Goal: Task Accomplishment & Management: Complete application form

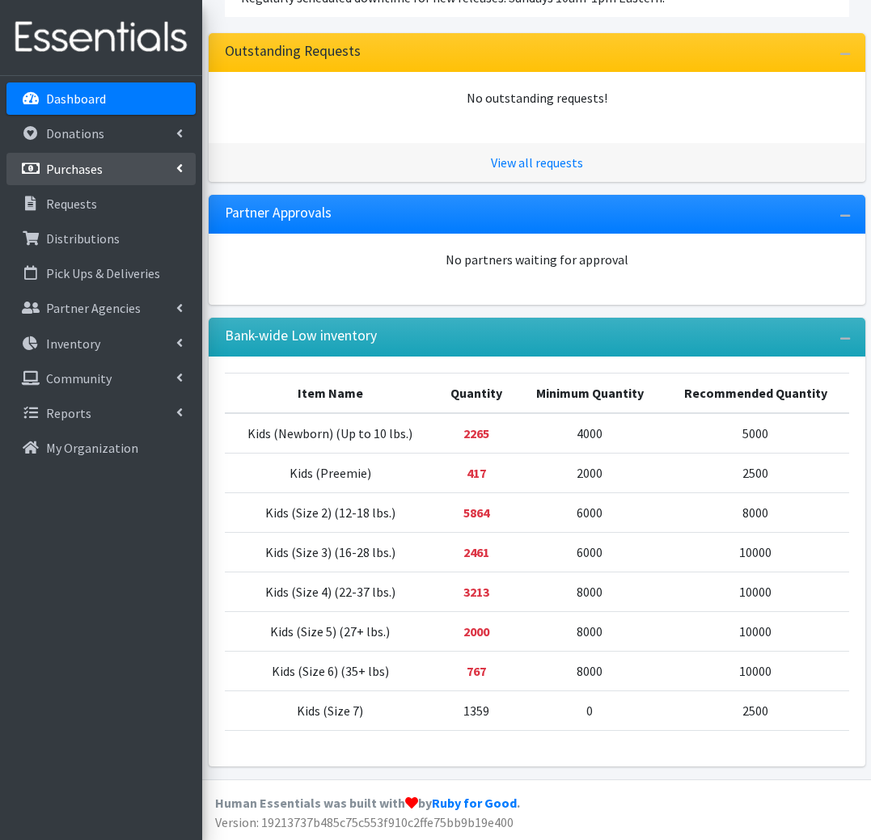
scroll to position [228, 0]
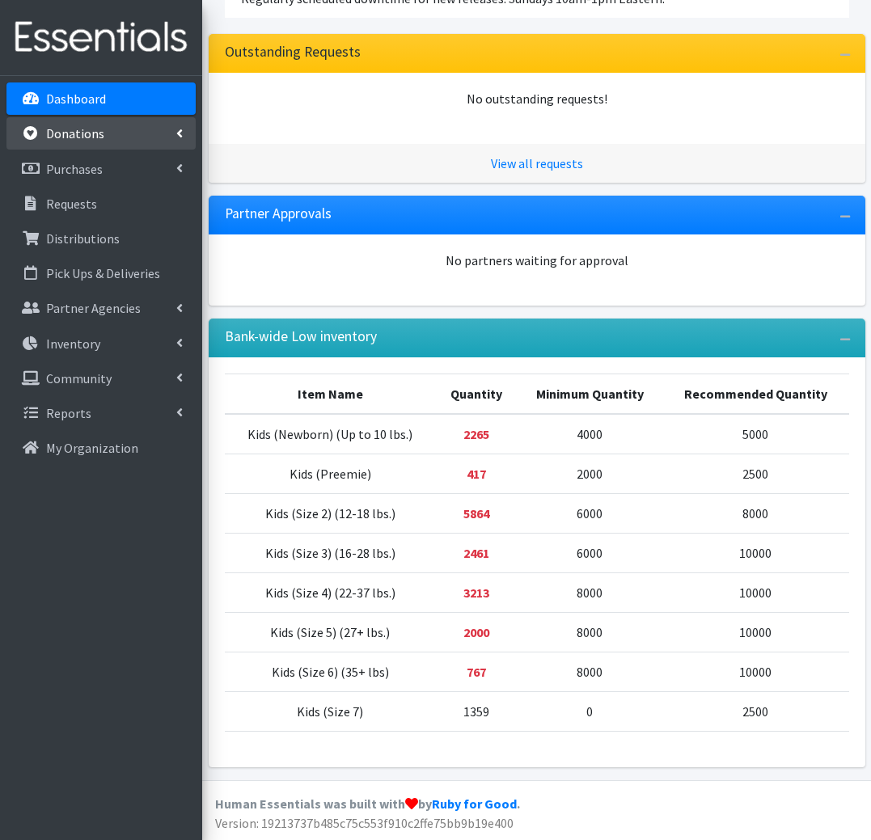
click at [105, 129] on link "Donations" at bounding box center [100, 133] width 189 height 32
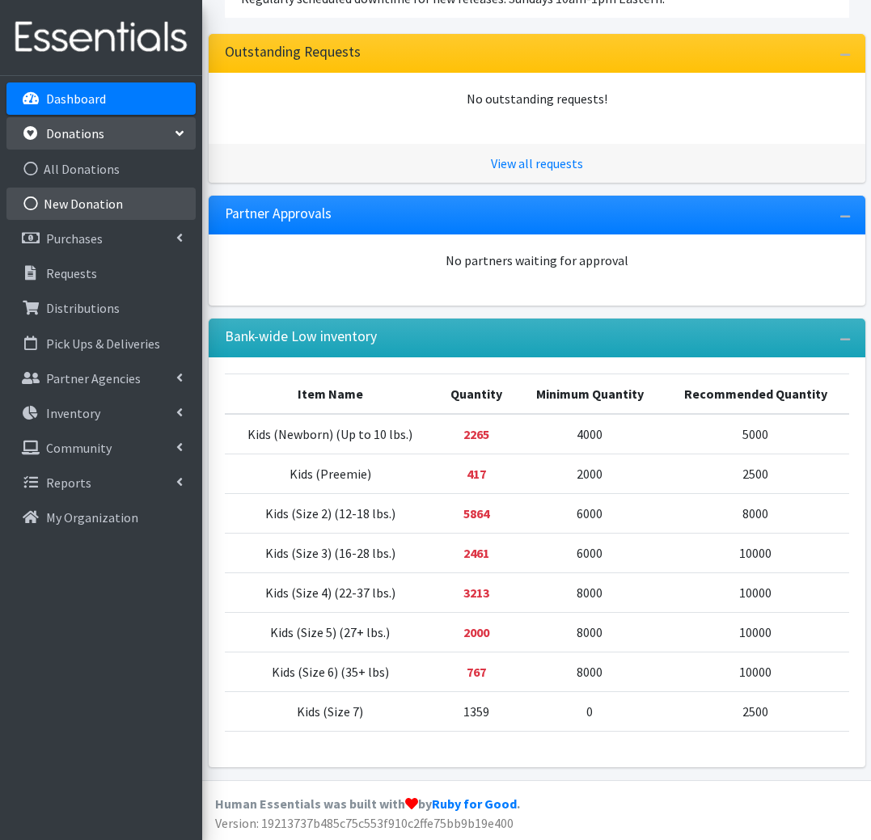
click at [116, 209] on link "New Donation" at bounding box center [100, 204] width 189 height 32
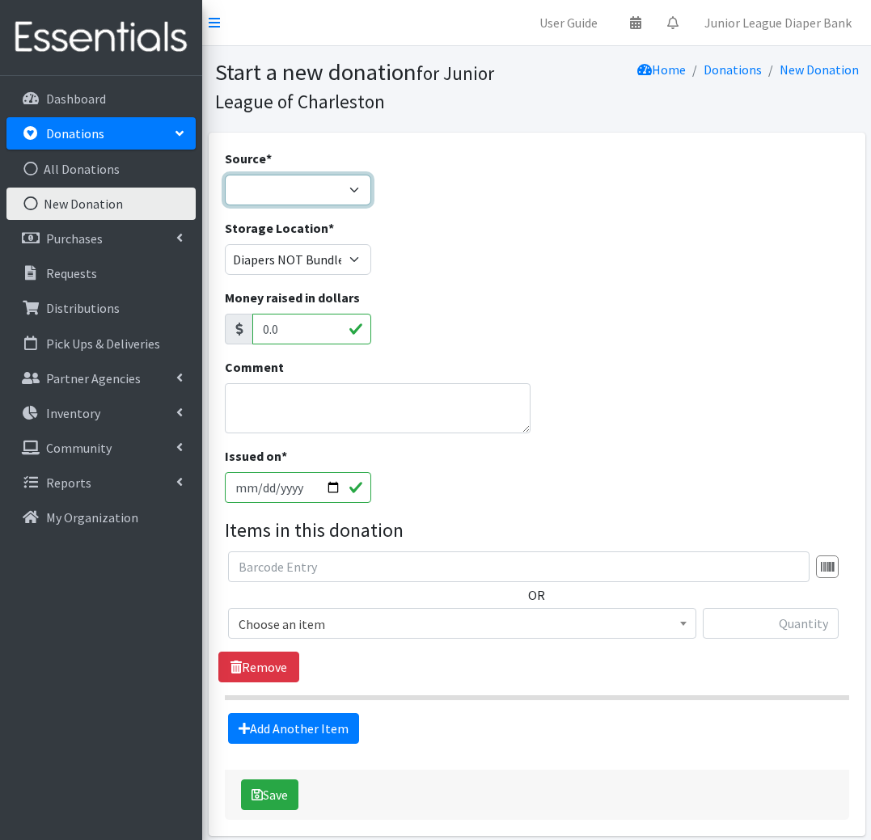
select select "Misc. Donation"
click at [332, 400] on textarea "Comment" at bounding box center [378, 408] width 306 height 50
type textarea "Lobby Barrell"
click at [396, 620] on span "Choose an item" at bounding box center [461, 624] width 447 height 23
click at [279, 481] on input "2025-10-05" at bounding box center [298, 487] width 147 height 31
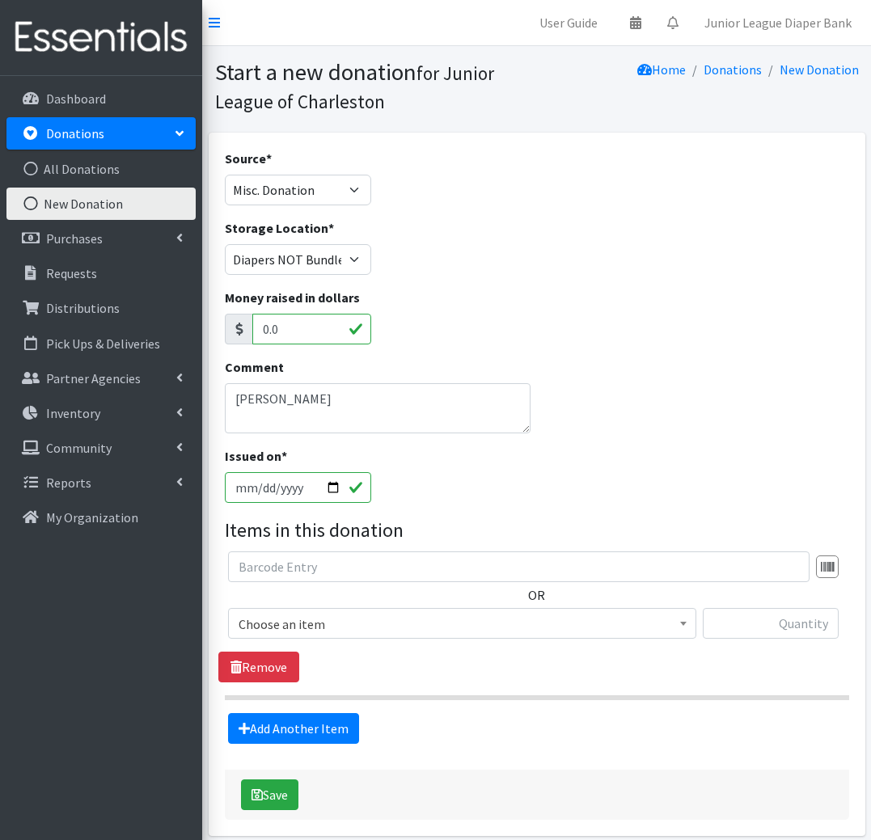
type input "2025-10-04"
click at [462, 608] on span "Choose an item" at bounding box center [462, 623] width 468 height 31
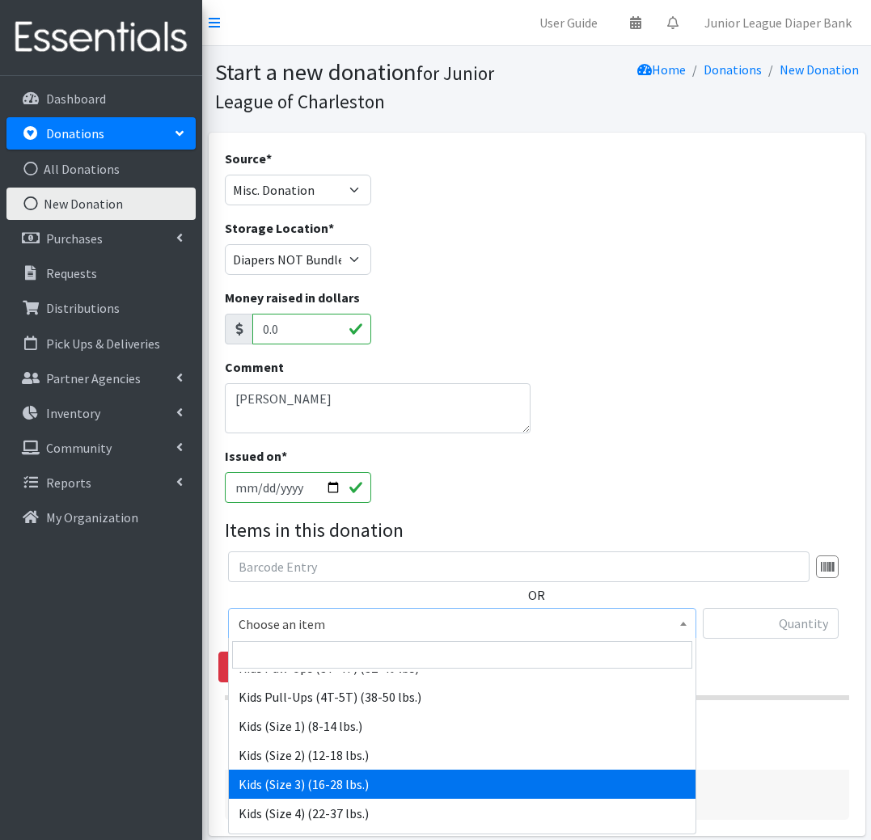
scroll to position [0, 1]
select select "576"
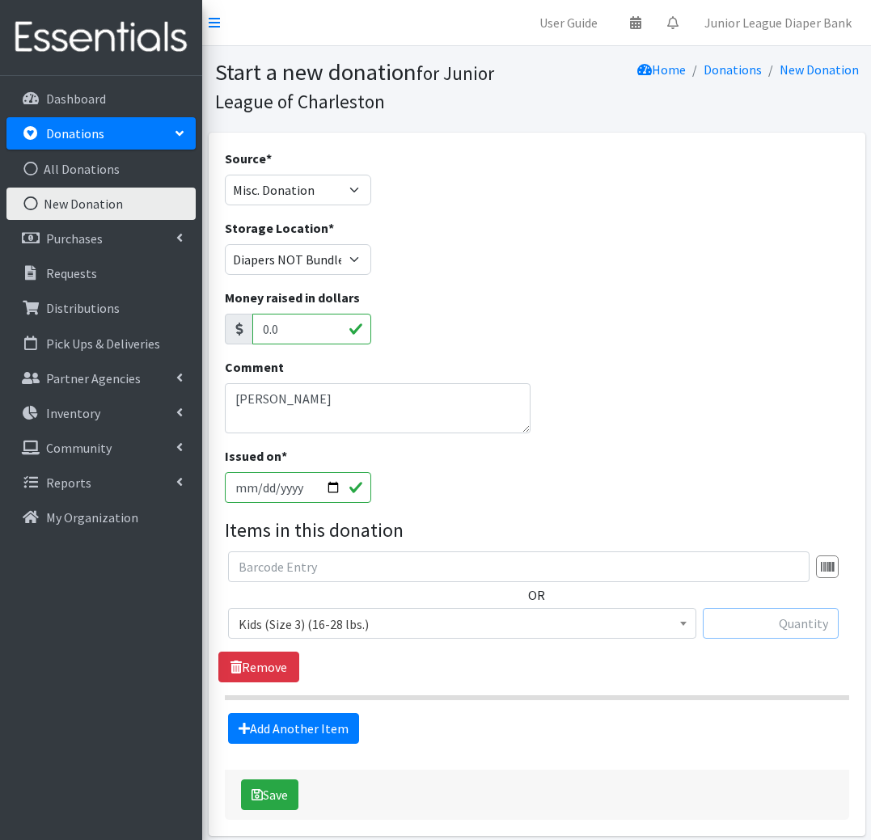
click at [756, 620] on input "text" at bounding box center [770, 623] width 136 height 31
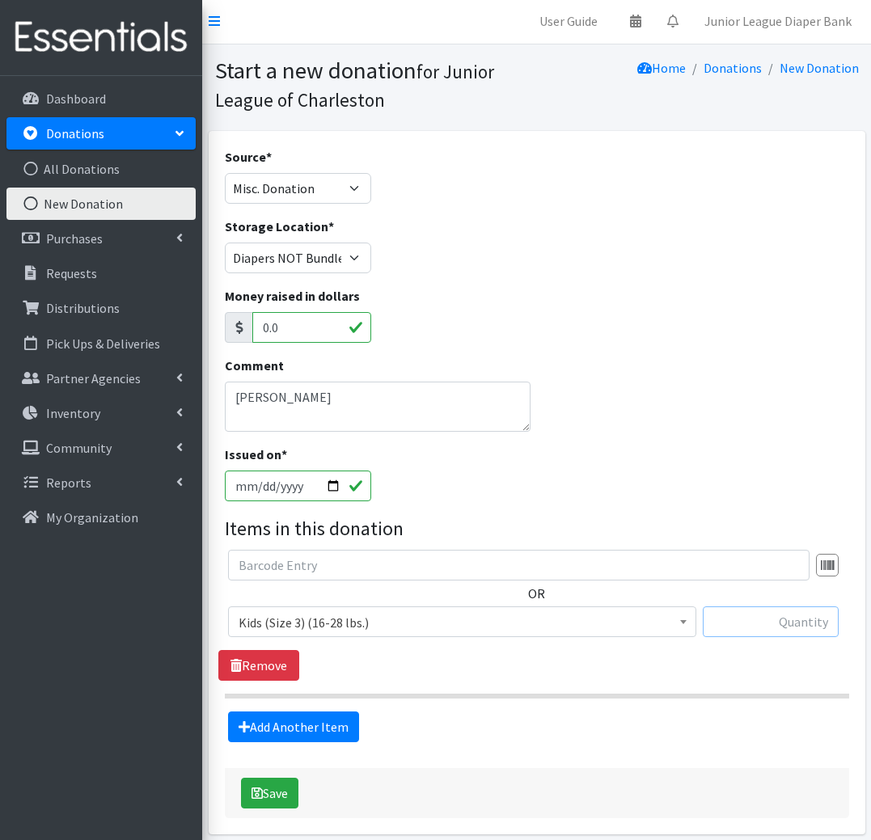
scroll to position [2, 0]
type input "180"
click at [297, 726] on link "Add Another Item" at bounding box center [293, 726] width 131 height 31
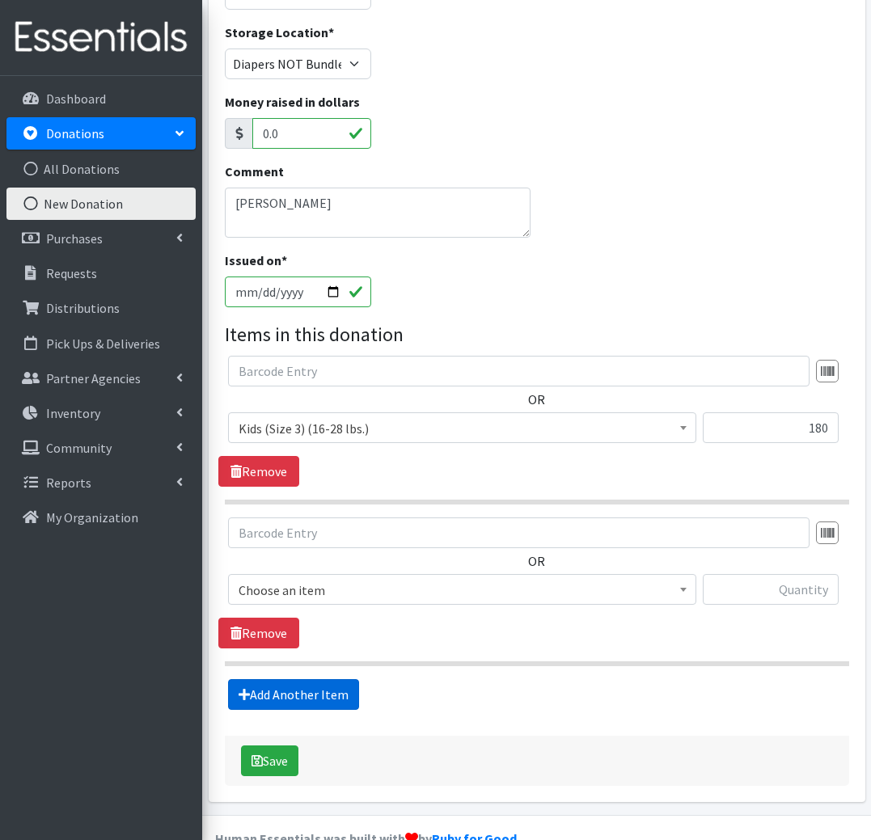
scroll to position [230, 0]
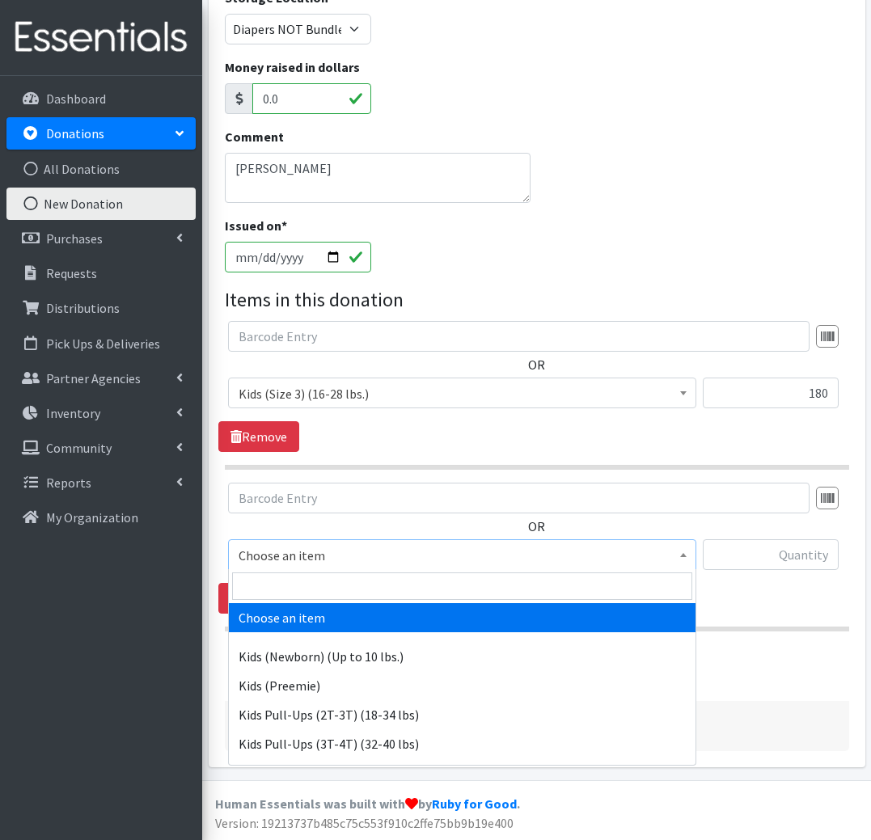
click at [293, 561] on span "Choose an item" at bounding box center [461, 555] width 447 height 23
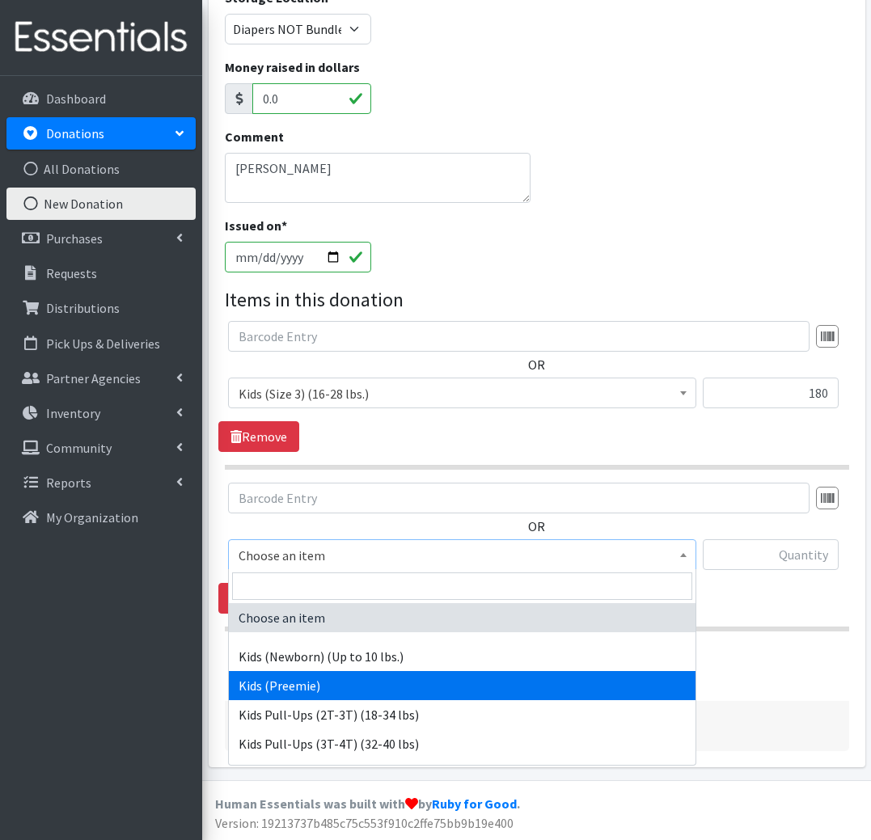
scroll to position [108, 0]
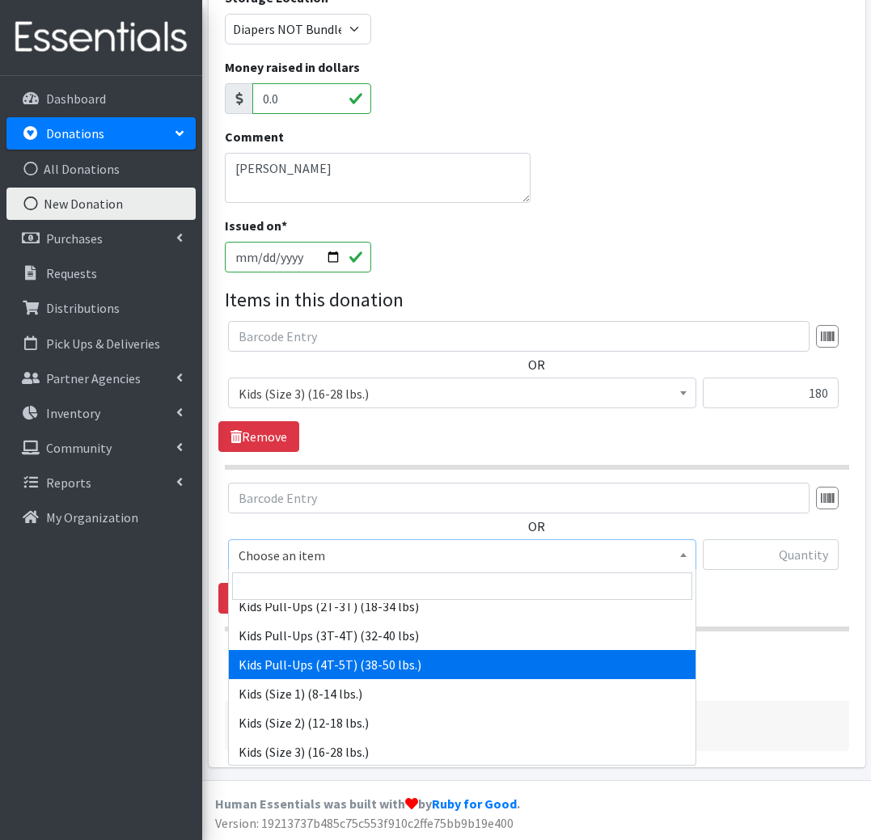
drag, startPoint x: 349, startPoint y: 660, endPoint x: 379, endPoint y: 643, distance: 34.4
select select "566"
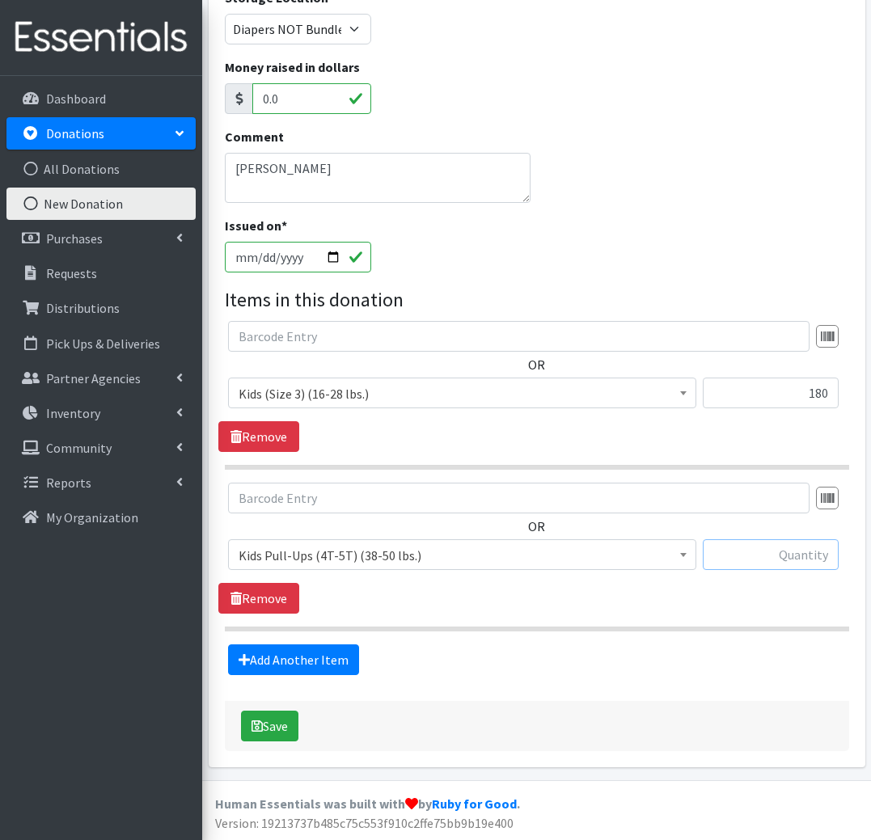
click at [789, 556] on input "text" at bounding box center [770, 554] width 136 height 31
type input "52"
click at [330, 672] on link "Add Another Item" at bounding box center [293, 659] width 131 height 31
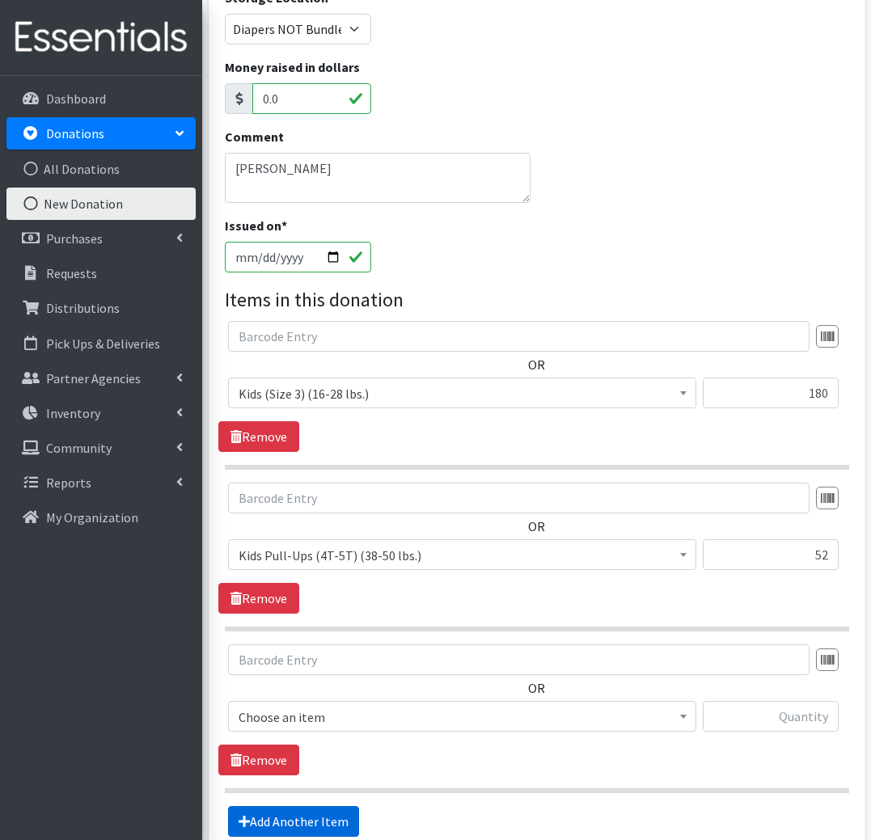
scroll to position [392, 0]
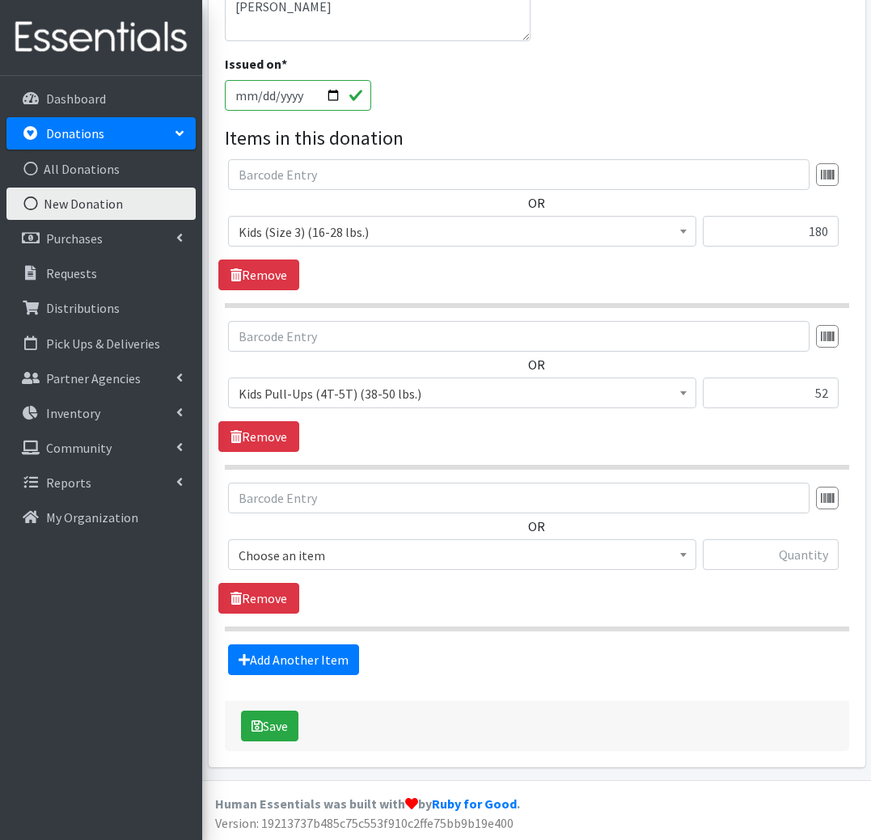
click at [327, 544] on span "Choose an item" at bounding box center [461, 555] width 447 height 23
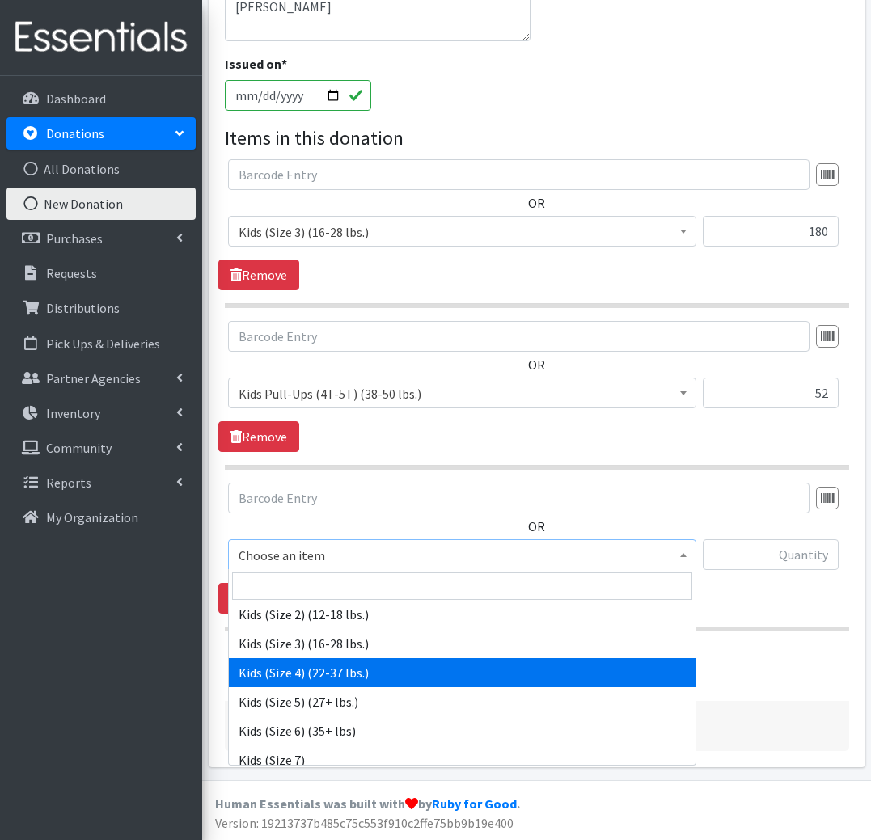
scroll to position [215, 0]
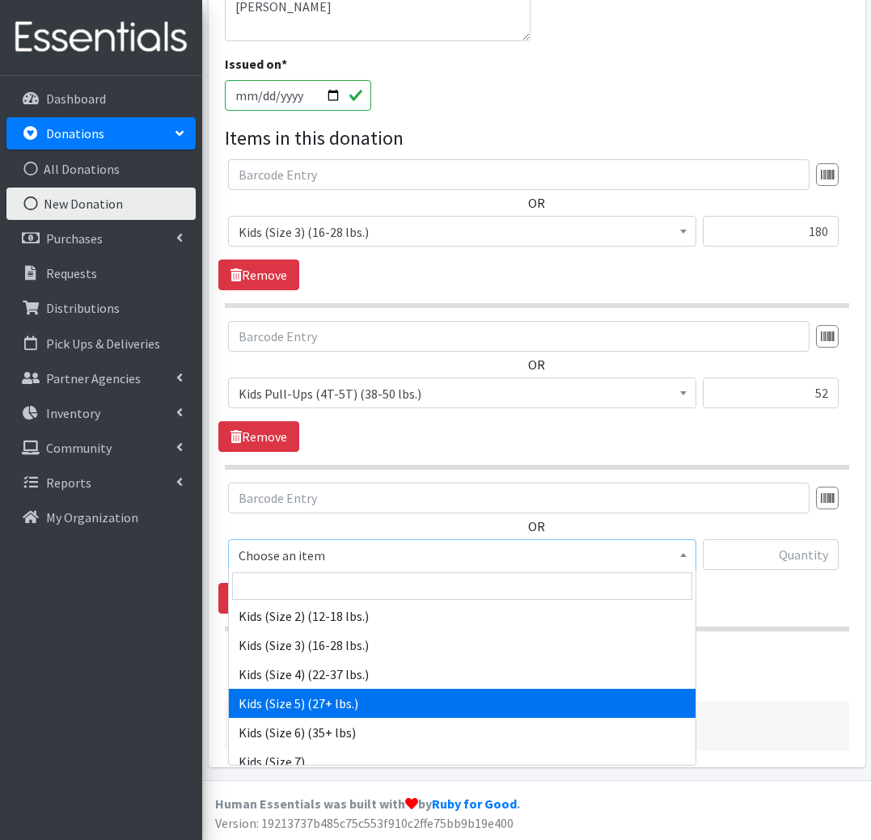
select select "558"
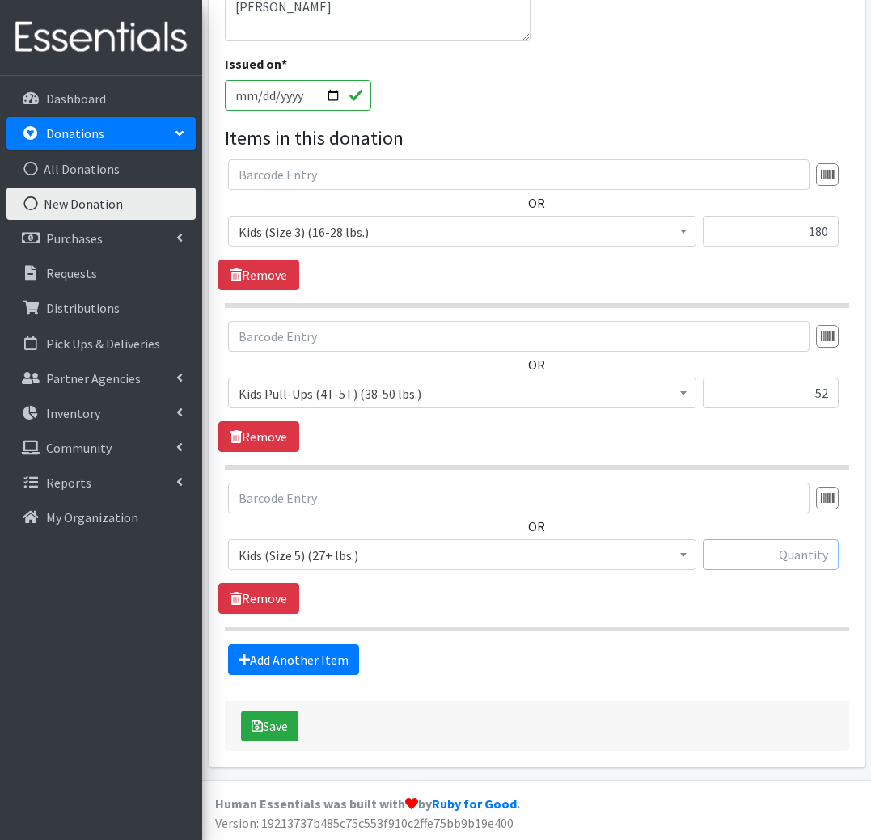
click at [815, 549] on input "text" at bounding box center [770, 554] width 136 height 31
type input "194"
click at [316, 659] on link "Add Another Item" at bounding box center [293, 659] width 131 height 31
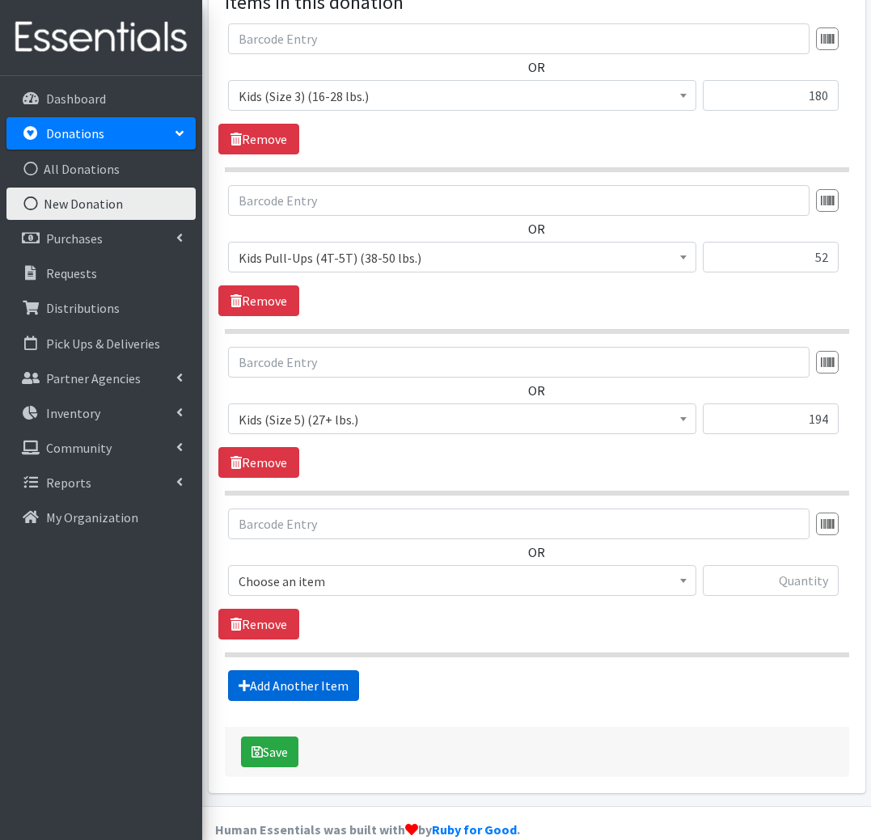
scroll to position [554, 0]
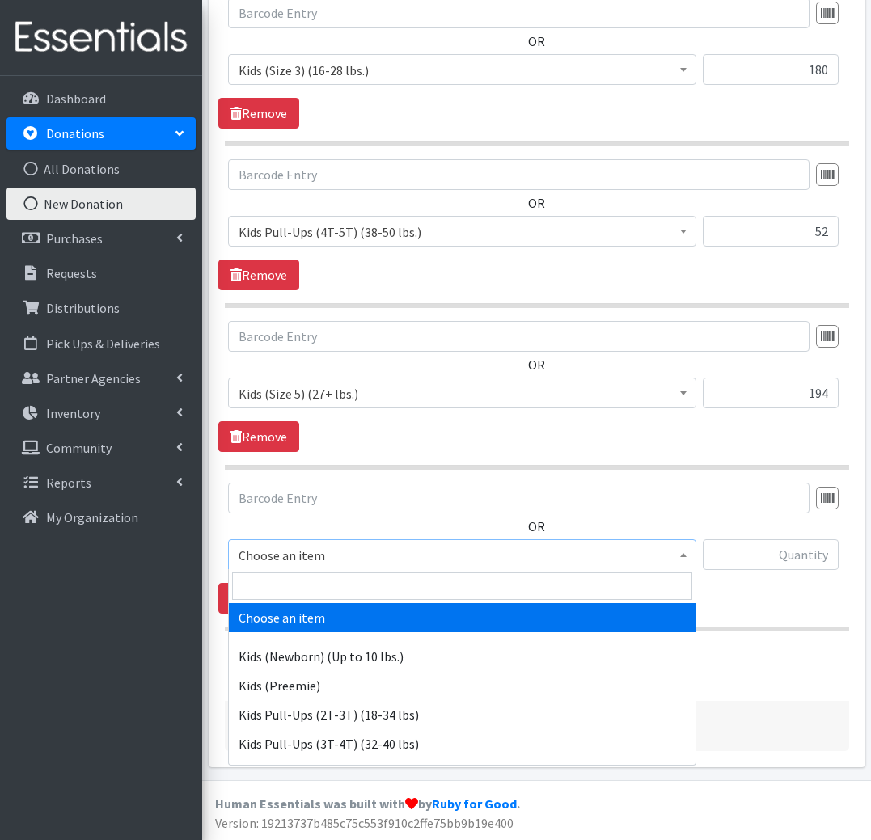
click at [493, 559] on span "Choose an item" at bounding box center [461, 555] width 447 height 23
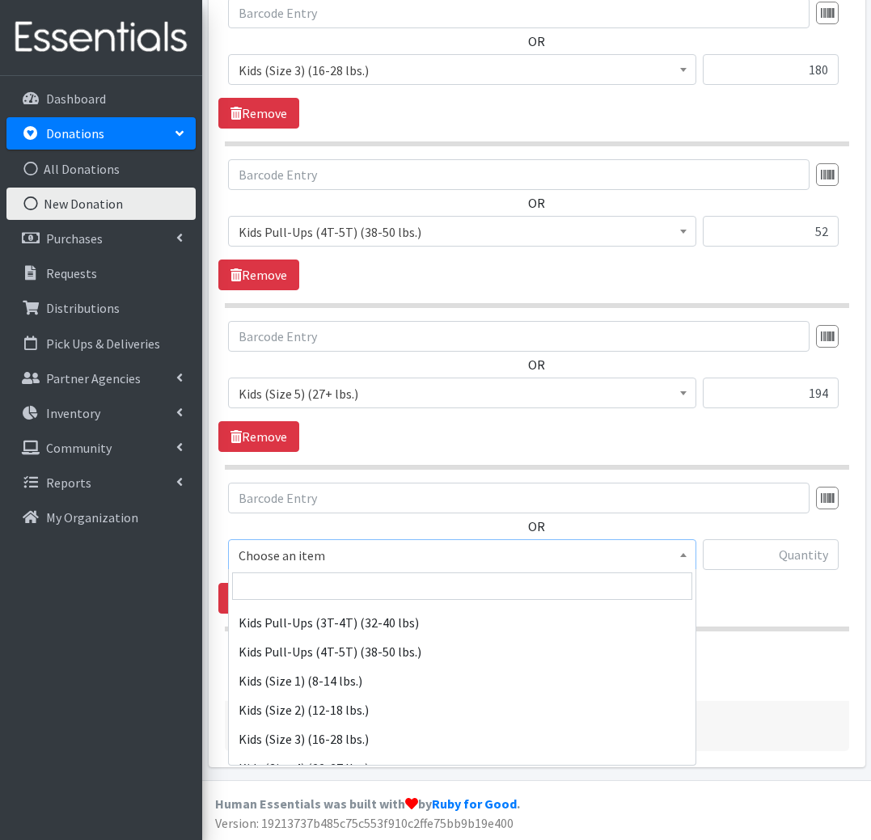
scroll to position [130, 0]
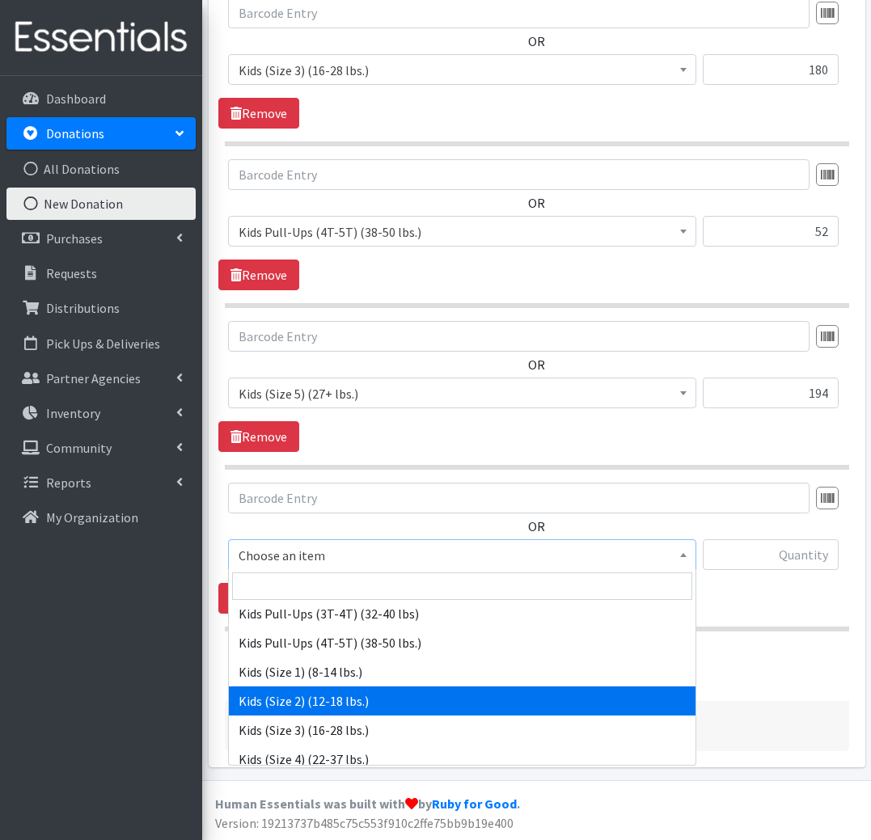
select select "574"
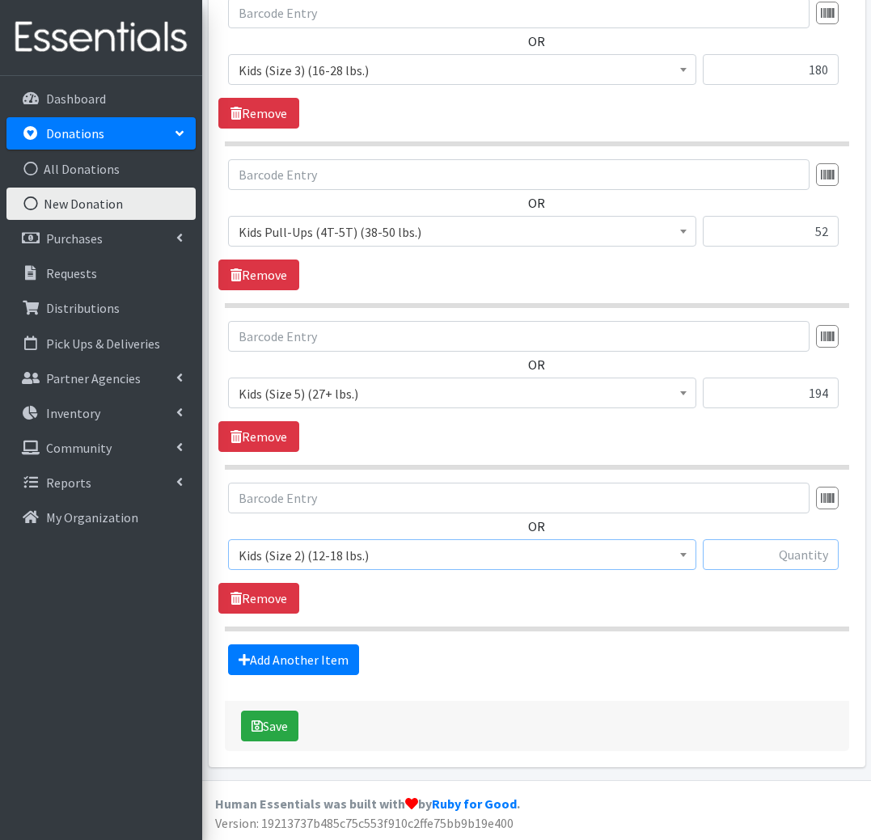
click at [804, 555] on input "text" at bounding box center [770, 554] width 136 height 31
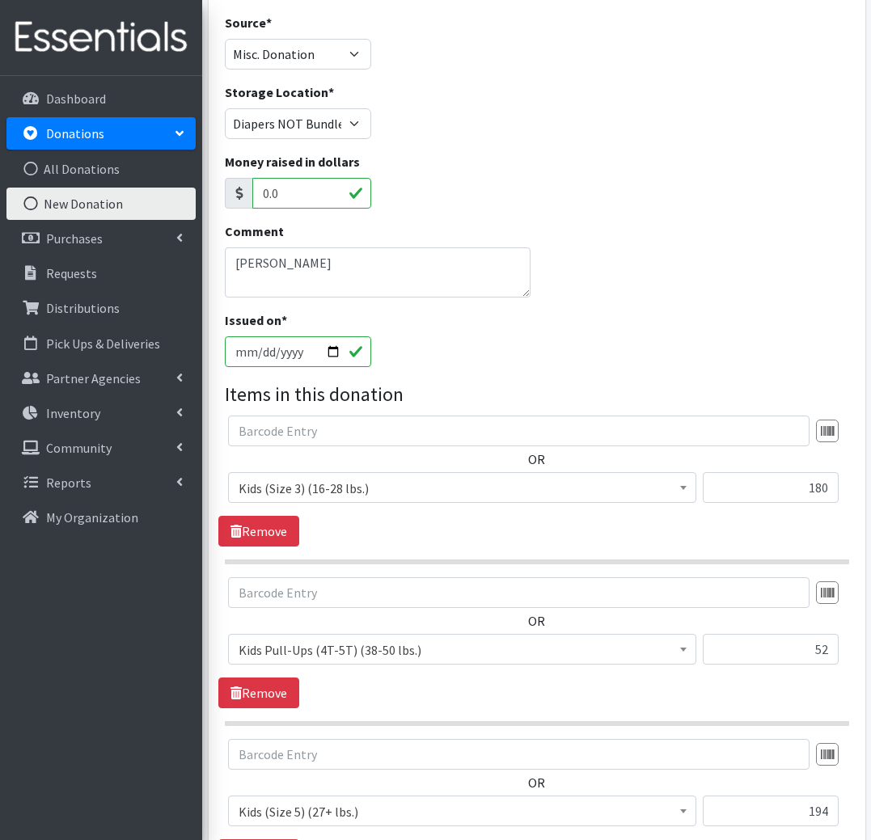
scroll to position [124, 0]
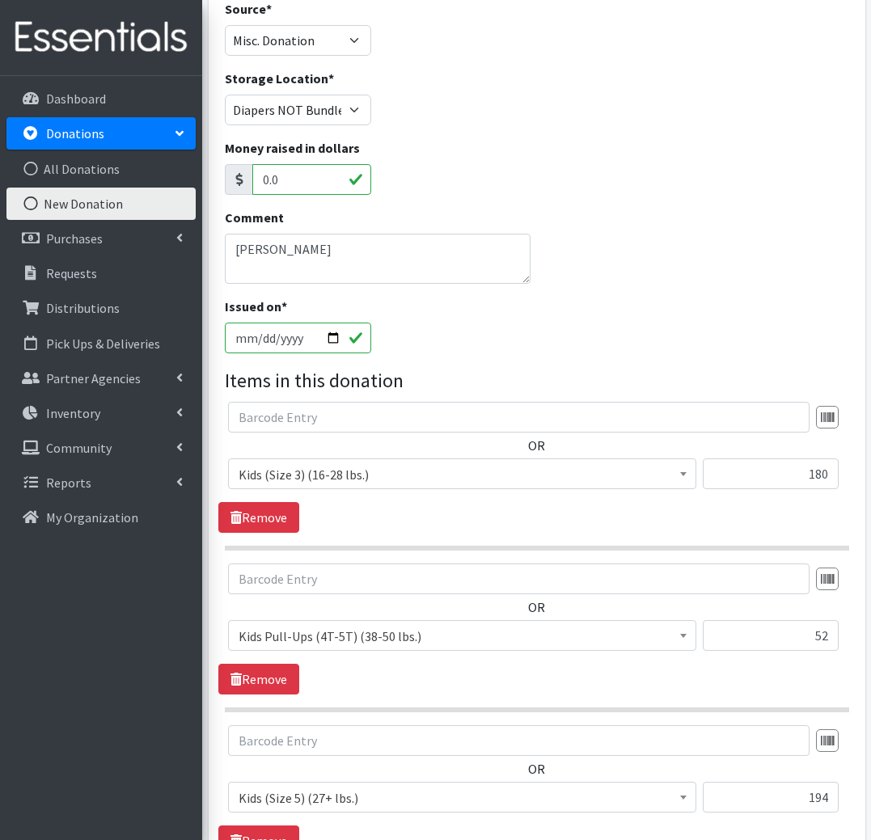
type input "58"
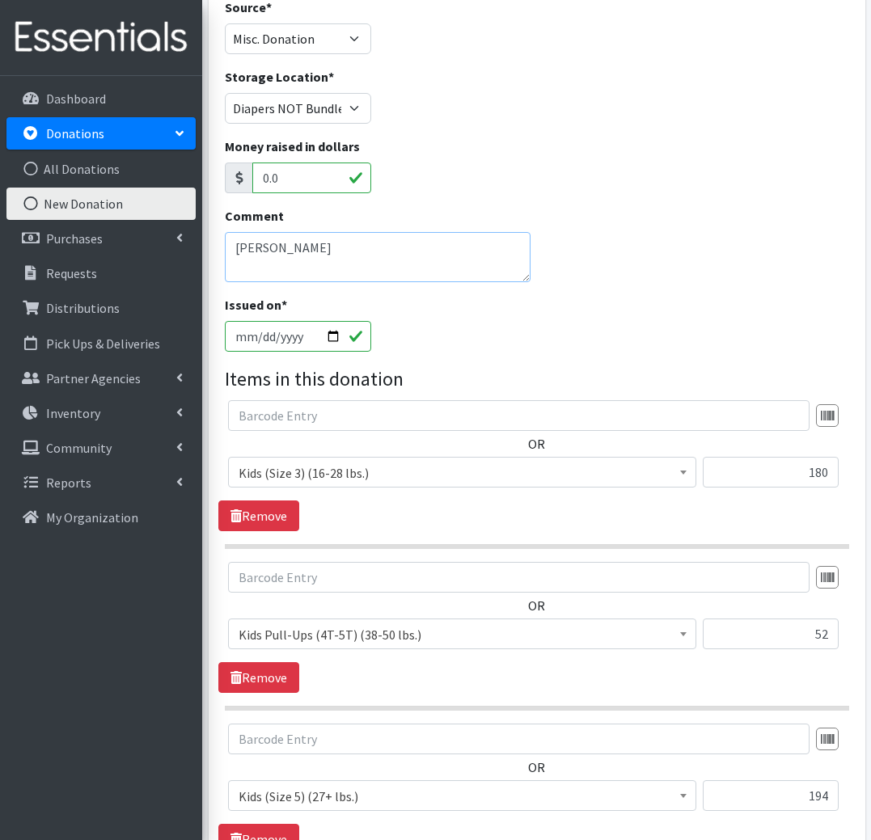
click at [329, 251] on textarea "Lobby Barrell" at bounding box center [378, 257] width 306 height 50
type textarea "L"
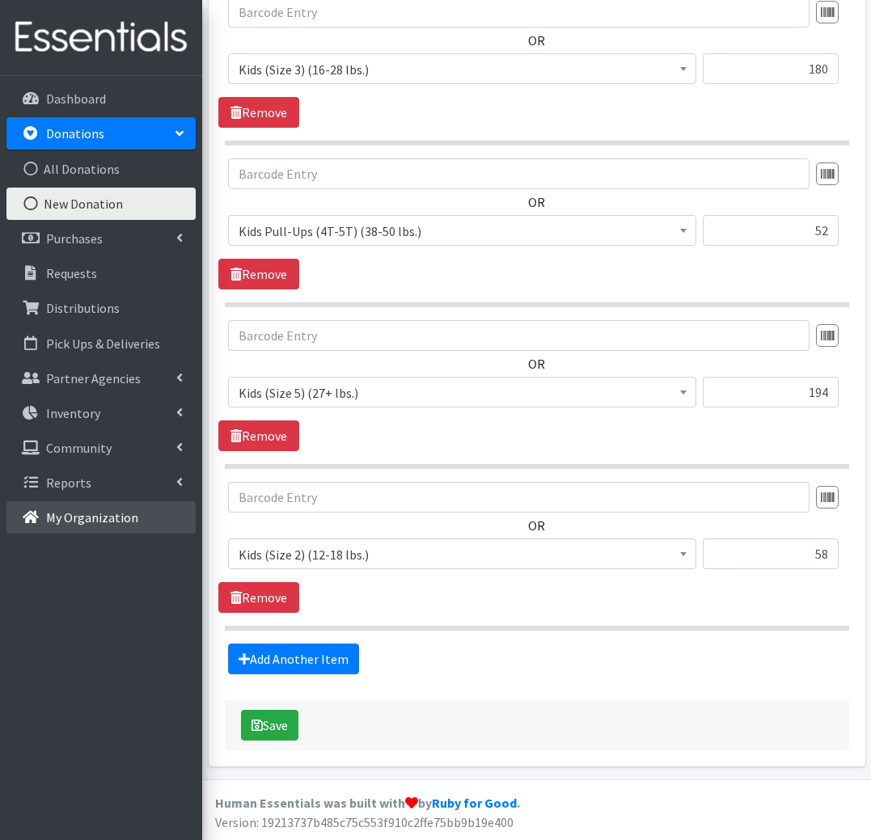
scroll to position [554, 0]
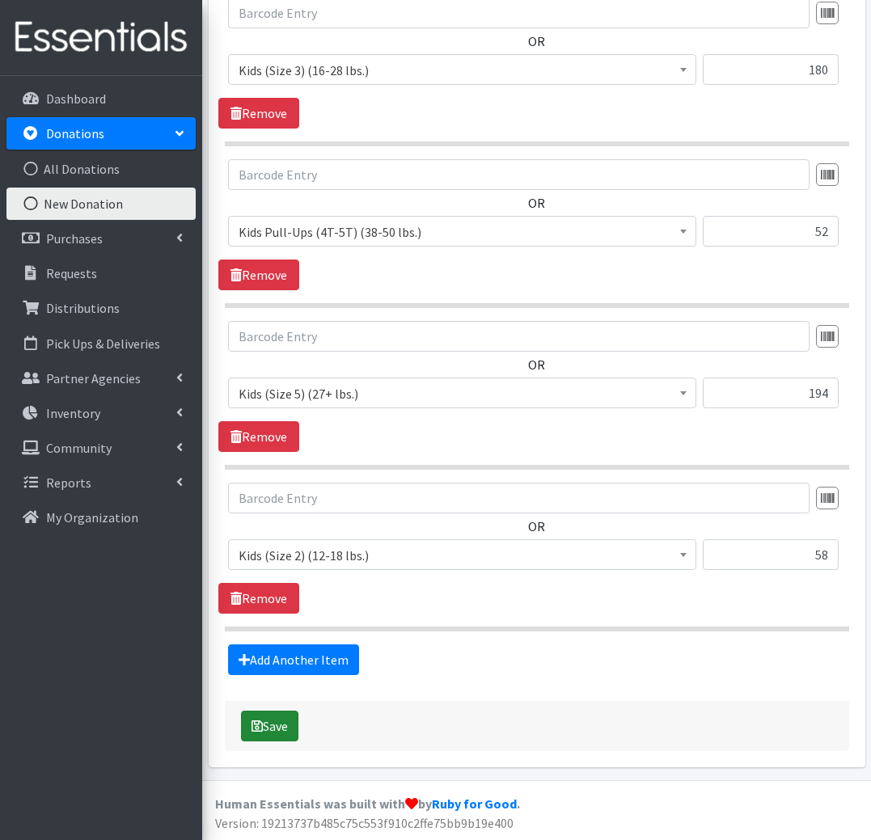
type textarea "Families First (Magnet Students)"
click at [290, 728] on button "Save" at bounding box center [269, 726] width 57 height 31
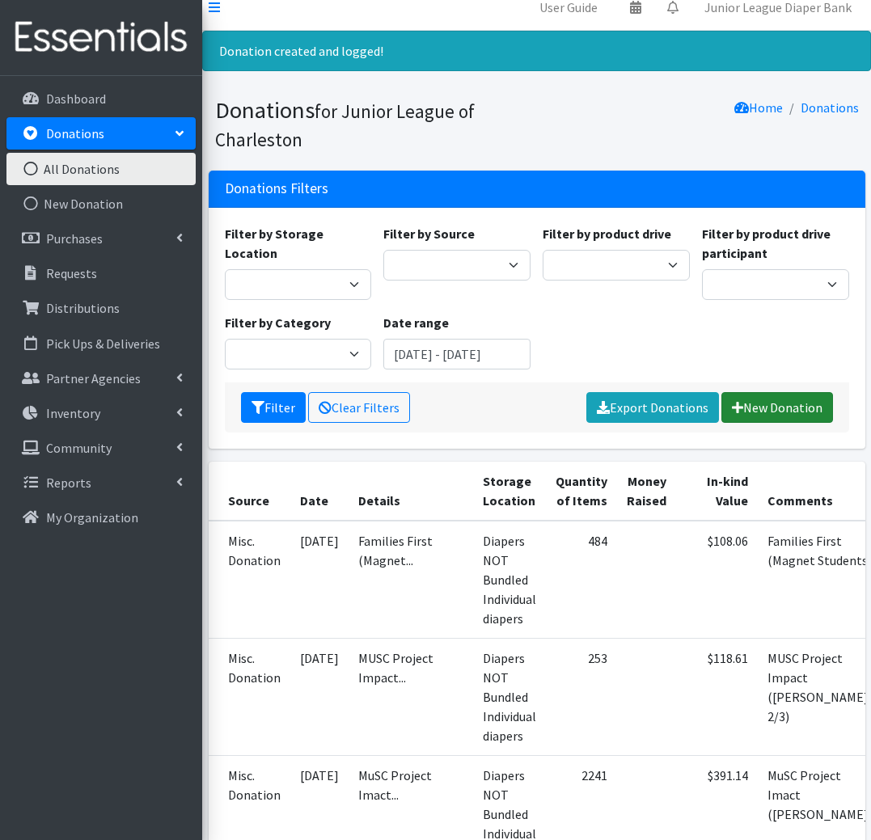
scroll to position [20, 1]
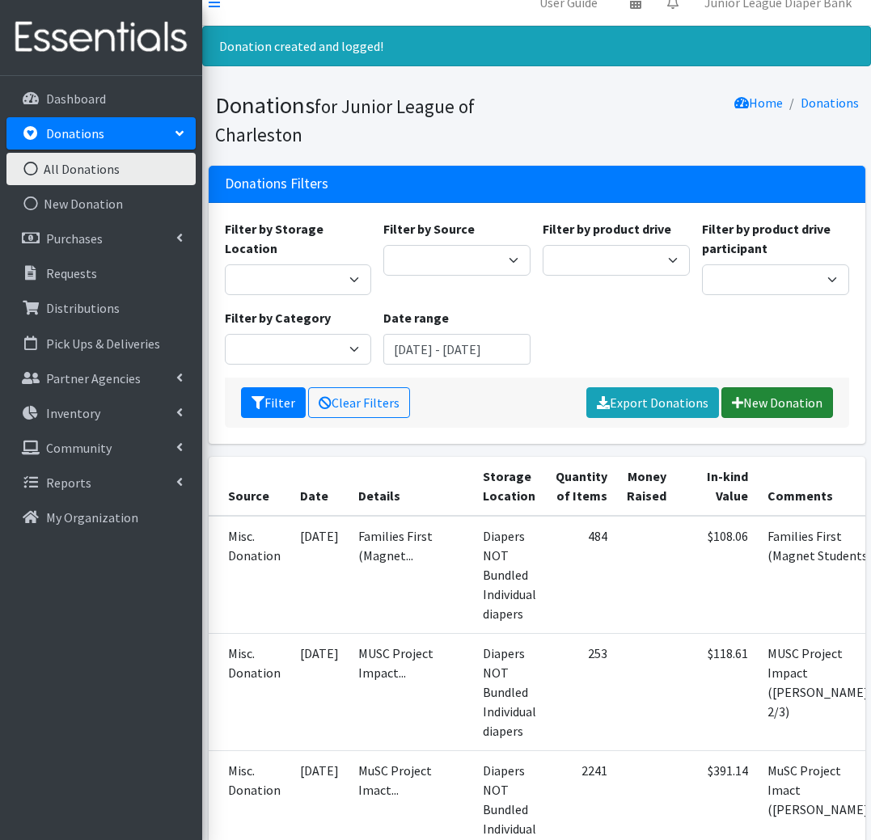
click at [763, 414] on link "New Donation" at bounding box center [777, 402] width 112 height 31
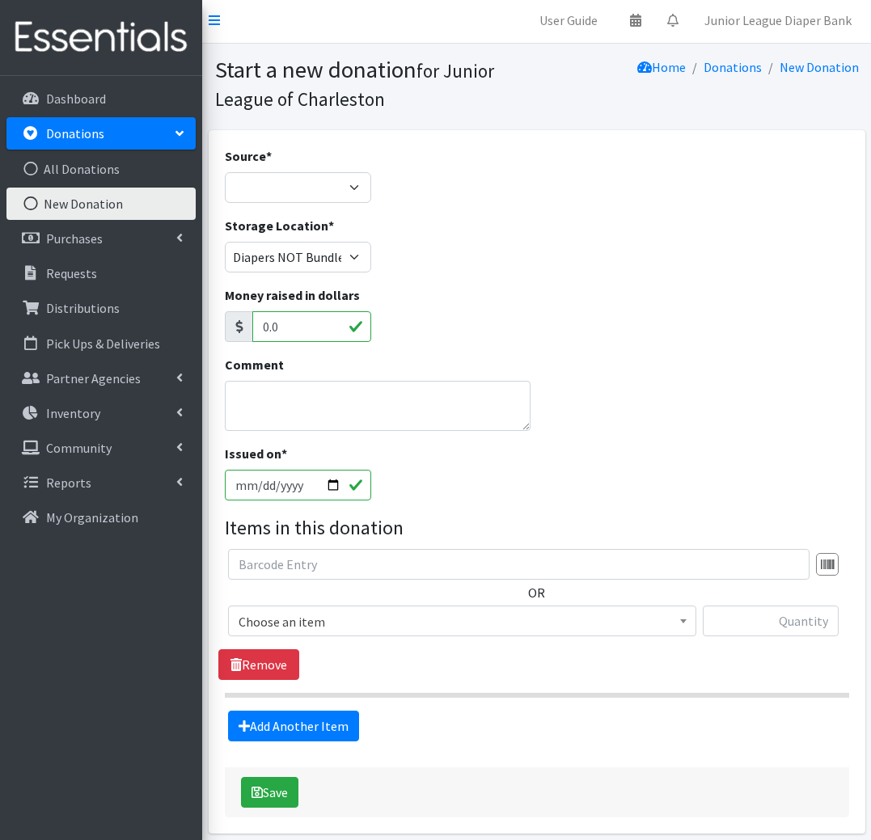
click at [263, 487] on input "2025-10-05" at bounding box center [298, 485] width 147 height 31
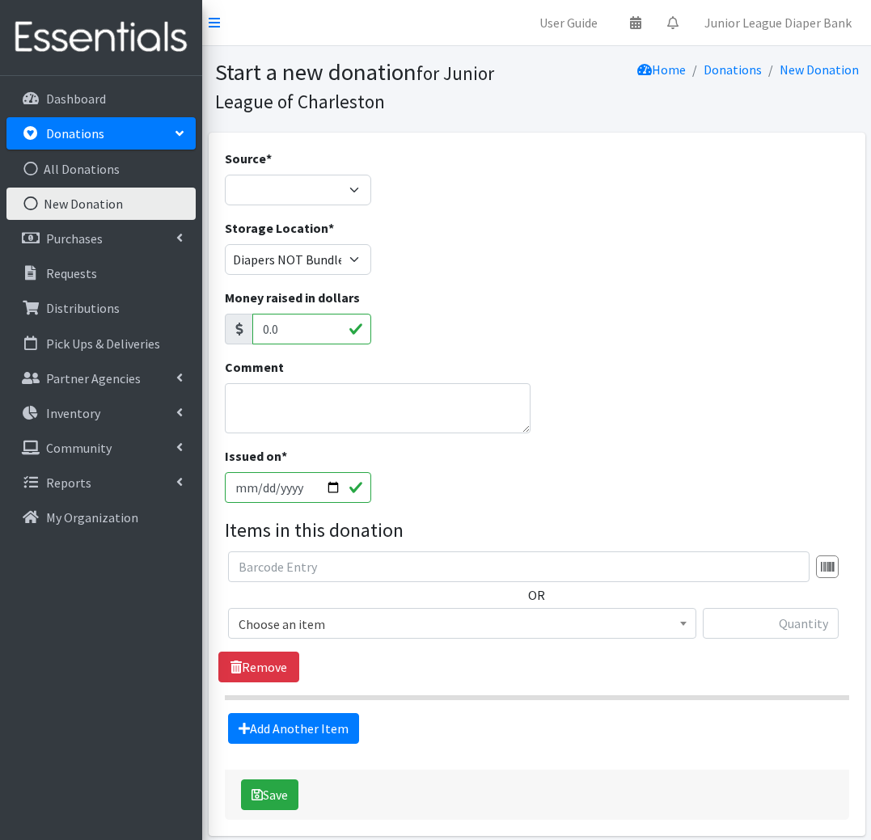
type input "2025-10-04"
click at [302, 396] on textarea "Comment" at bounding box center [378, 408] width 306 height 50
type textarea "Lobby Barrel 10/4"
select select "Misc. Donation"
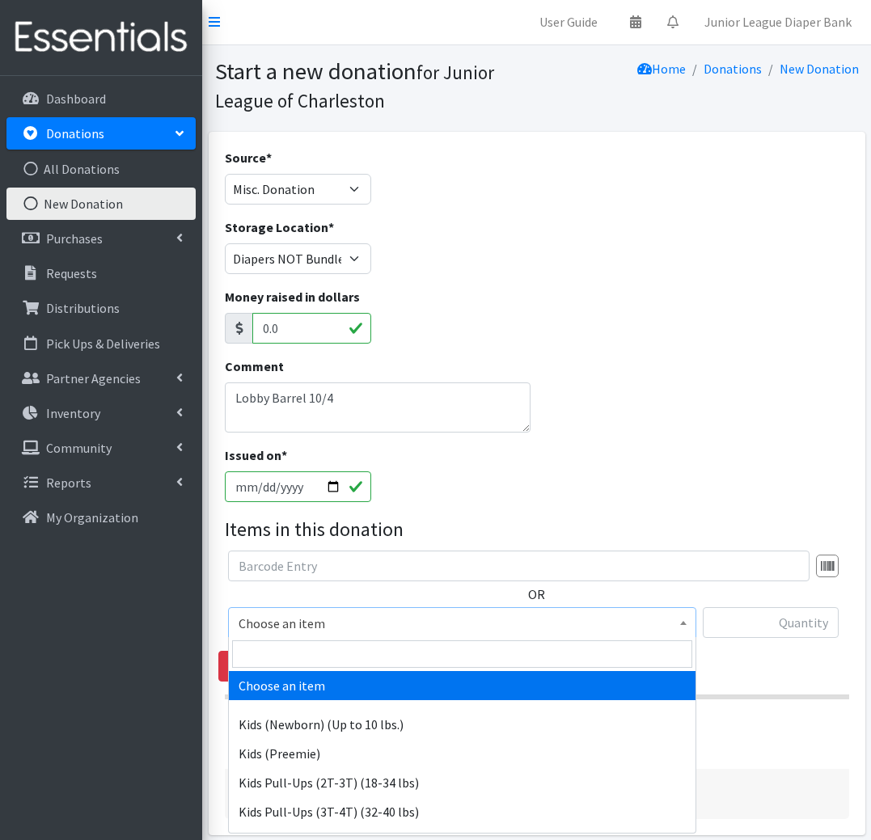
click at [382, 629] on span "Choose an item" at bounding box center [461, 623] width 447 height 23
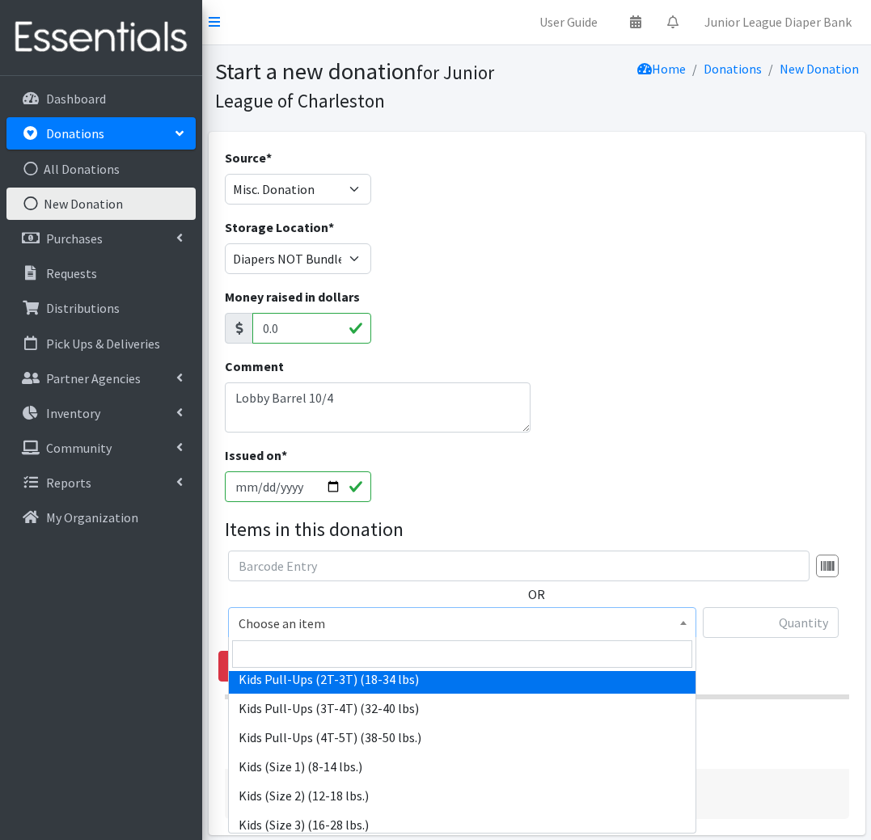
scroll to position [115, 0]
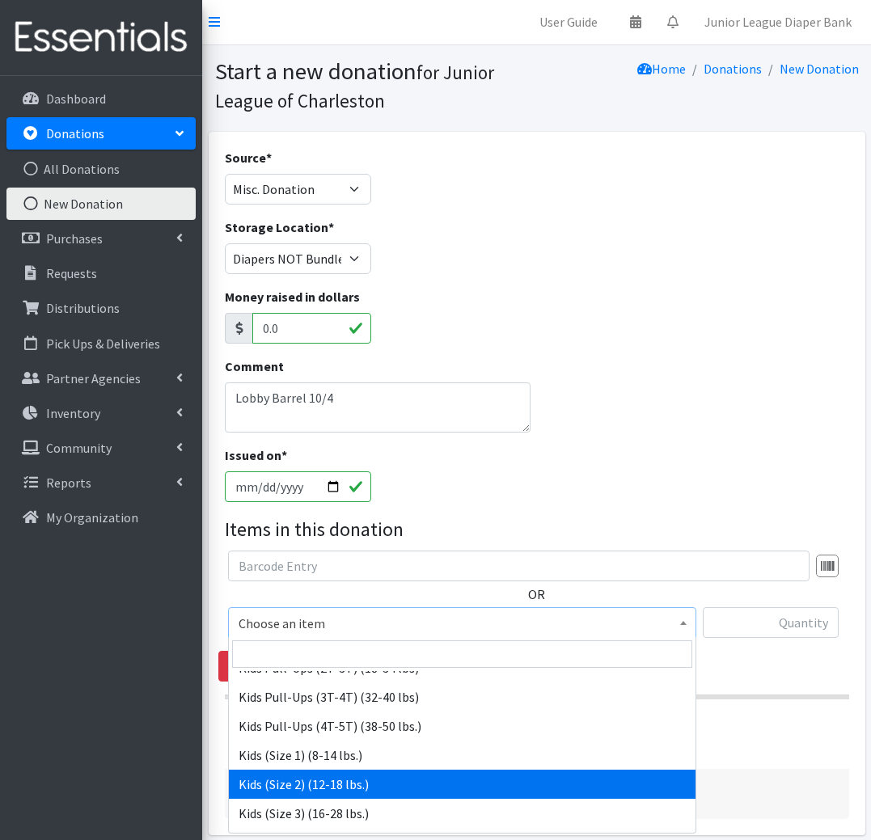
select select "574"
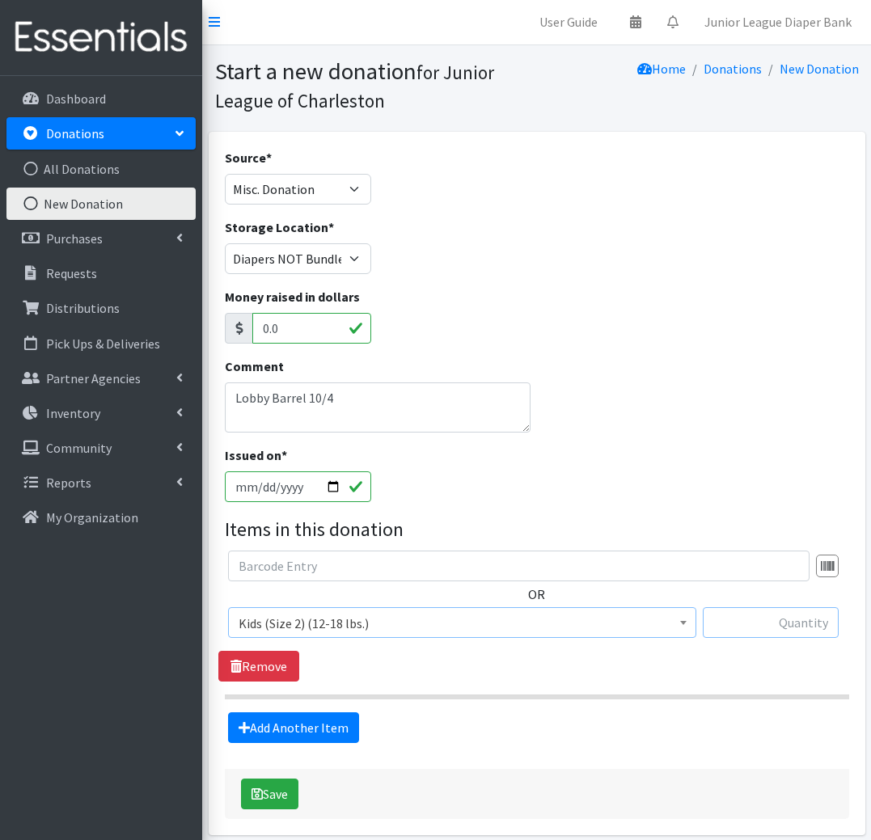
click at [746, 622] on input "text" at bounding box center [770, 622] width 136 height 31
type input "77"
click at [289, 726] on link "Add Another Item" at bounding box center [293, 727] width 131 height 31
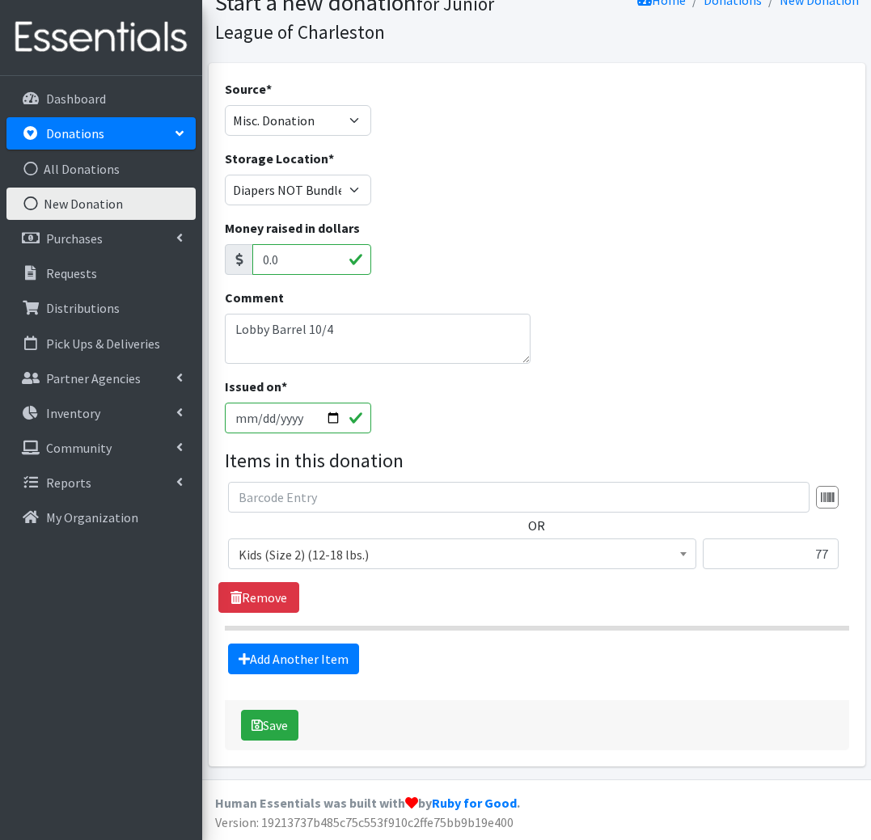
scroll to position [230, 0]
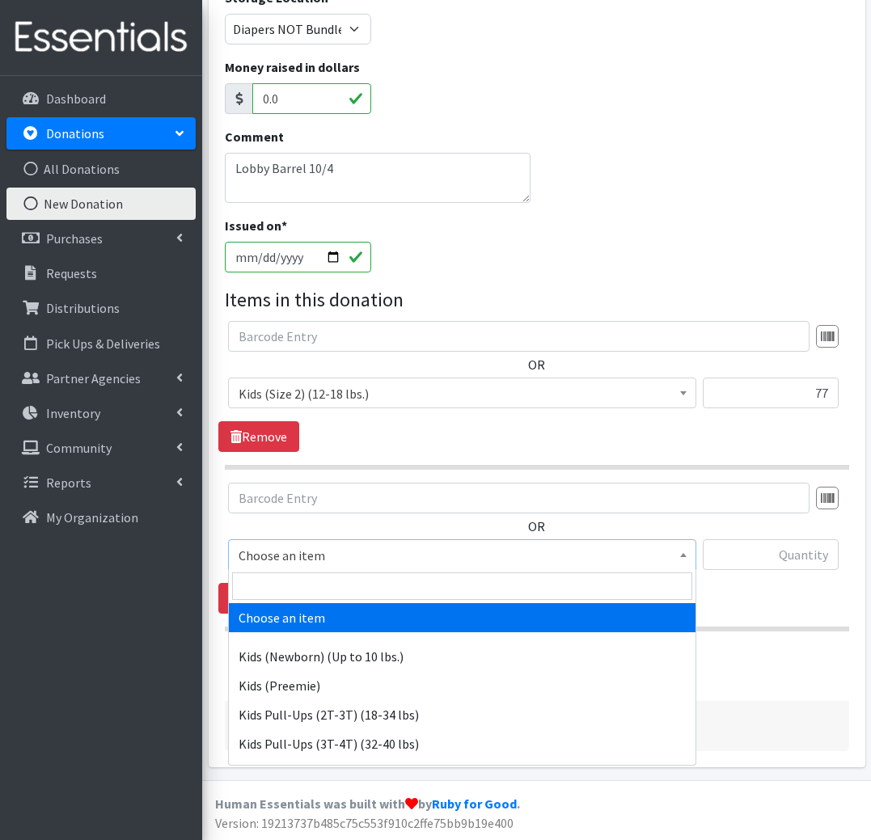
click at [345, 544] on span "Choose an item" at bounding box center [461, 555] width 447 height 23
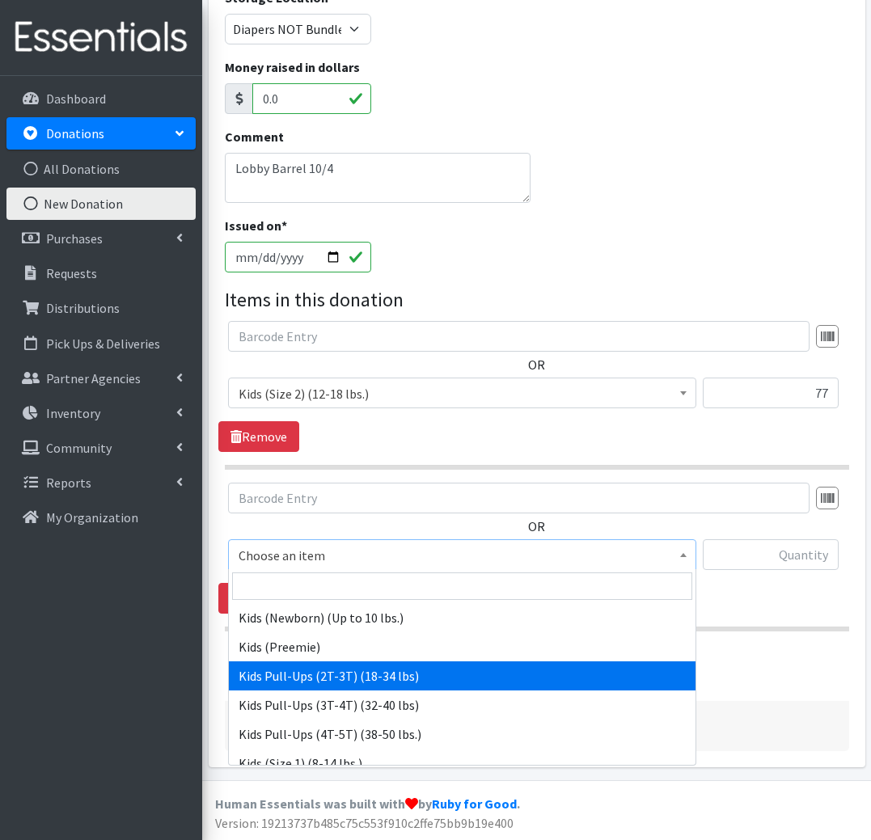
scroll to position [38, 0]
select select "564"
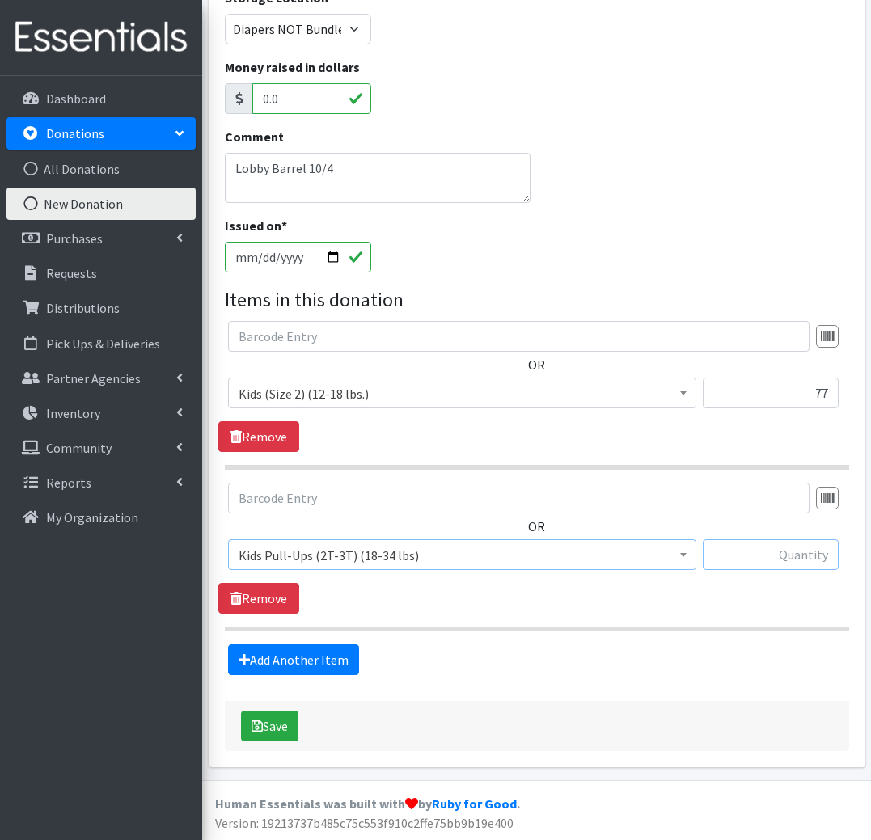
click at [804, 542] on input "text" at bounding box center [770, 554] width 136 height 31
type input "23"
click at [332, 656] on link "Add Another Item" at bounding box center [293, 659] width 131 height 31
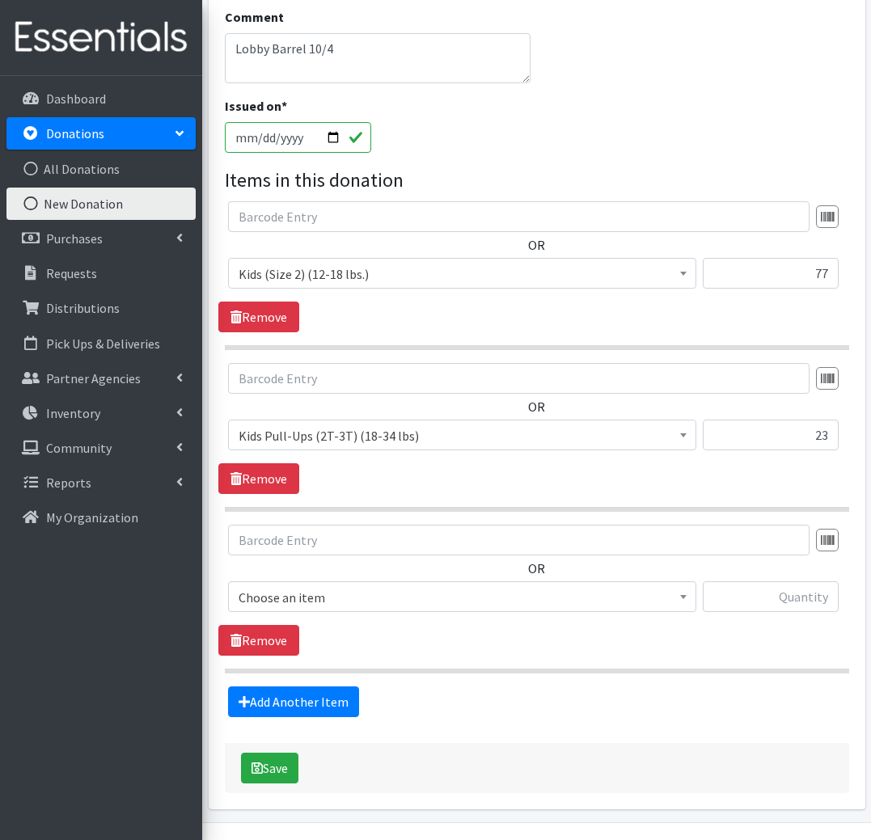
scroll to position [392, 0]
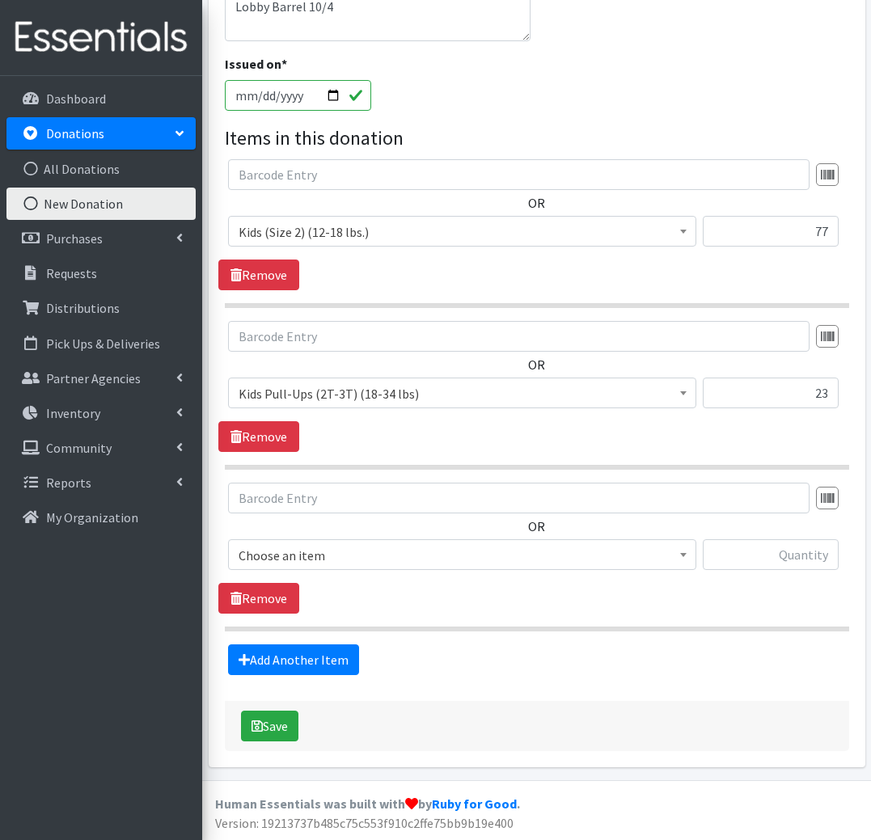
click at [670, 561] on span "Choose an item" at bounding box center [461, 555] width 447 height 23
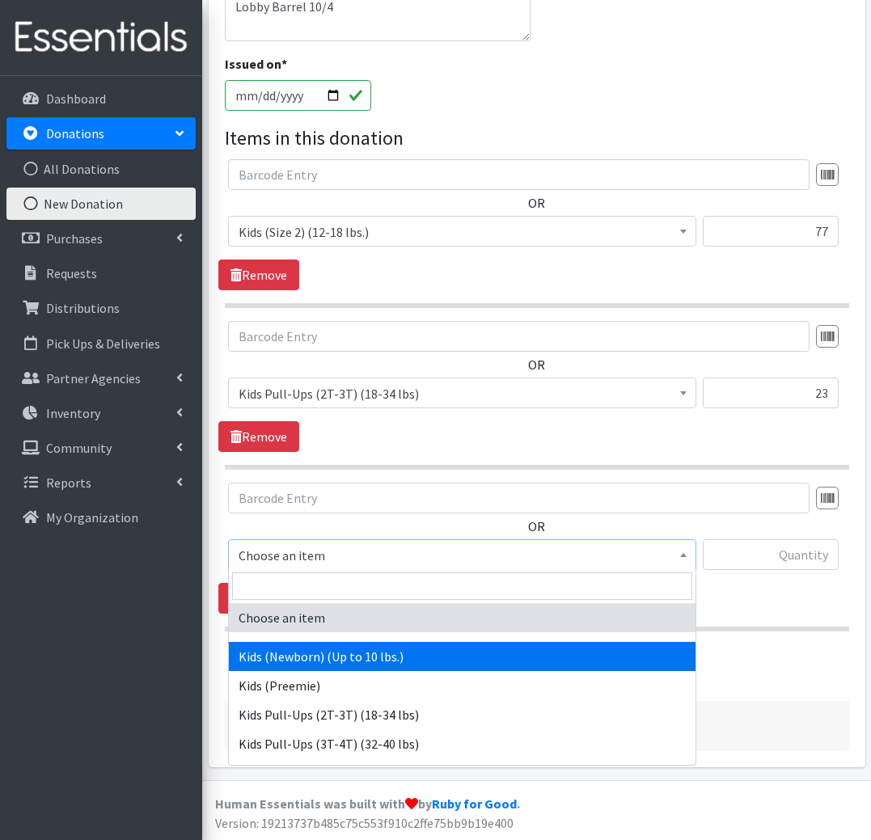
select select "571"
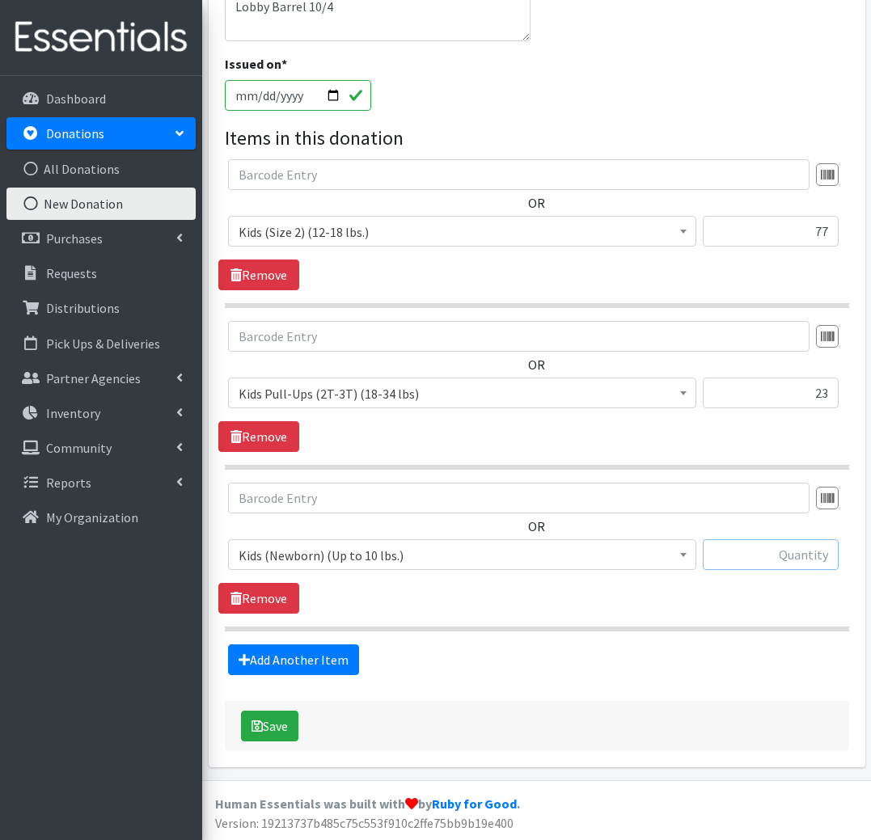
click at [795, 563] on input "text" at bounding box center [770, 554] width 136 height 31
type input "8"
click at [291, 729] on button "Save" at bounding box center [269, 726] width 57 height 31
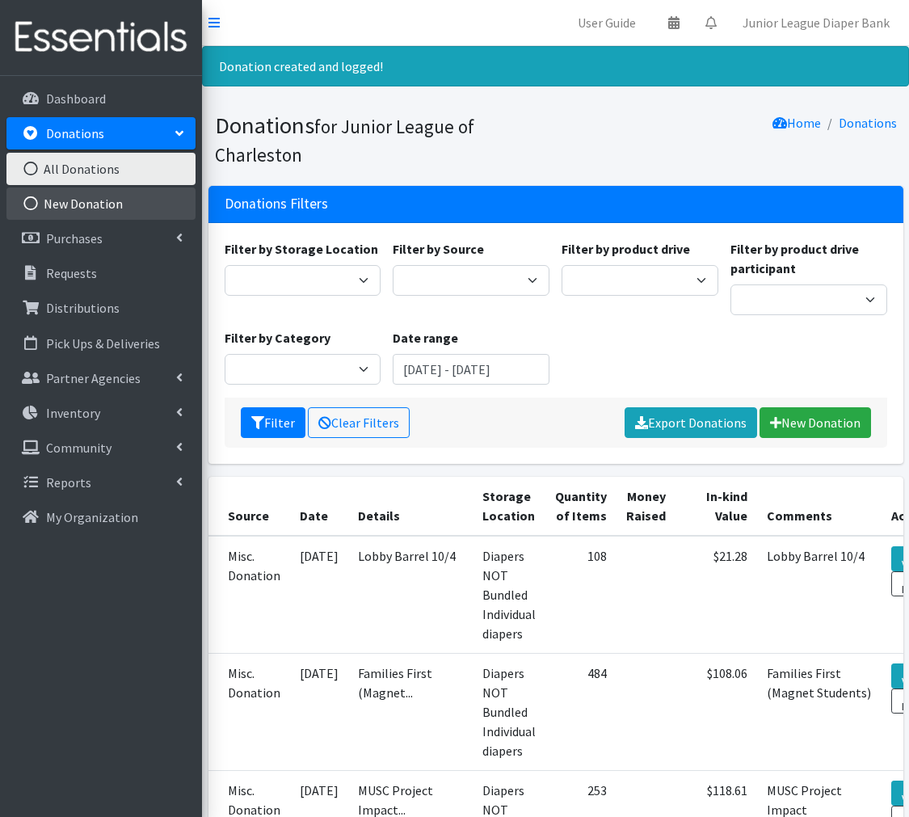
click at [115, 205] on link "New Donation" at bounding box center [100, 204] width 189 height 32
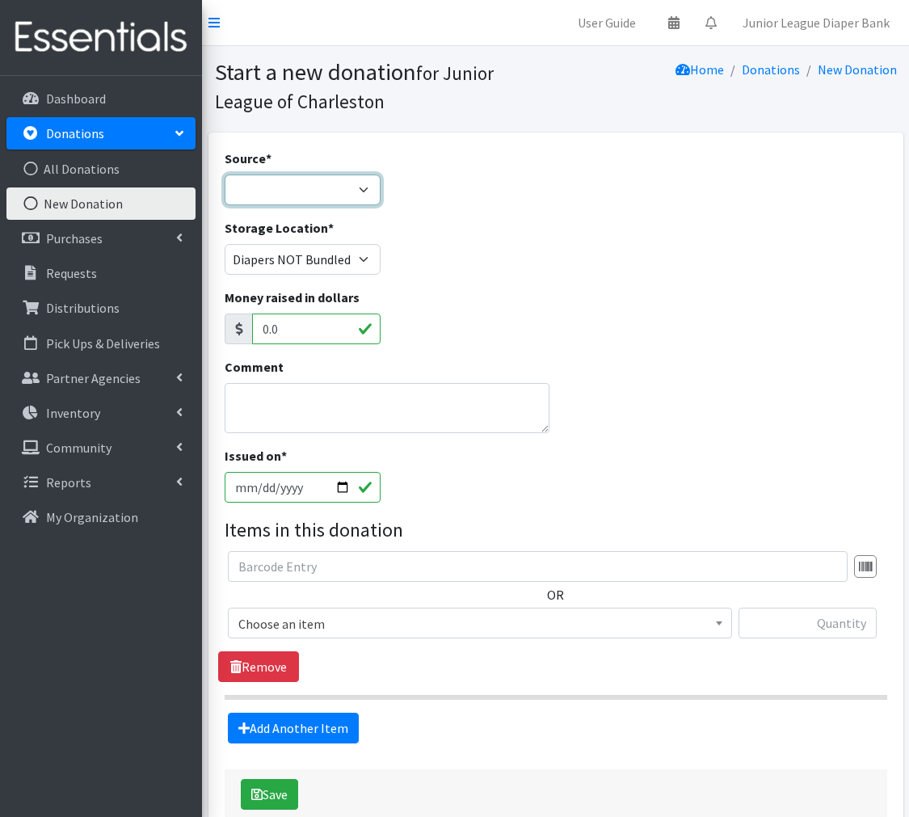
select select "Misc. Donation"
click at [363, 392] on textarea "Comment" at bounding box center [388, 408] width 326 height 50
type textarea "Daisy Diaper Bundle"
click at [668, 632] on span "Choose an item" at bounding box center [480, 623] width 504 height 31
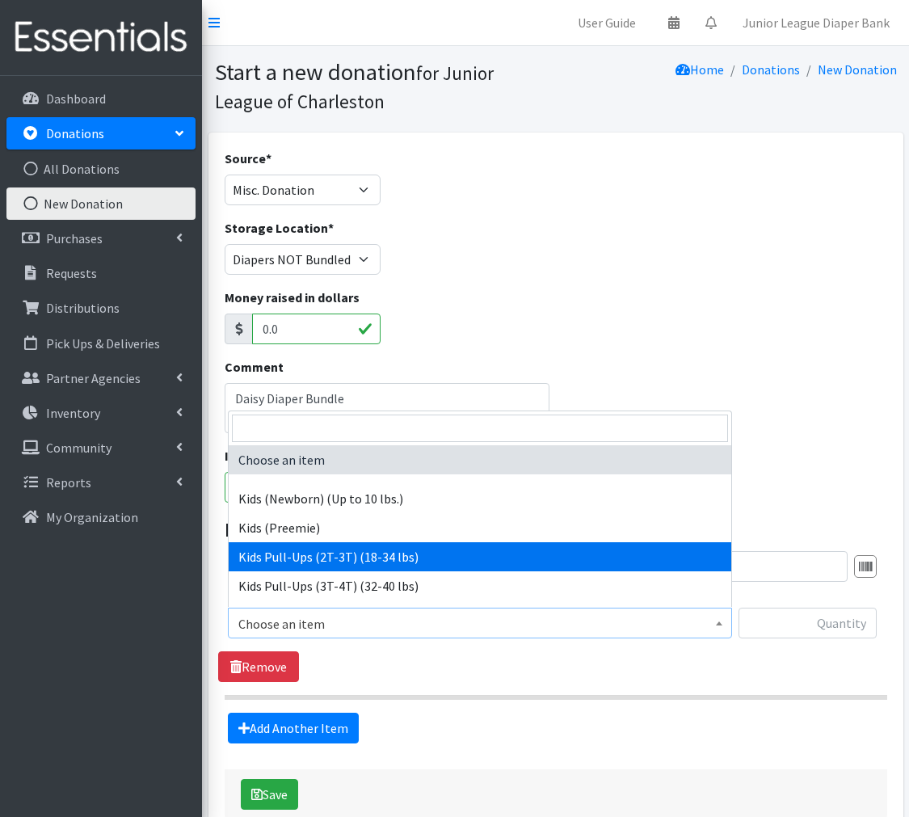
select select "564"
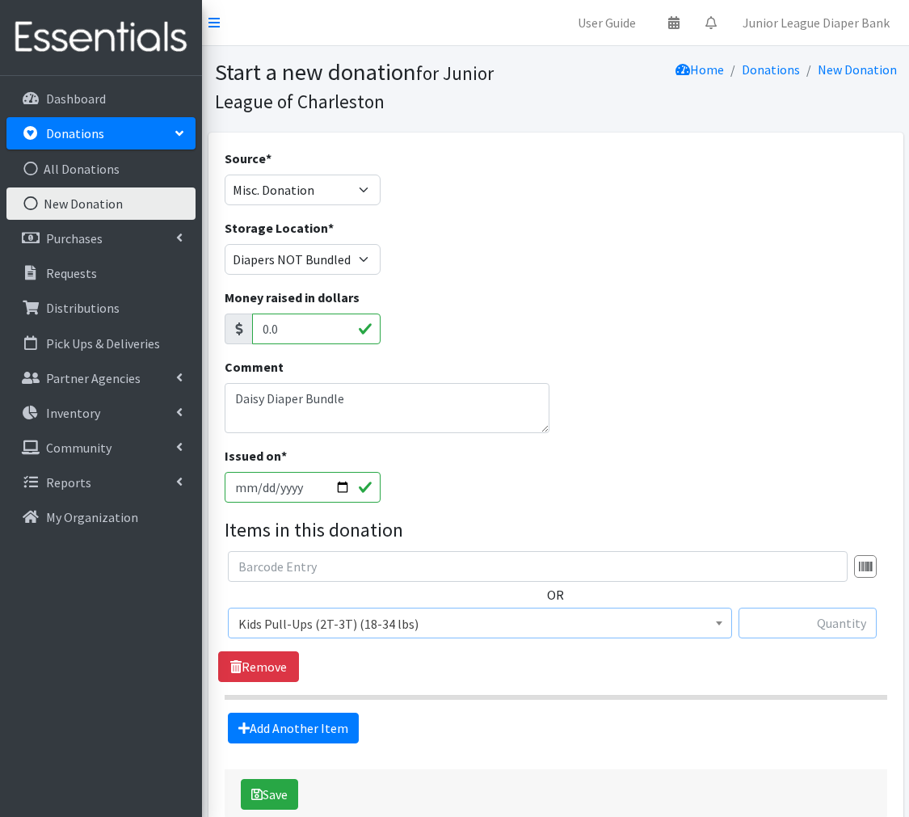
click at [836, 613] on input "text" at bounding box center [808, 623] width 138 height 31
type input "1"
type input "280"
click at [324, 735] on link "Add Another Item" at bounding box center [293, 728] width 131 height 31
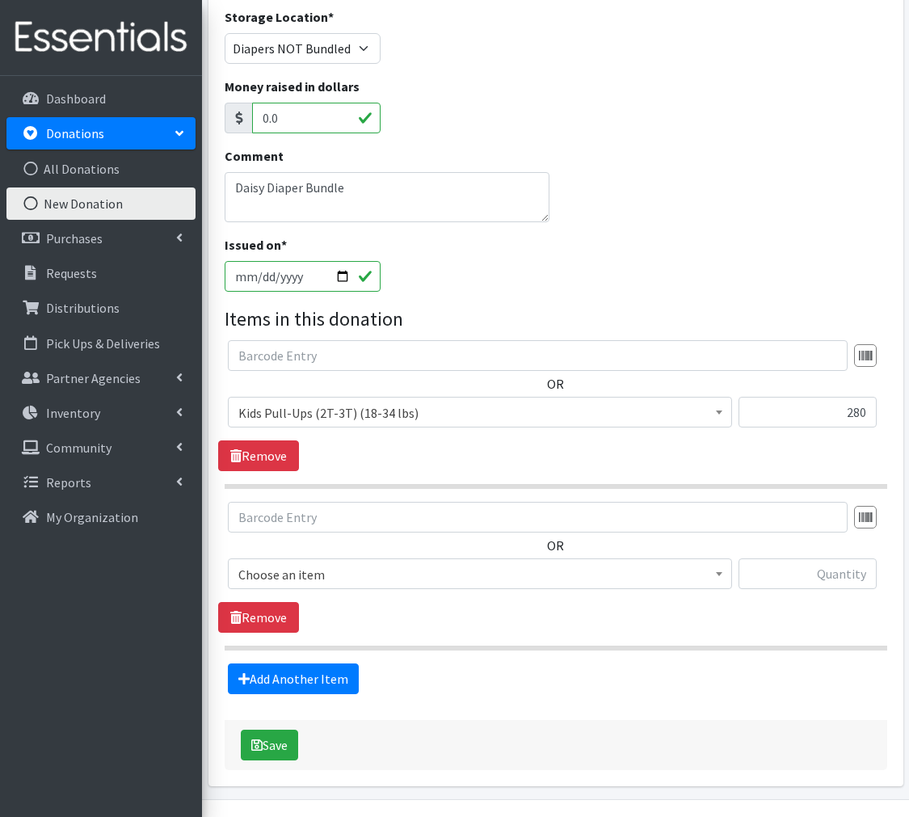
scroll to position [253, 0]
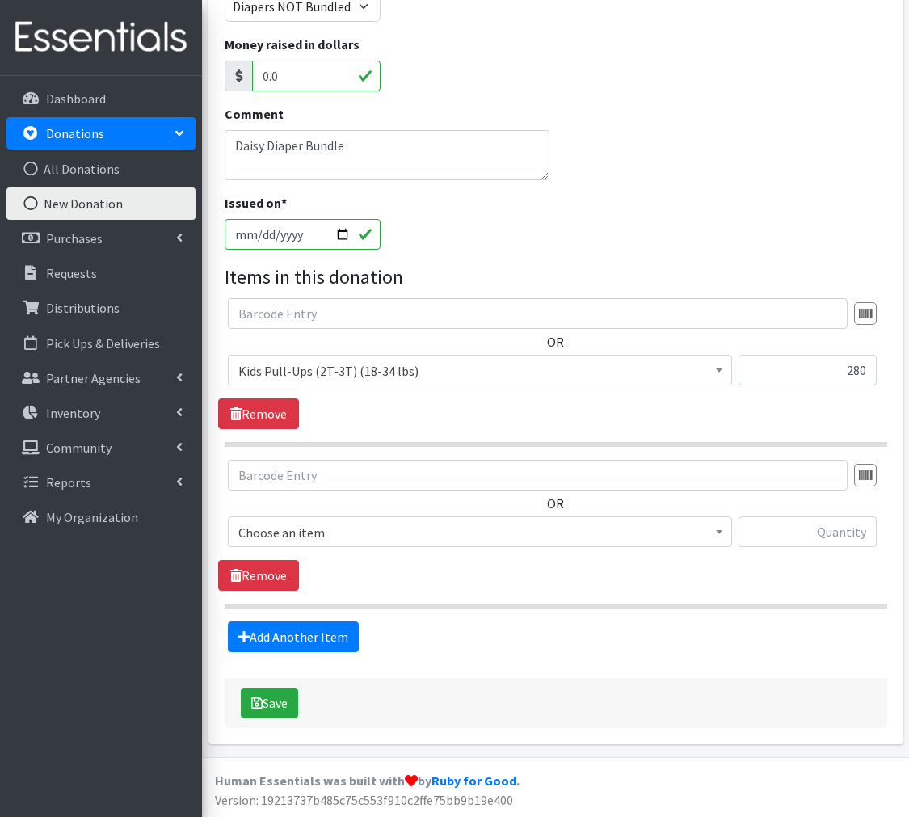
click at [405, 523] on span "Choose an item" at bounding box center [479, 532] width 483 height 23
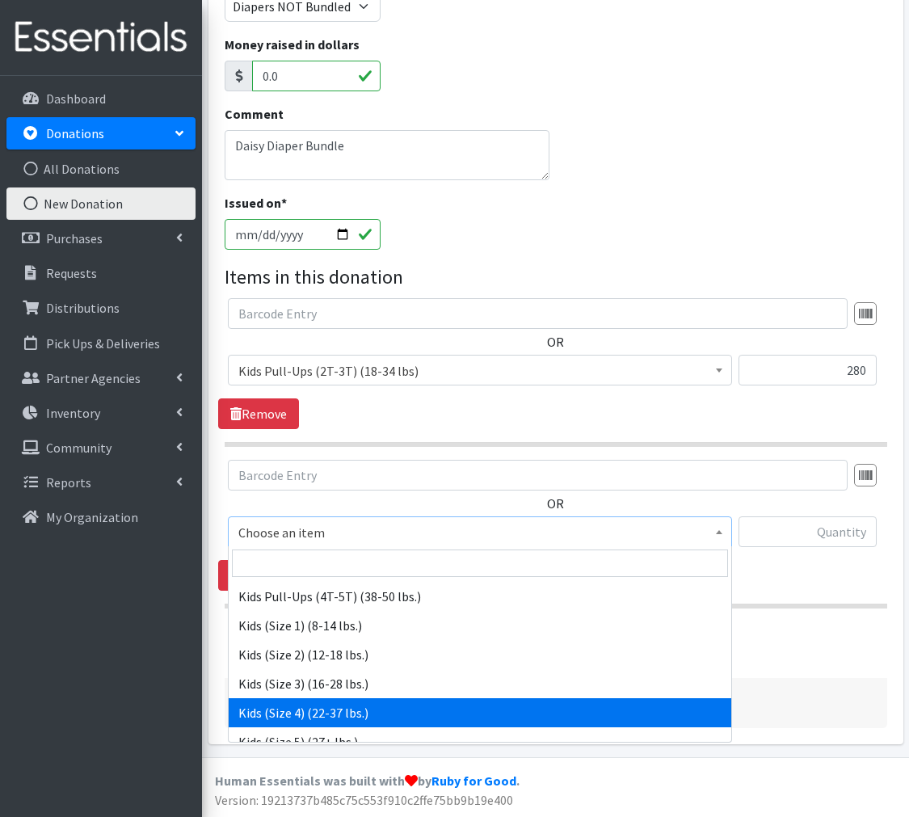
scroll to position [156, 0]
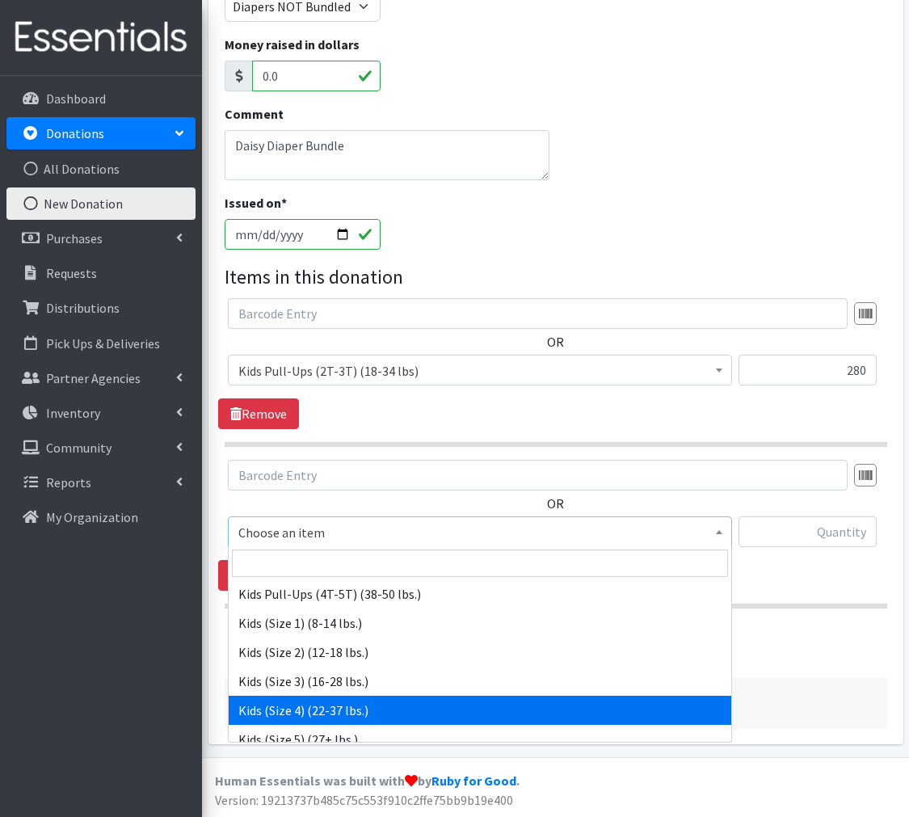
drag, startPoint x: 375, startPoint y: 709, endPoint x: 470, endPoint y: 679, distance: 100.0
select select "557"
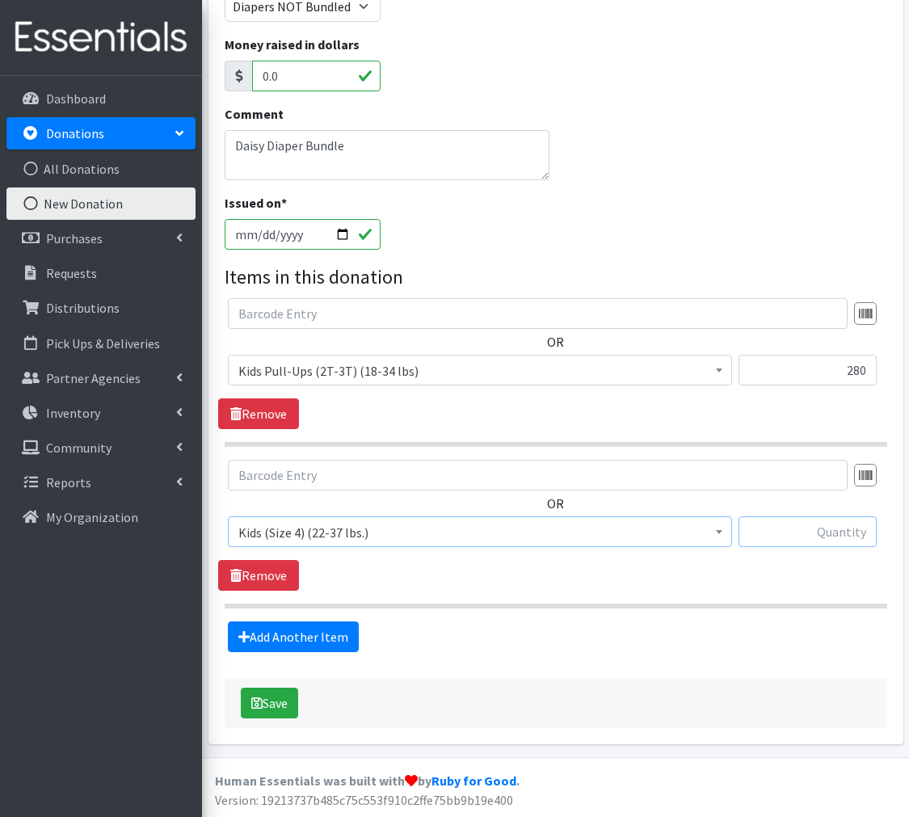
click at [822, 521] on input "text" at bounding box center [808, 532] width 138 height 31
type input "22"
click at [333, 631] on link "Add Another Item" at bounding box center [293, 637] width 131 height 31
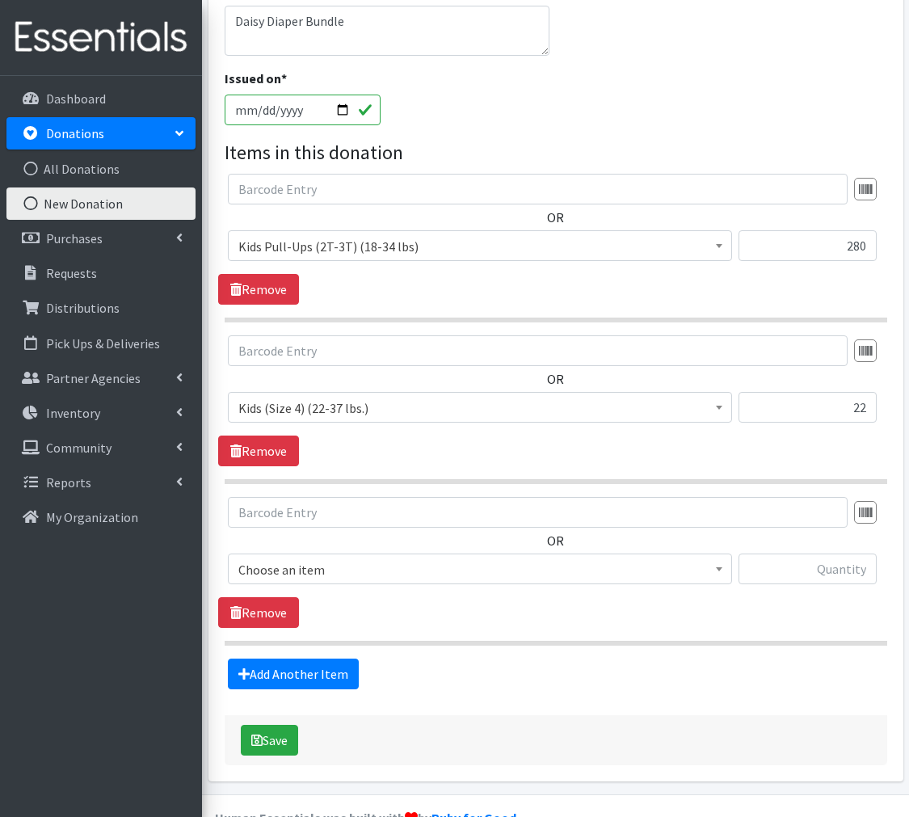
scroll to position [415, 0]
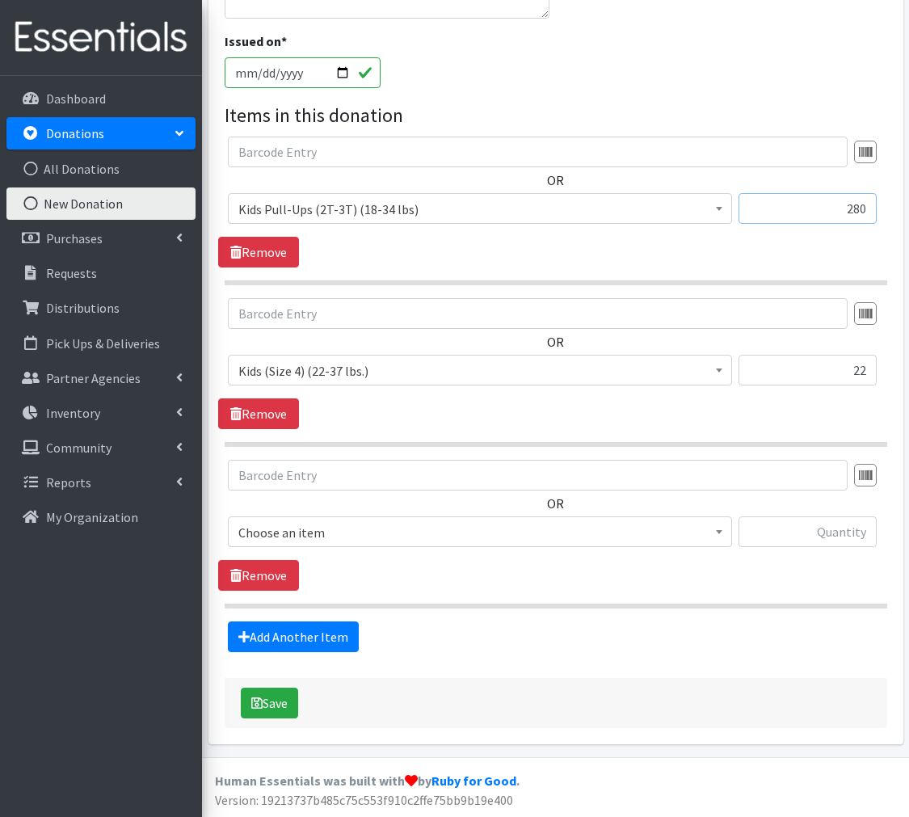
drag, startPoint x: 871, startPoint y: 209, endPoint x: 853, endPoint y: 213, distance: 19.0
click at [853, 213] on input "280" at bounding box center [808, 208] width 138 height 31
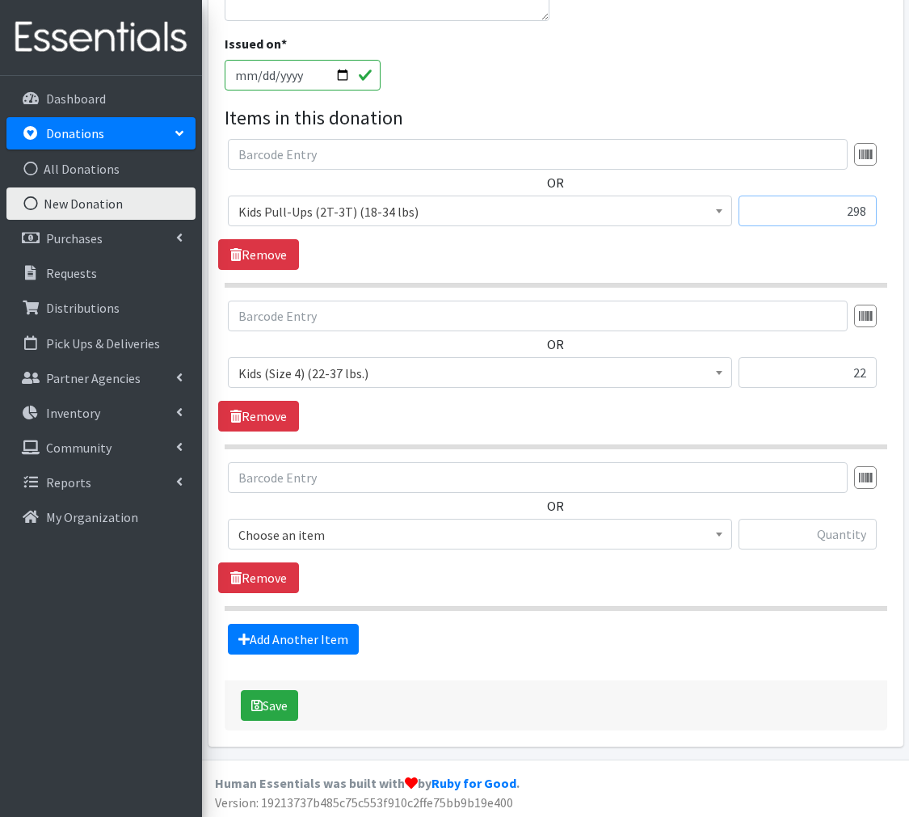
type input "298"
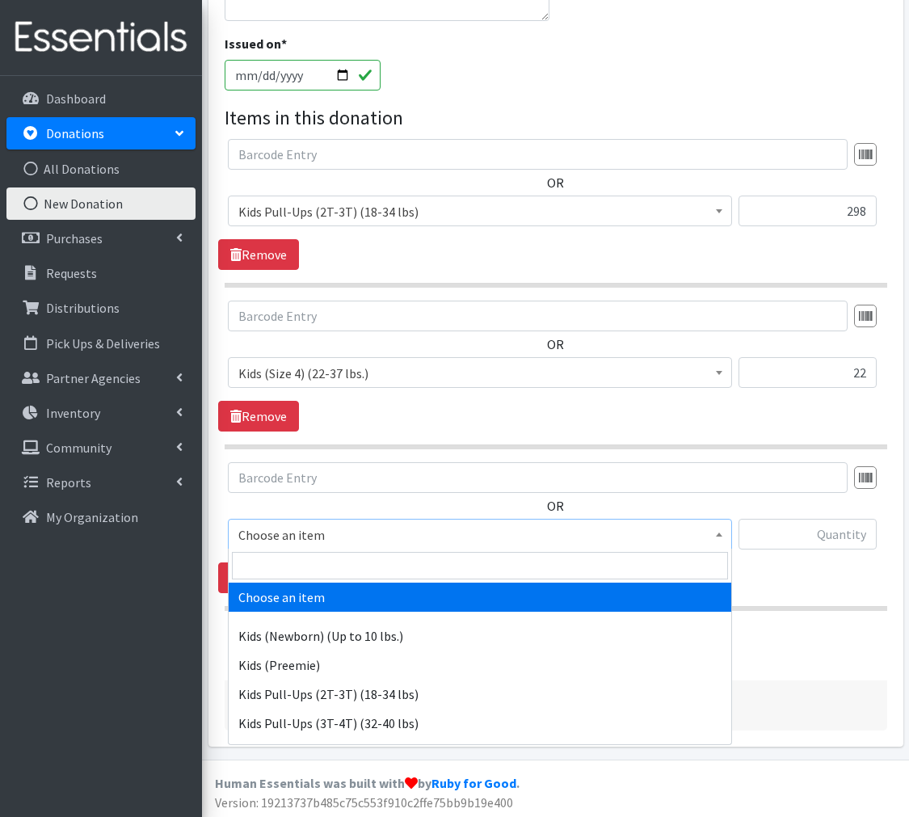
click at [711, 536] on span at bounding box center [719, 532] width 16 height 25
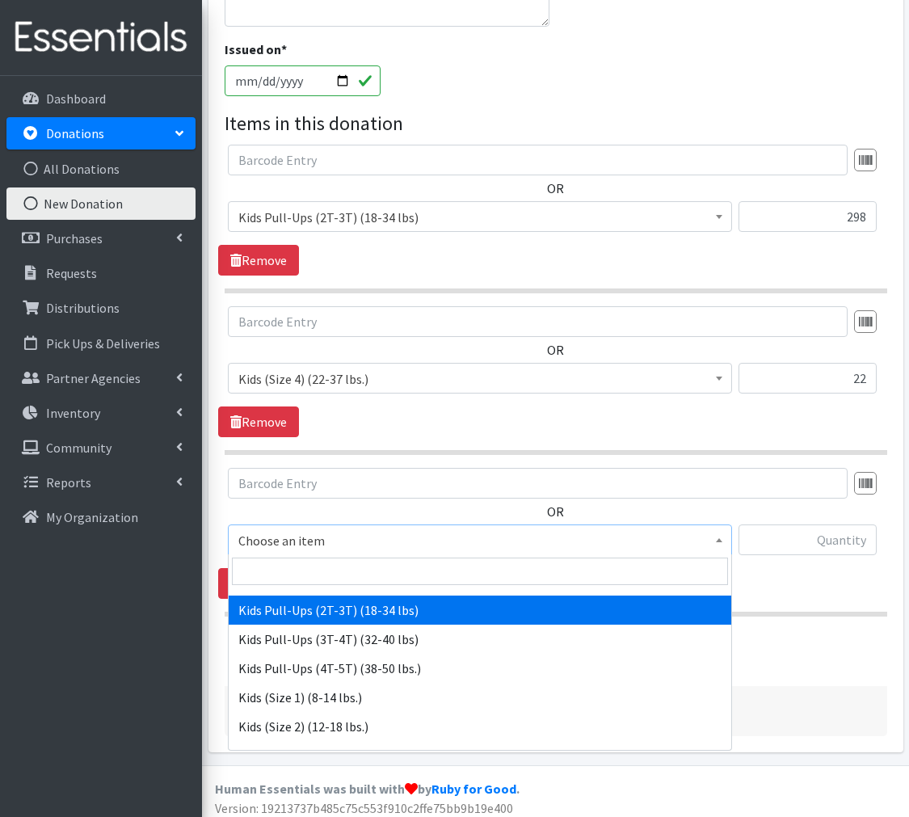
scroll to position [407, 1]
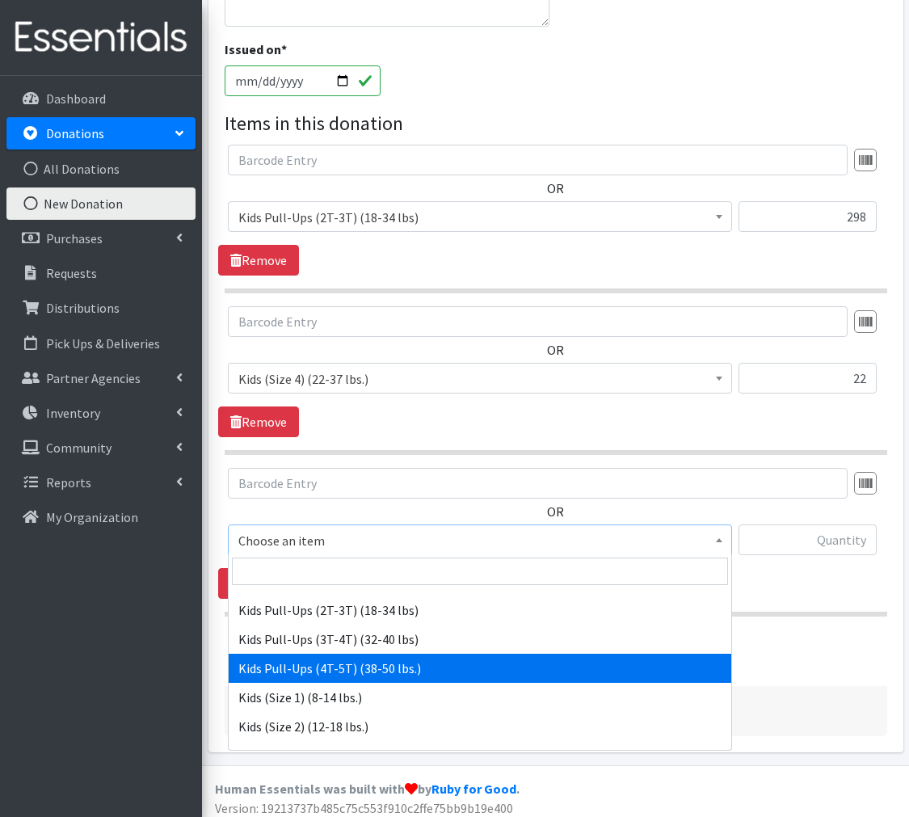
select select "566"
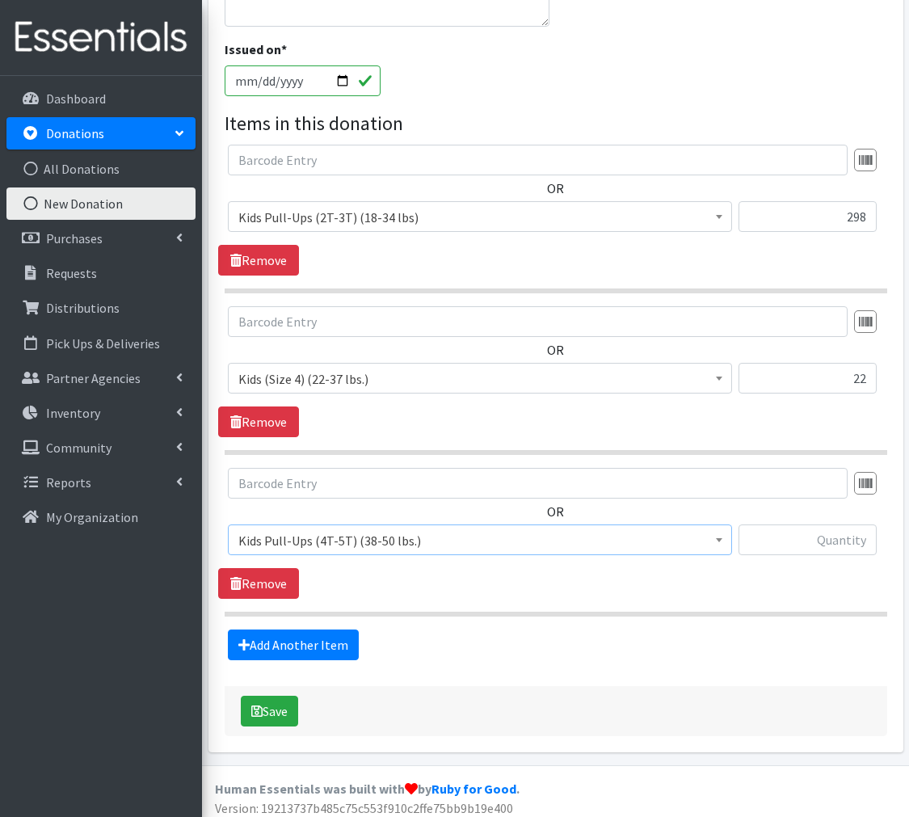
scroll to position [407, 0]
click at [795, 545] on input "text" at bounding box center [808, 540] width 138 height 31
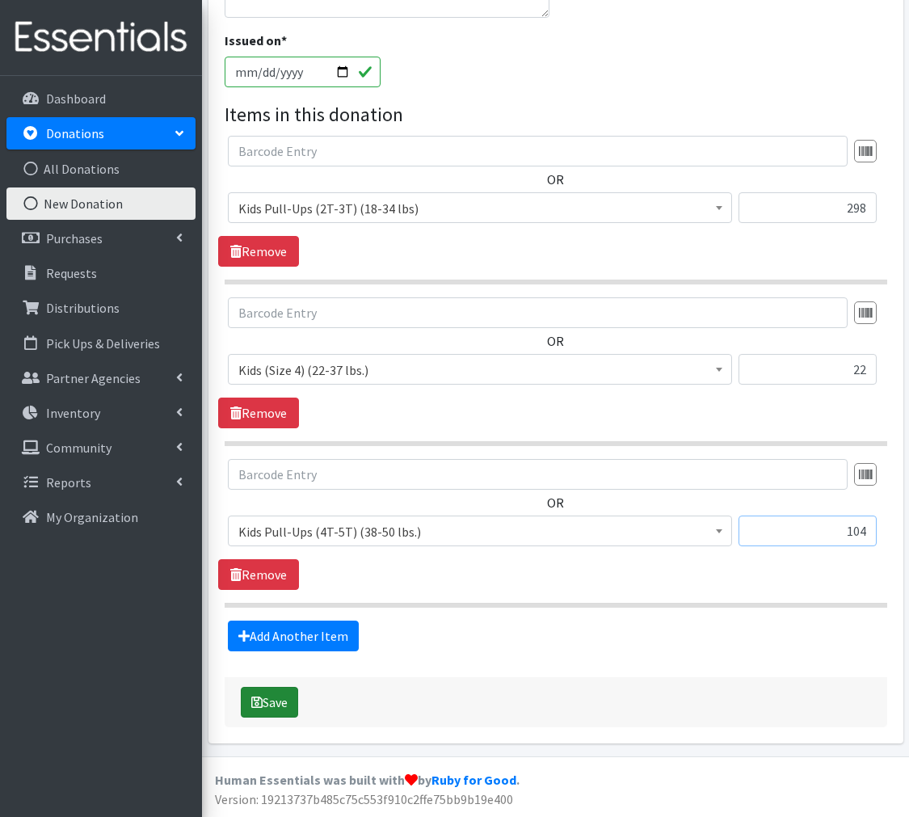
type input "104"
click at [265, 708] on button "Save" at bounding box center [269, 702] width 57 height 31
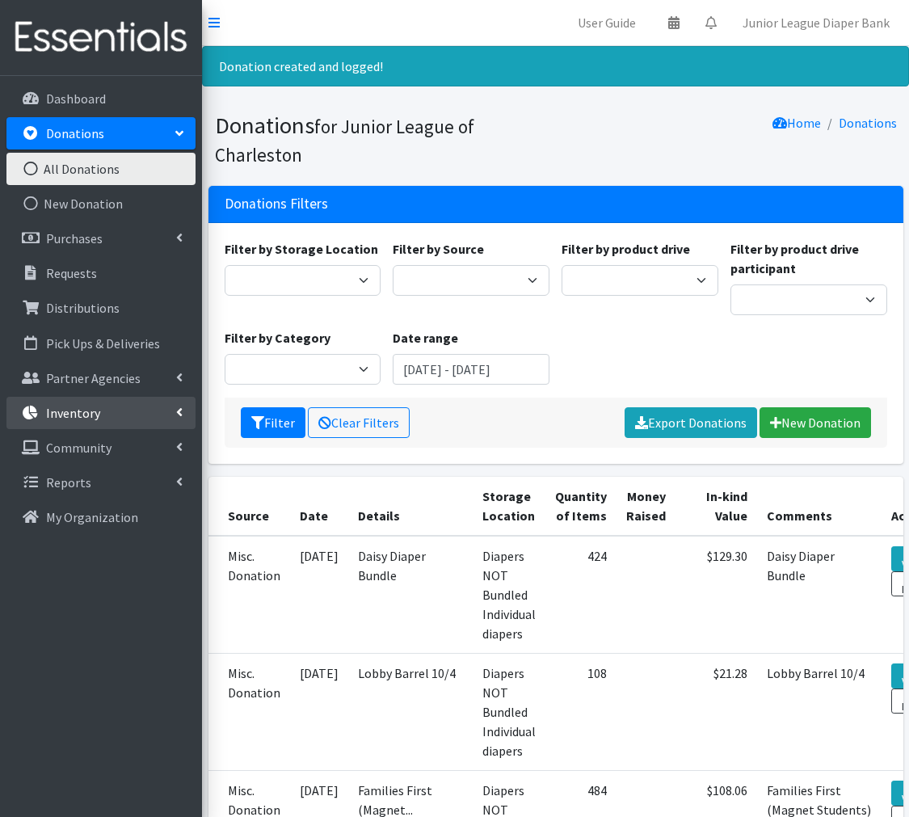
click at [70, 406] on p "Inventory" at bounding box center [73, 413] width 54 height 16
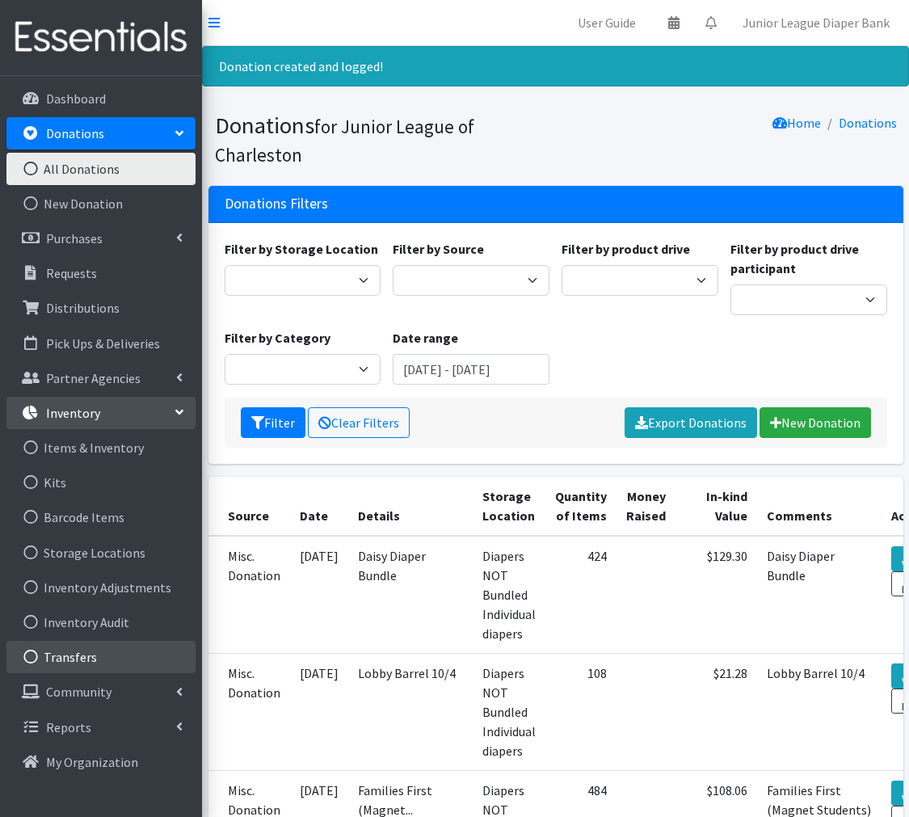
click at [128, 655] on link "Transfers" at bounding box center [100, 657] width 189 height 32
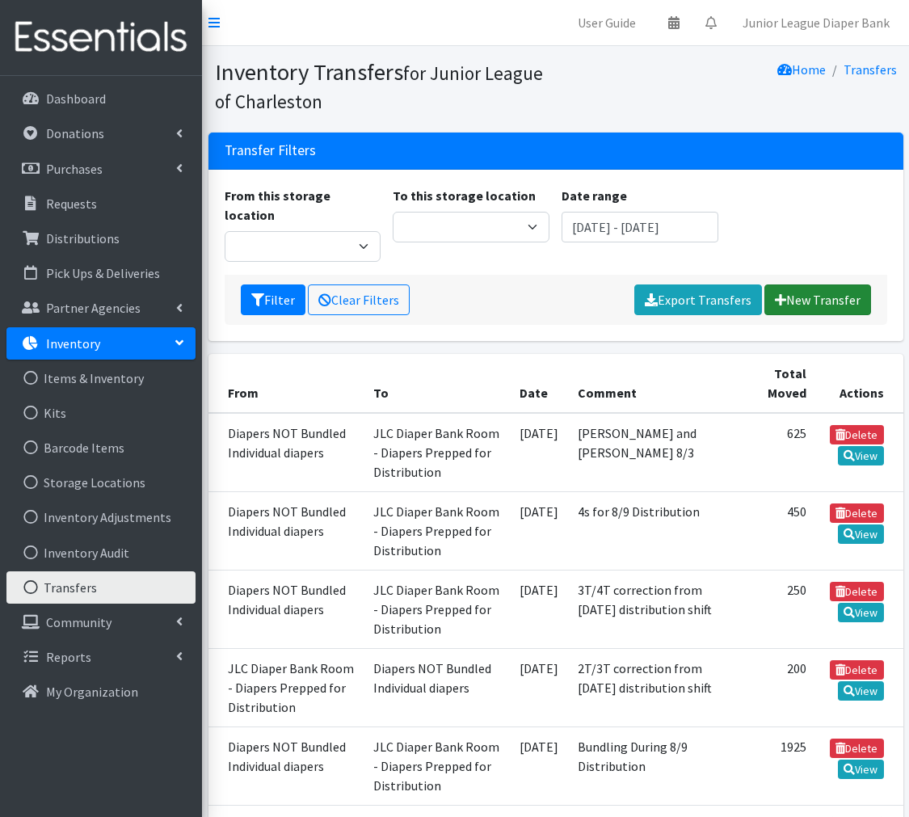
click at [833, 285] on link "New Transfer" at bounding box center [818, 300] width 107 height 31
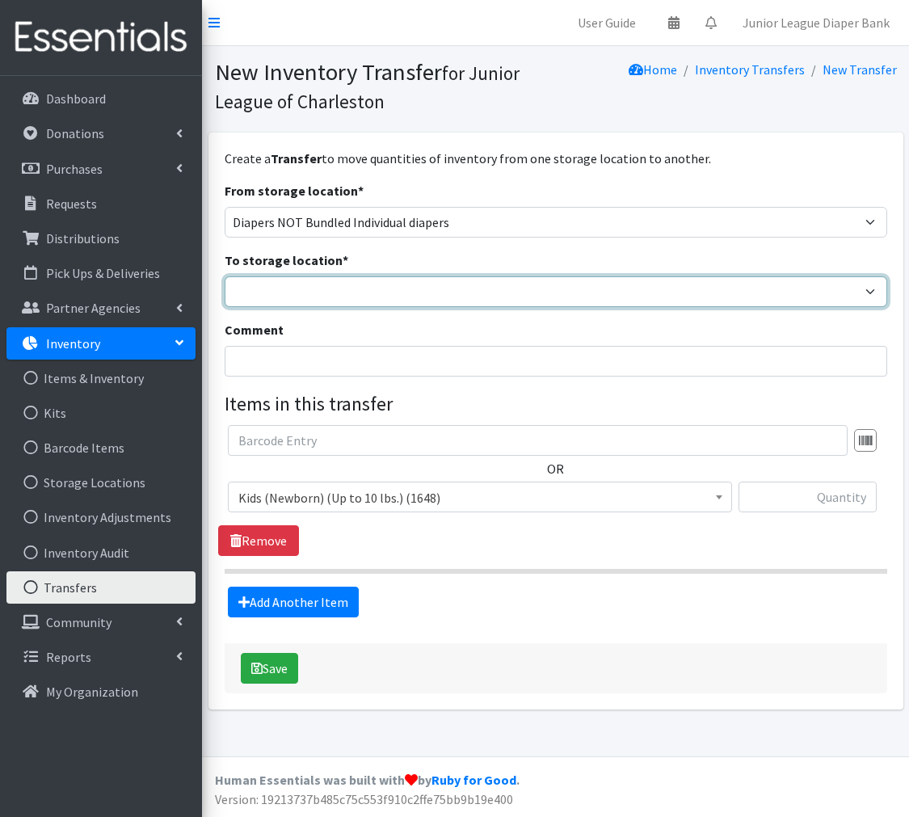
select select "35"
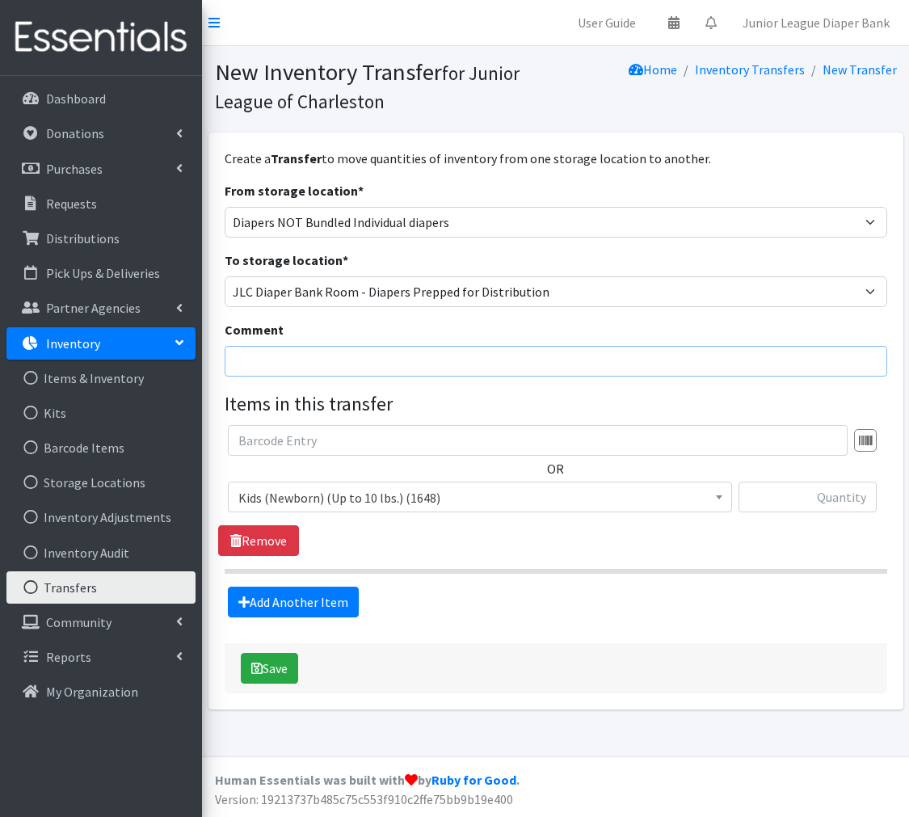
click at [426, 353] on input "Comment" at bounding box center [556, 361] width 663 height 31
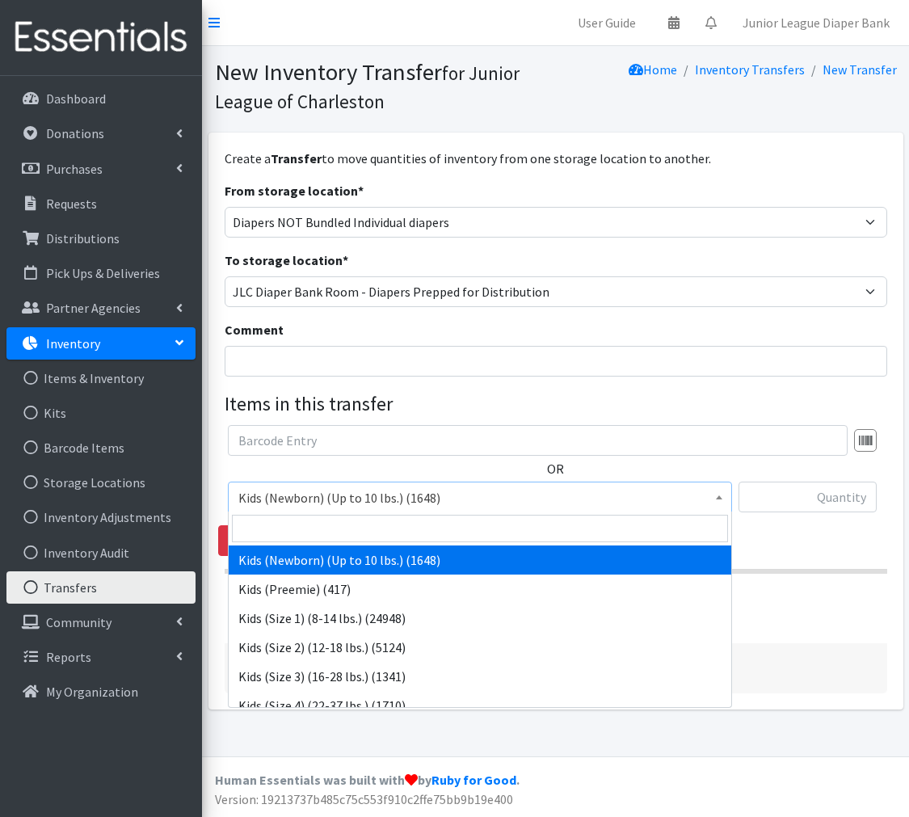
click at [641, 494] on span "Kids (Newborn) (Up to 10 lbs.) (1648)" at bounding box center [479, 498] width 483 height 23
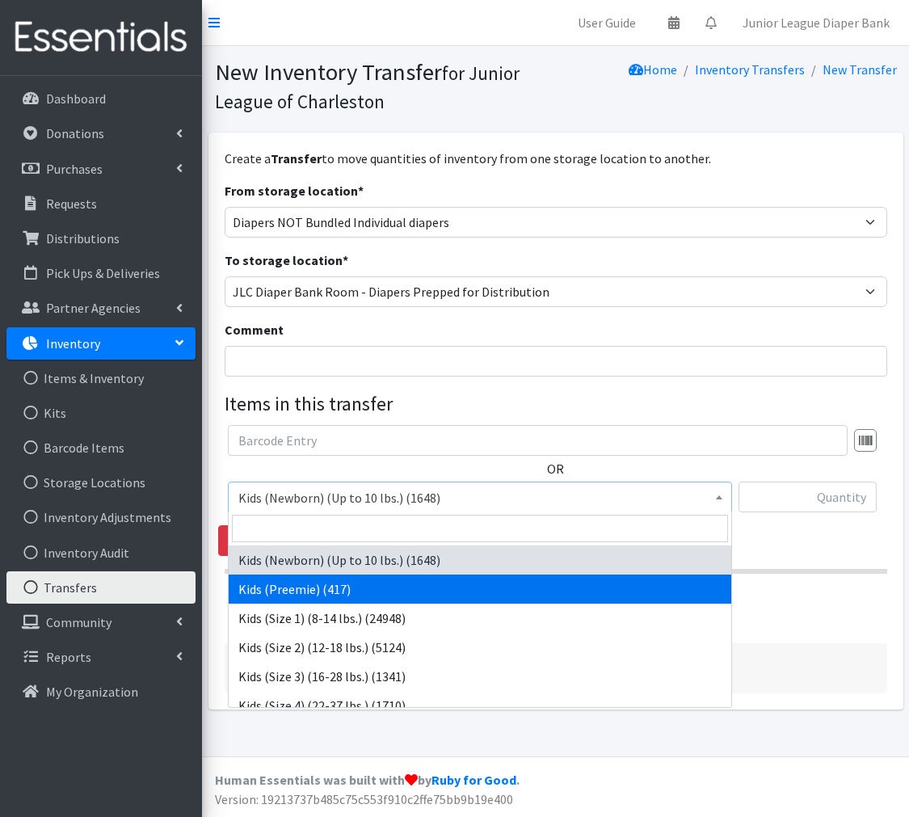
drag, startPoint x: 549, startPoint y: 592, endPoint x: 693, endPoint y: 551, distance: 149.5
select select "572"
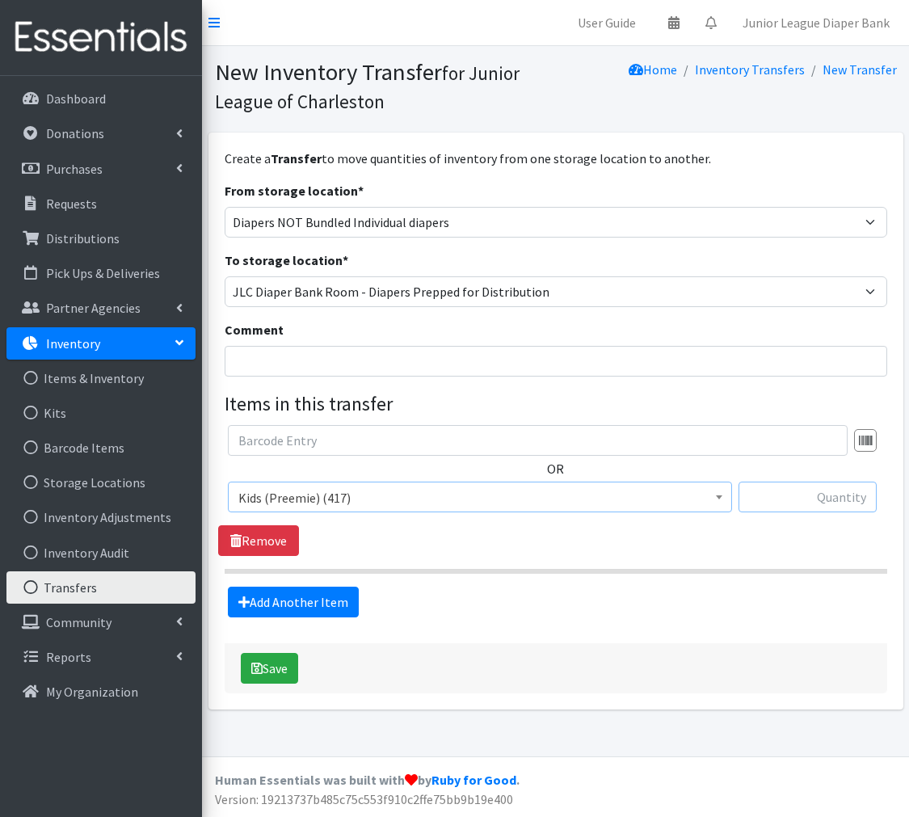
click at [812, 505] on input "text" at bounding box center [808, 497] width 138 height 31
type input "25"
click at [275, 594] on link "Add Another Item" at bounding box center [293, 602] width 131 height 31
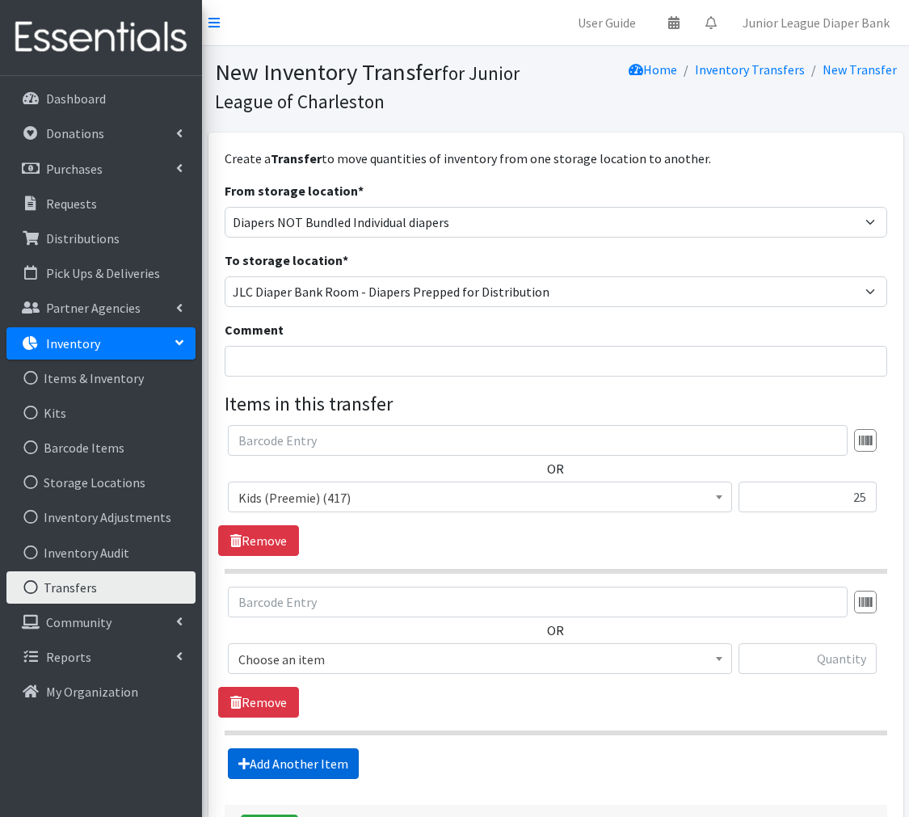
scroll to position [0, 0]
click at [860, 660] on input "text" at bounding box center [808, 658] width 138 height 31
type input "125"
drag, startPoint x: 328, startPoint y: 754, endPoint x: 344, endPoint y: 732, distance: 26.7
click at [329, 753] on link "Add Another Item" at bounding box center [293, 764] width 131 height 31
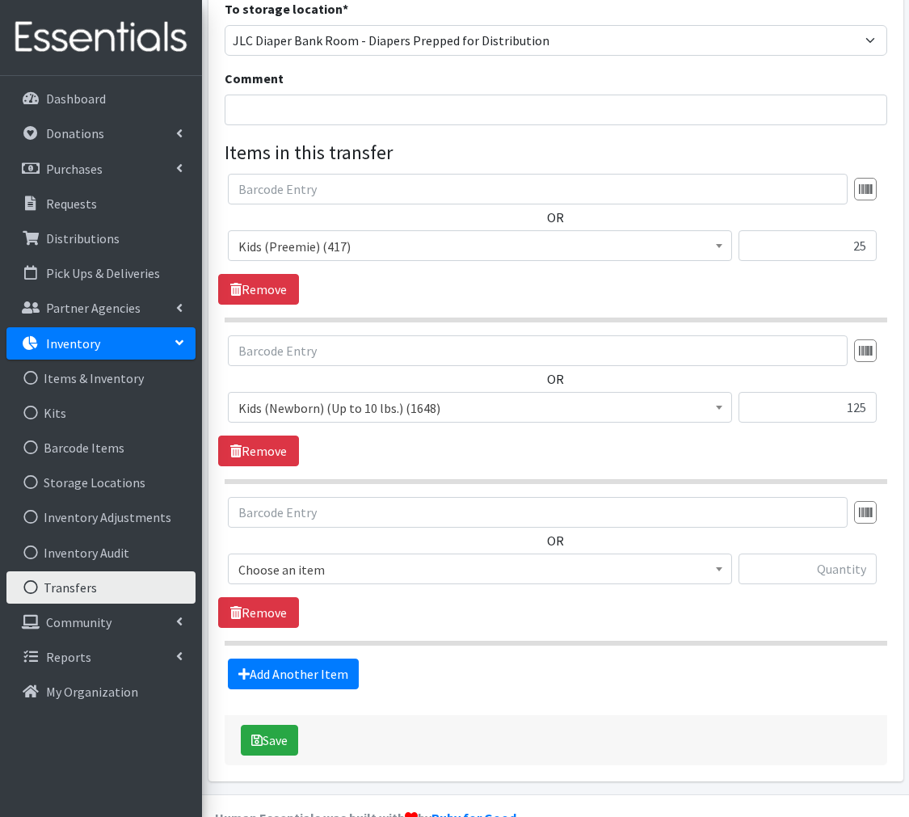
scroll to position [289, 0]
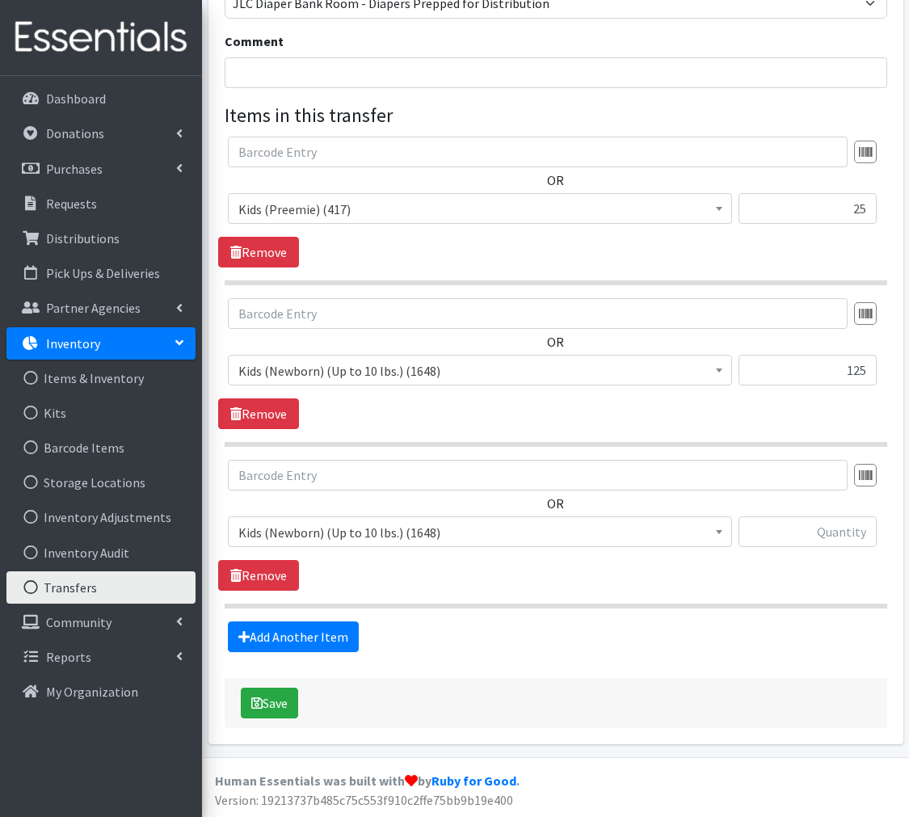
click at [378, 534] on span "Kids (Newborn) (Up to 10 lbs.) (1648)" at bounding box center [479, 532] width 483 height 23
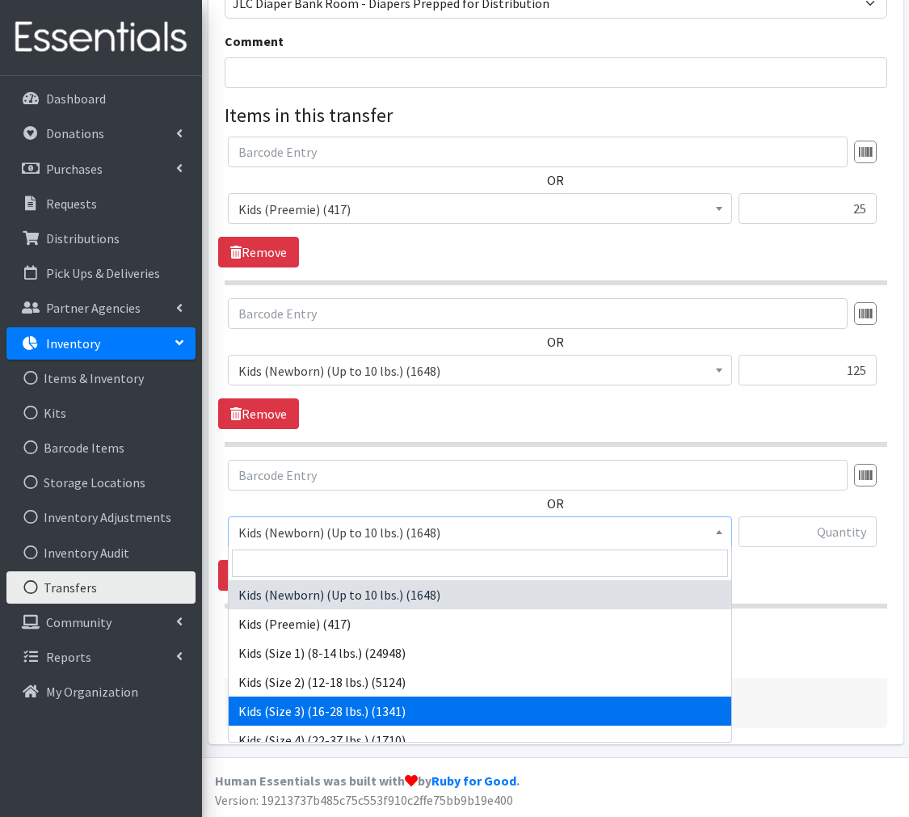
scroll to position [7, 0]
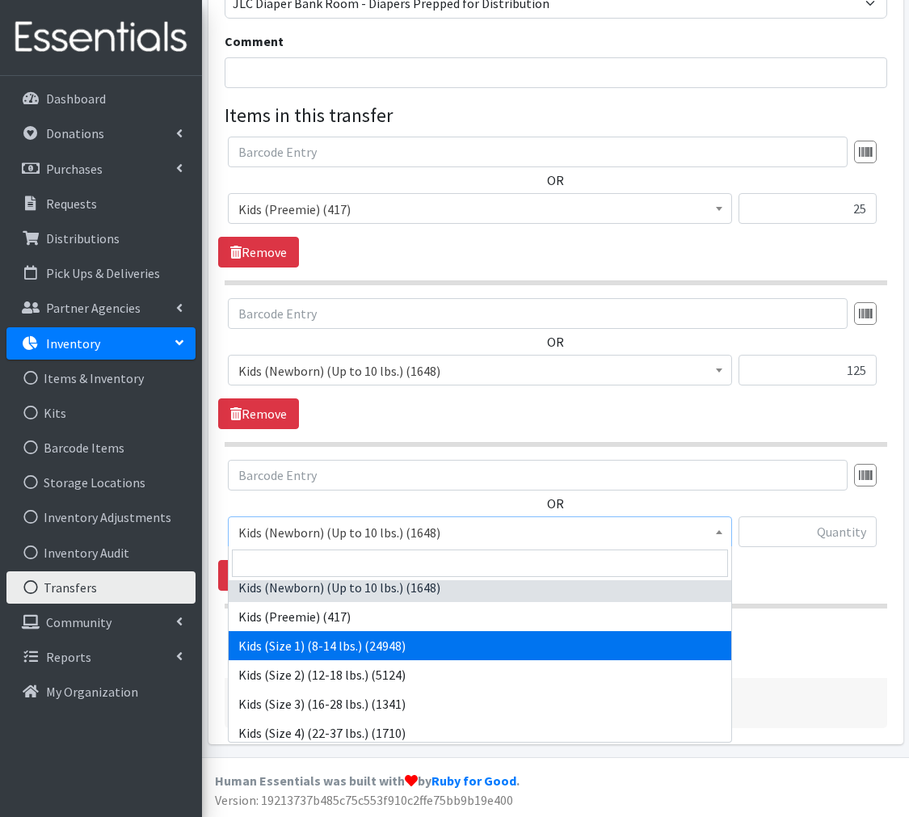
select select "573"
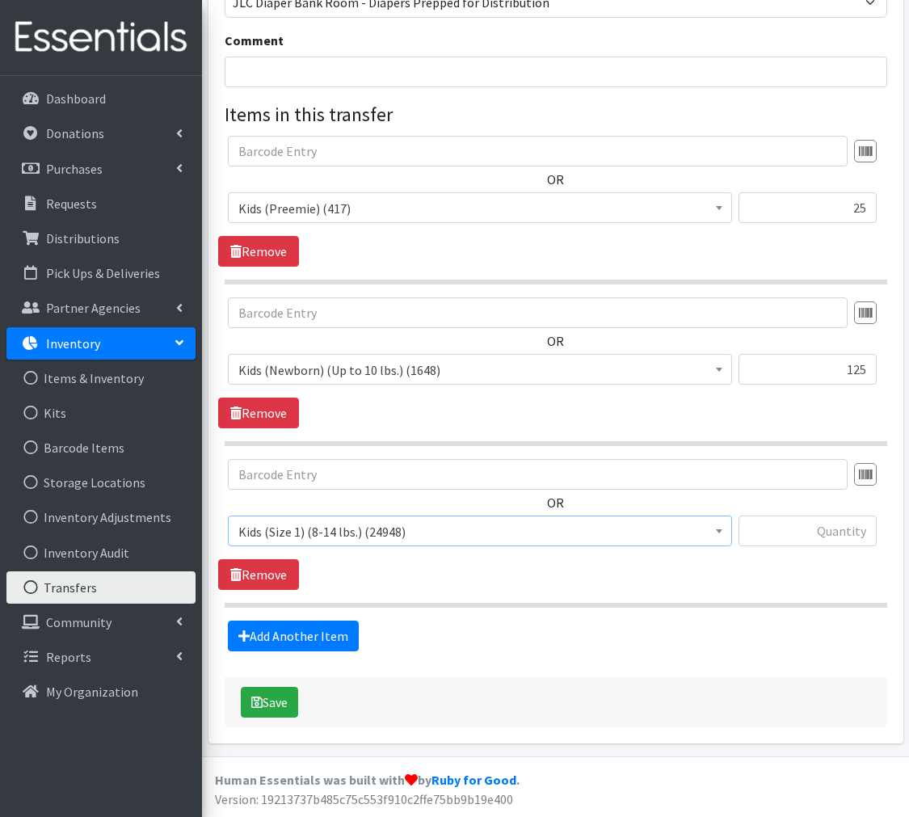
scroll to position [289, 0]
click at [833, 537] on input "text" at bounding box center [808, 532] width 138 height 31
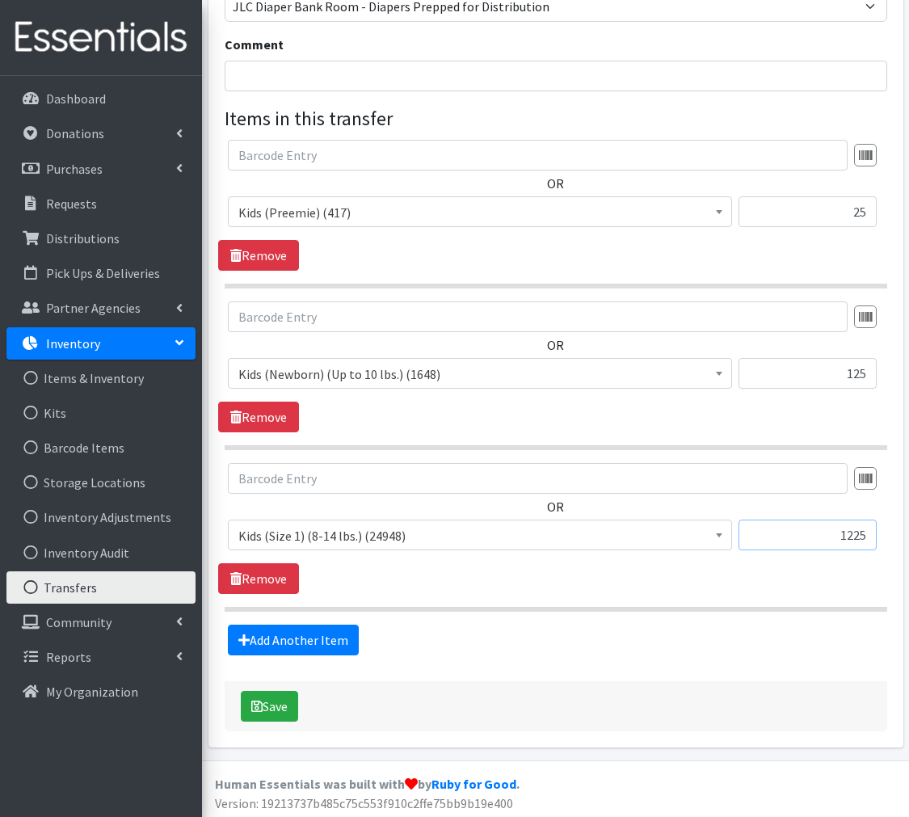
scroll to position [285, 0]
type input "1225"
click at [305, 635] on link "Add Another Item" at bounding box center [293, 640] width 131 height 31
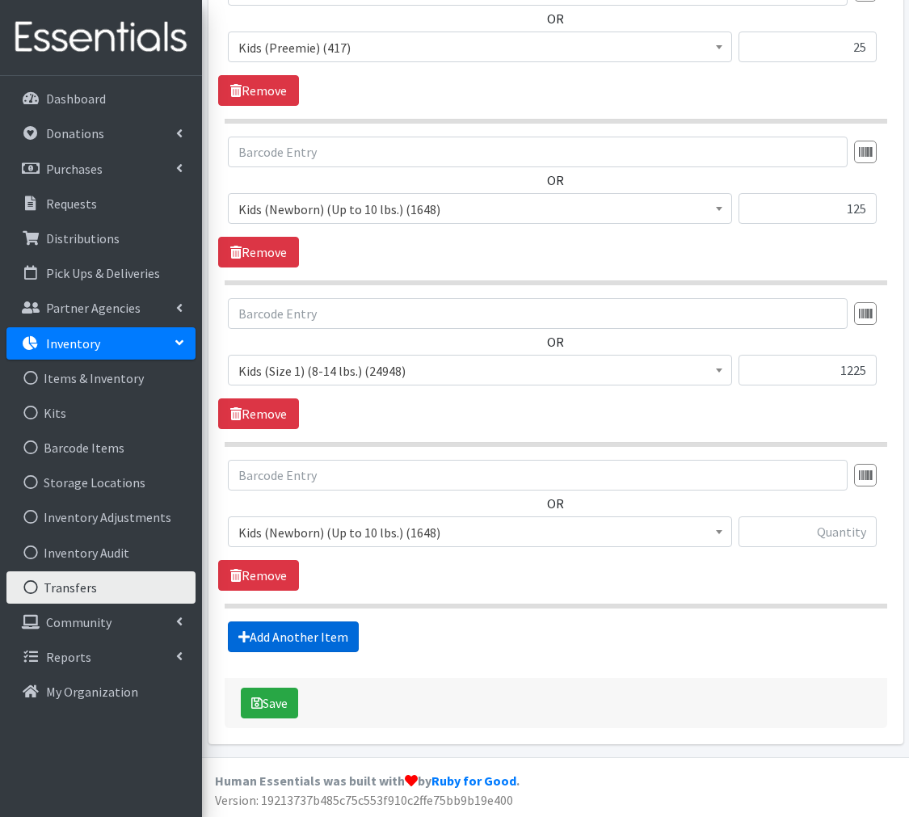
scroll to position [449, 0]
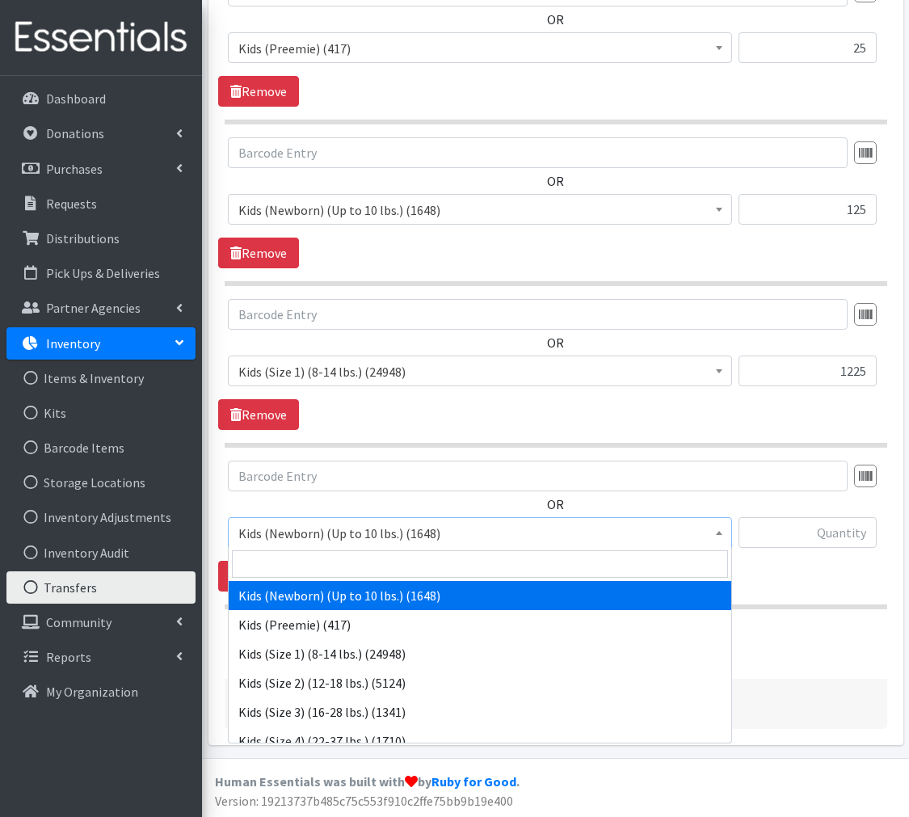
drag, startPoint x: 426, startPoint y: 521, endPoint x: 425, endPoint y: 554, distance: 32.3
click at [426, 522] on span "Kids (Newborn) (Up to 10 lbs.) (1648)" at bounding box center [479, 533] width 483 height 23
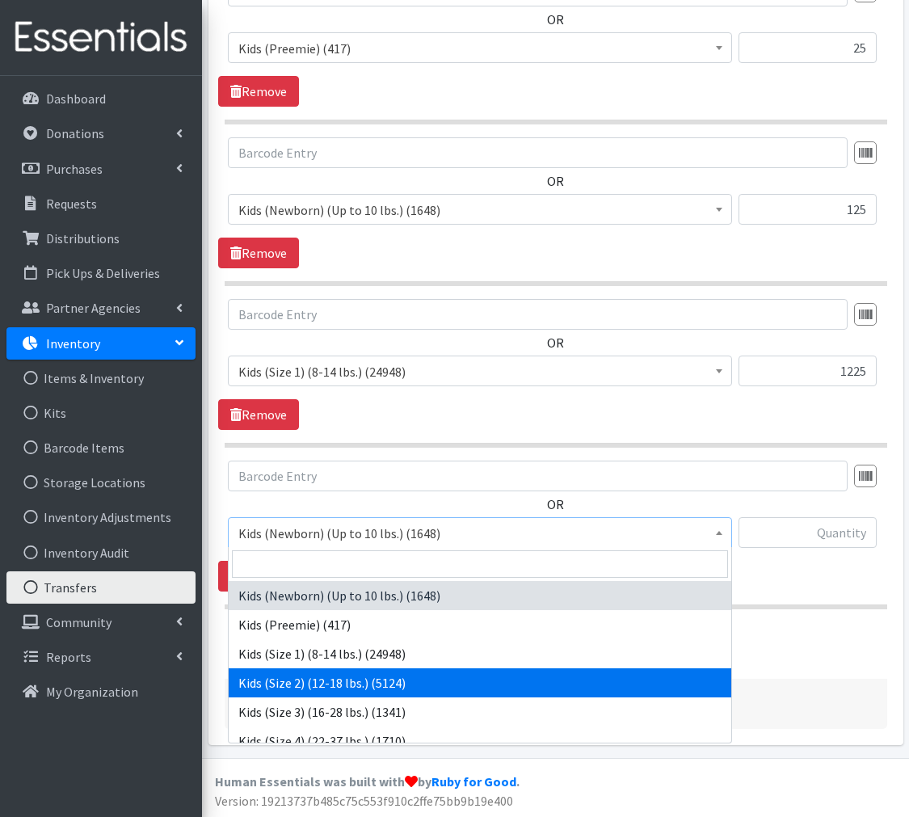
select select "574"
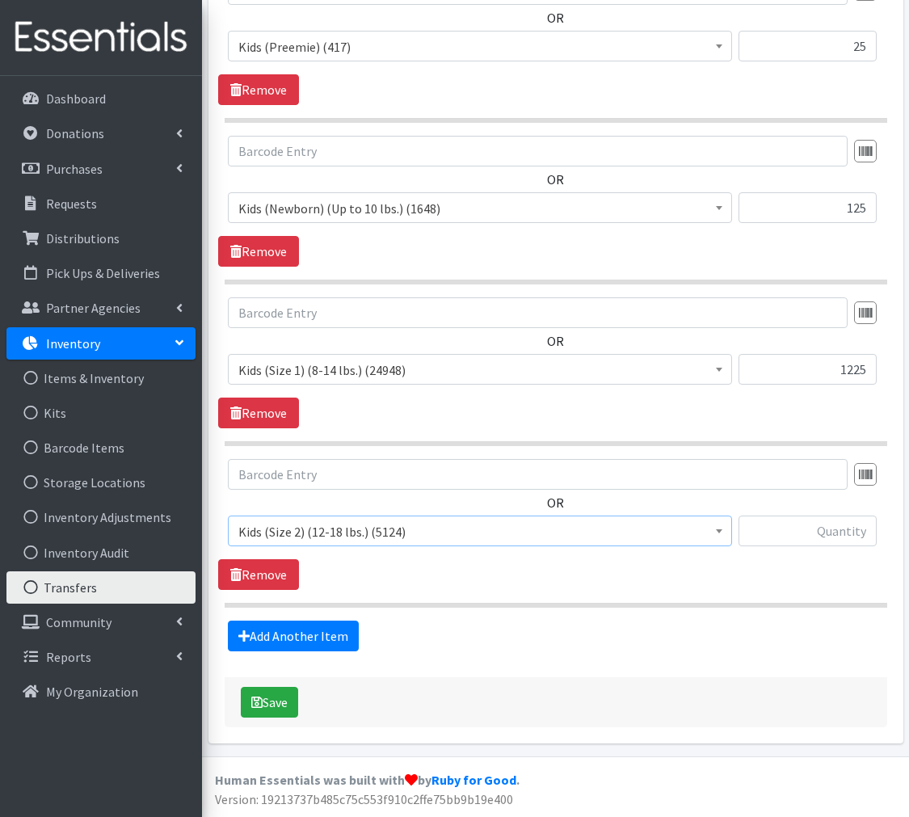
scroll to position [450, 0]
click at [845, 529] on input "text" at bounding box center [808, 532] width 138 height 31
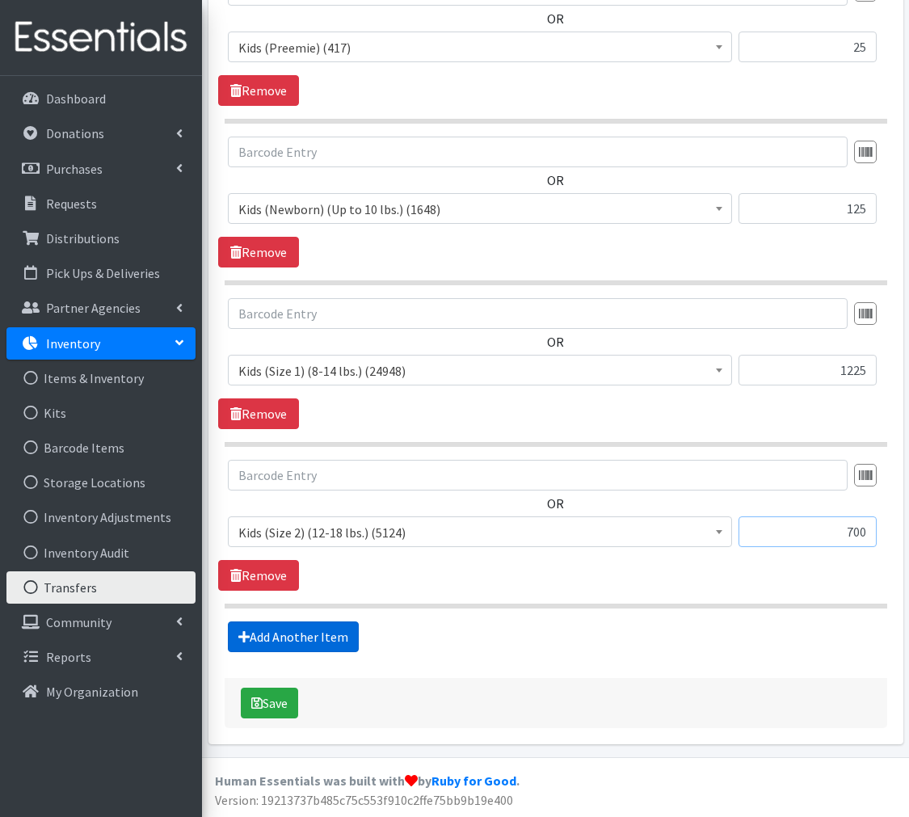
type input "700"
click at [298, 634] on link "Add Another Item" at bounding box center [293, 637] width 131 height 31
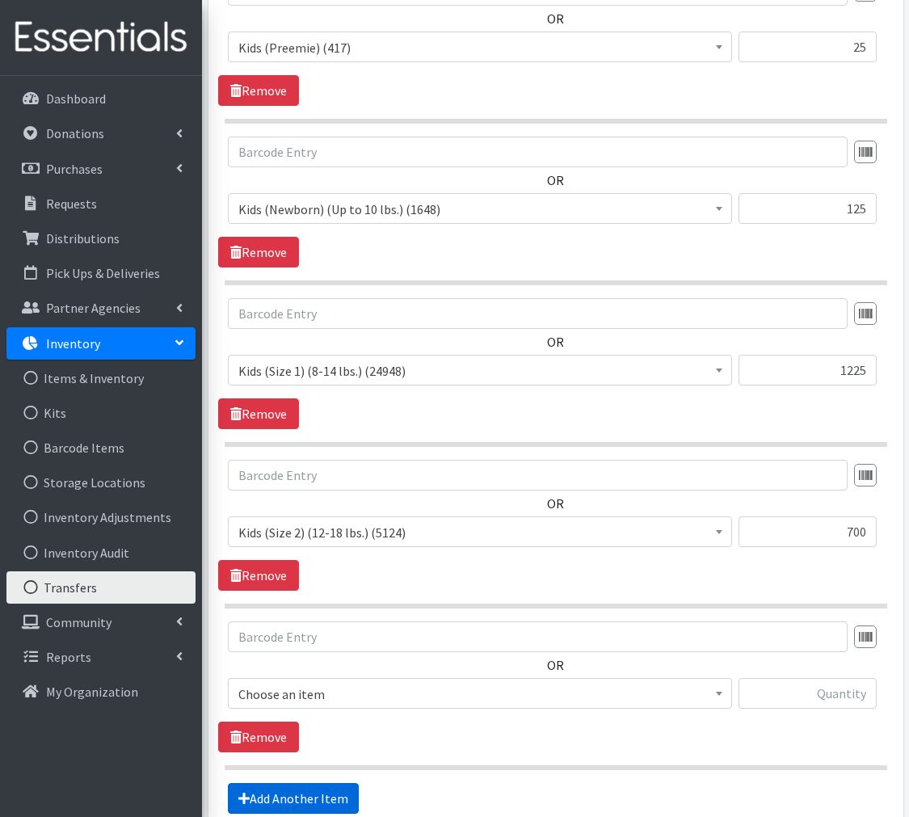
scroll to position [451, 1]
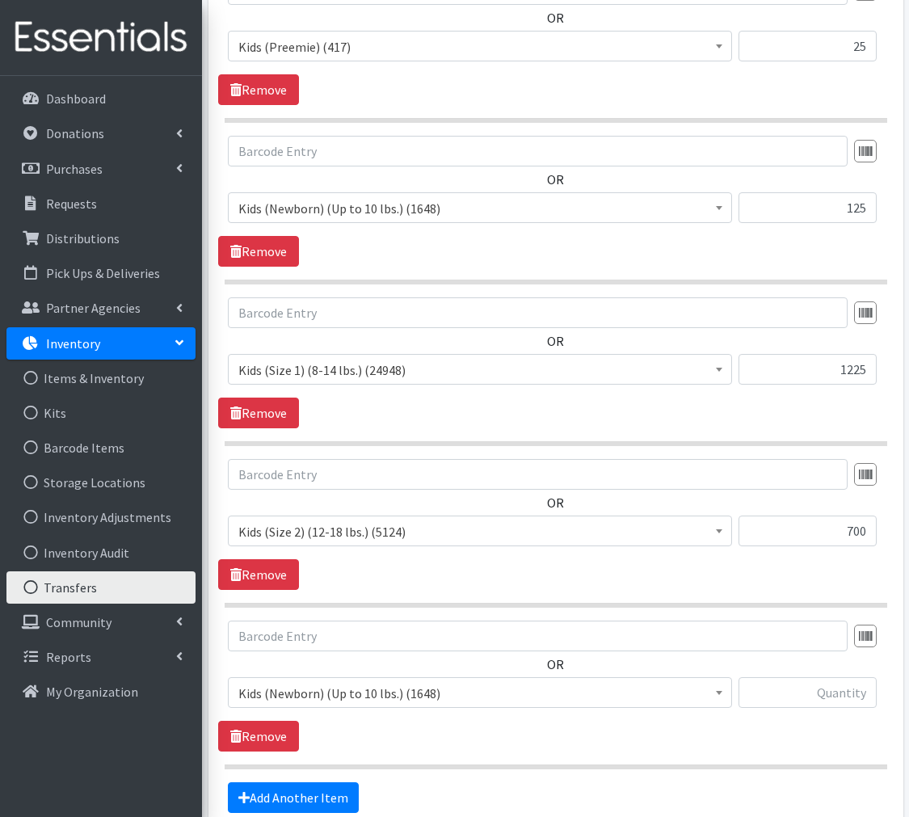
click at [323, 692] on span "Kids (Newborn) (Up to 10 lbs.) (1648)" at bounding box center [479, 693] width 483 height 23
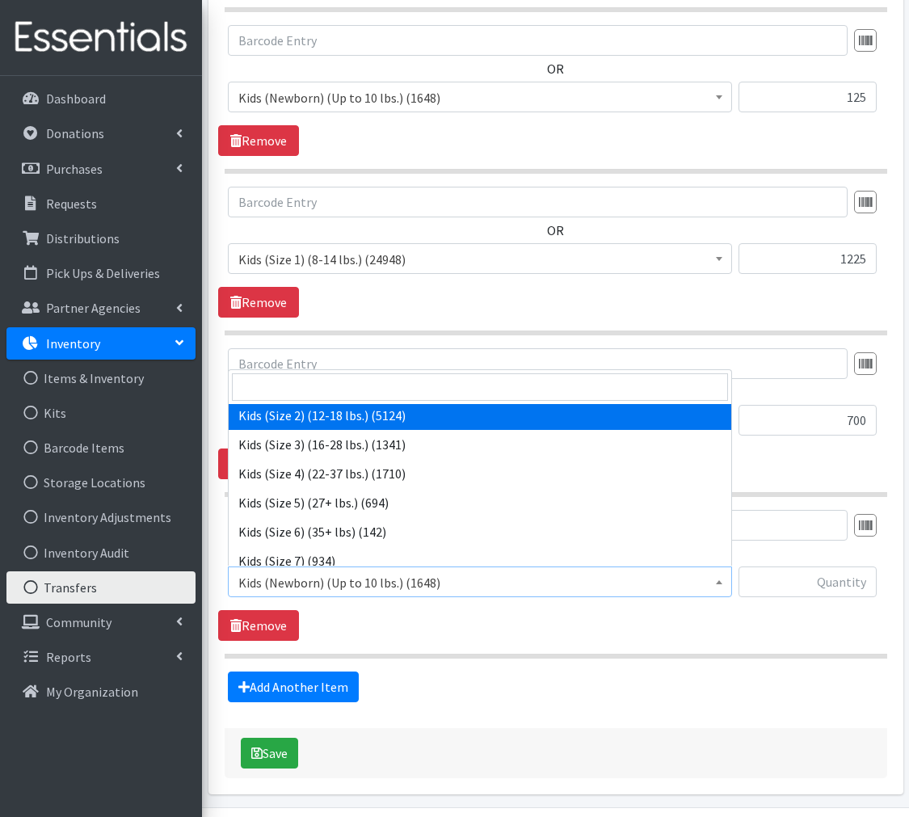
scroll to position [103, 0]
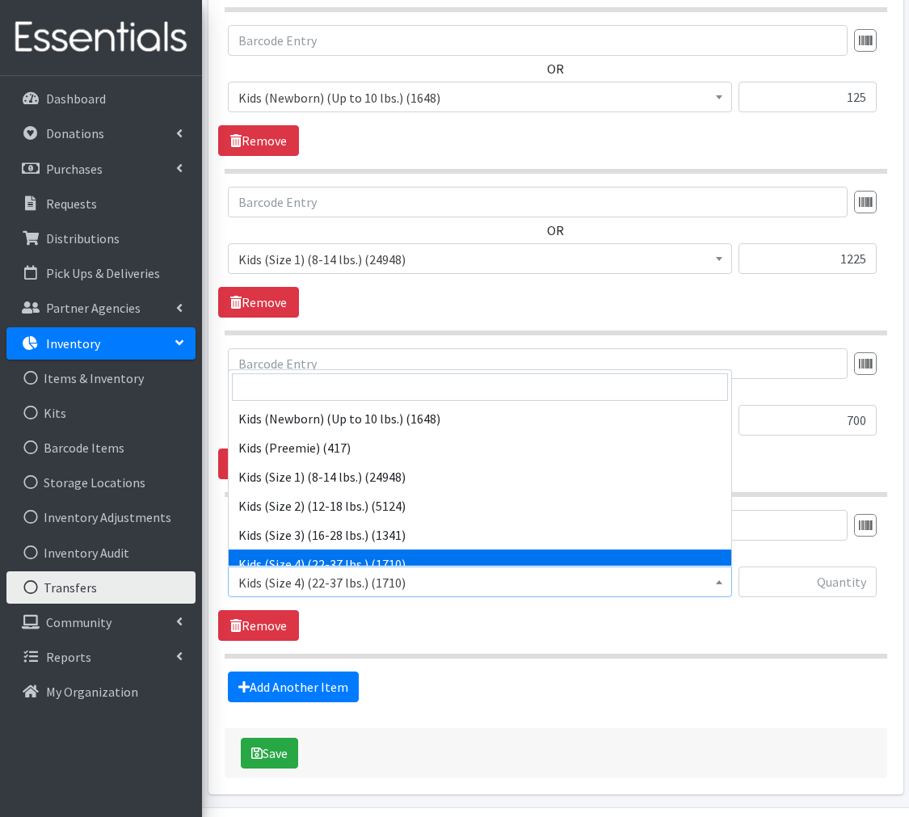
click at [349, 589] on span "Kids (Size 4) (22-37 lbs.) (1710)" at bounding box center [479, 583] width 483 height 23
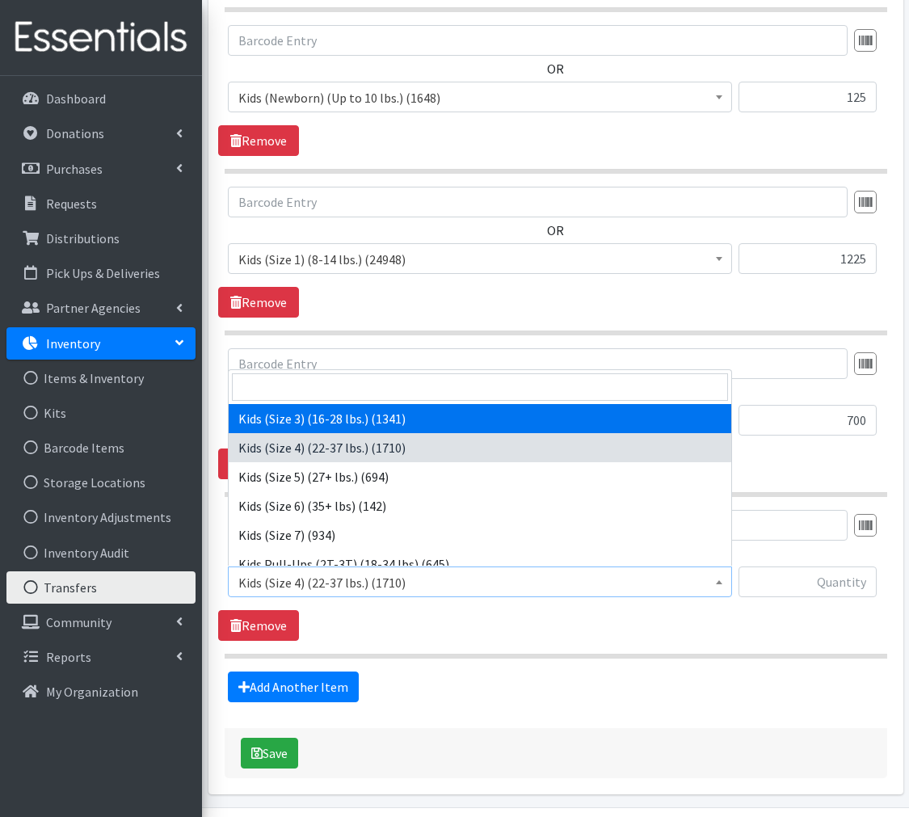
select select "576"
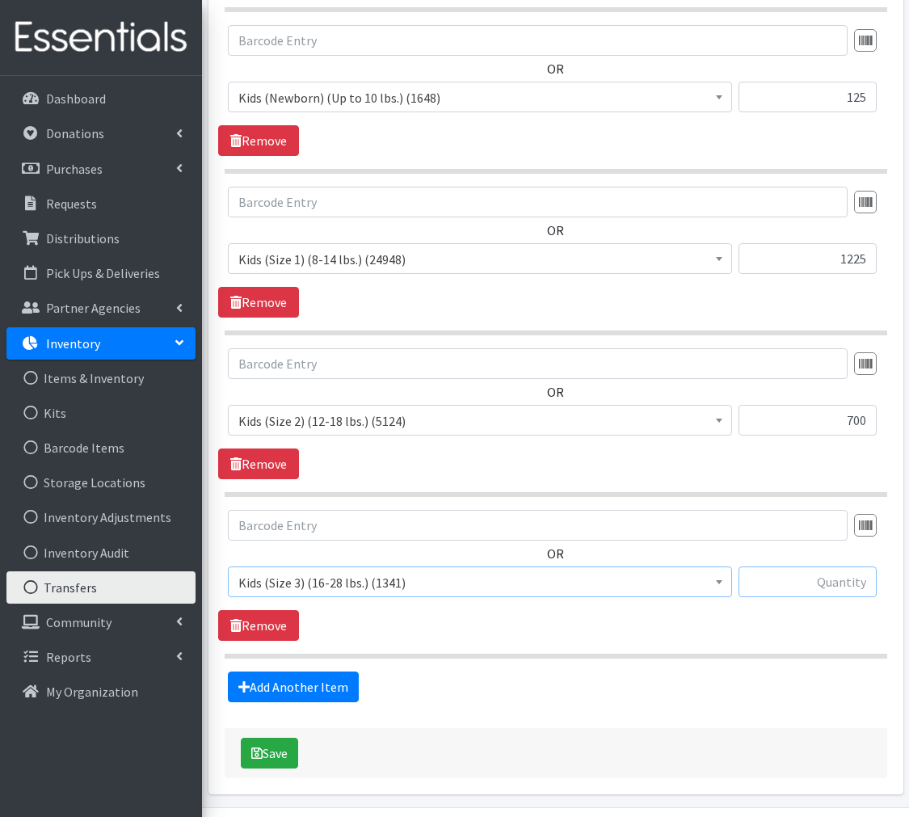
click at [840, 580] on input "text" at bounding box center [808, 582] width 138 height 31
type input "1050"
click at [259, 689] on link "Add Another Item" at bounding box center [293, 687] width 131 height 31
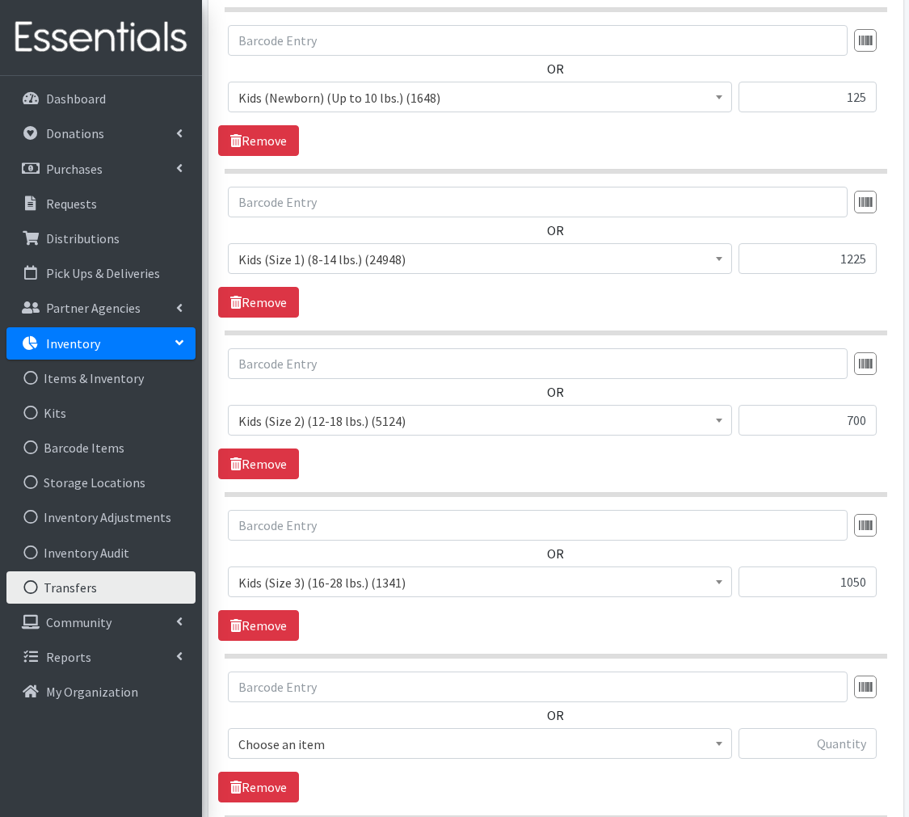
scroll to position [774, 0]
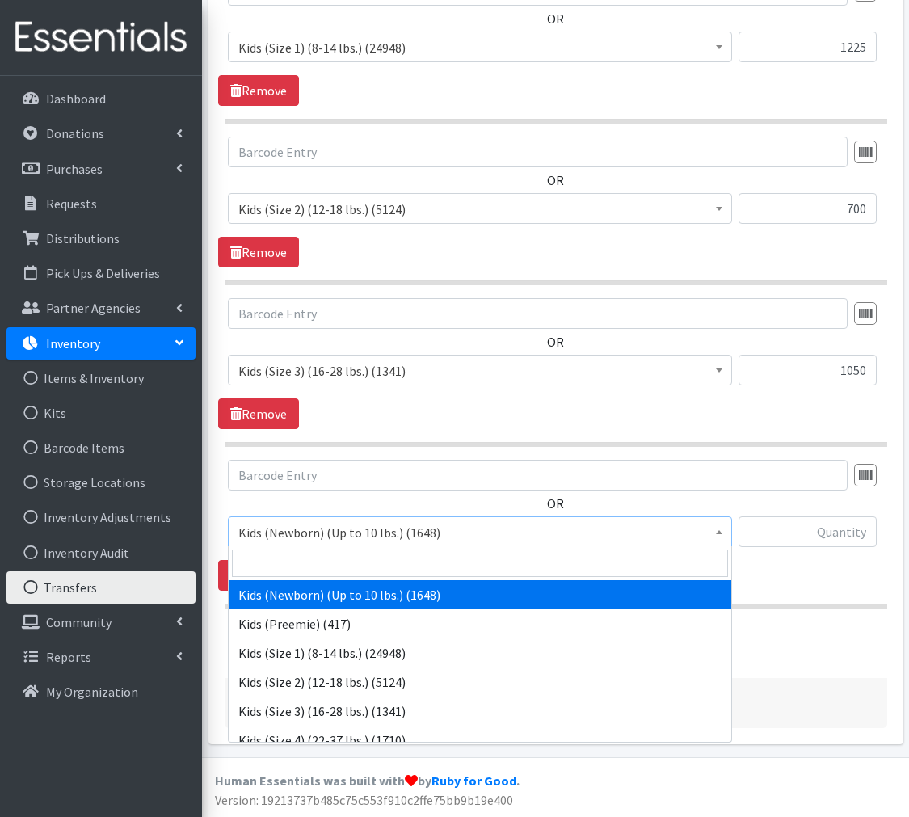
click at [267, 526] on span "Kids (Newborn) (Up to 10 lbs.) (1648)" at bounding box center [479, 532] width 483 height 23
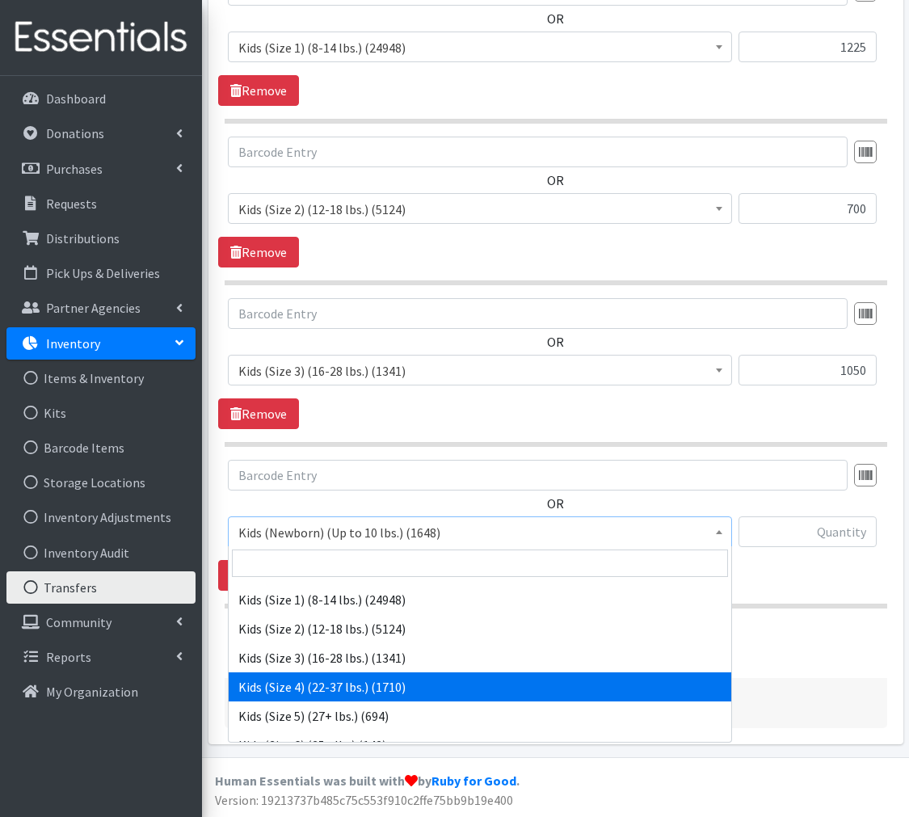
scroll to position [774, 1]
select select "557"
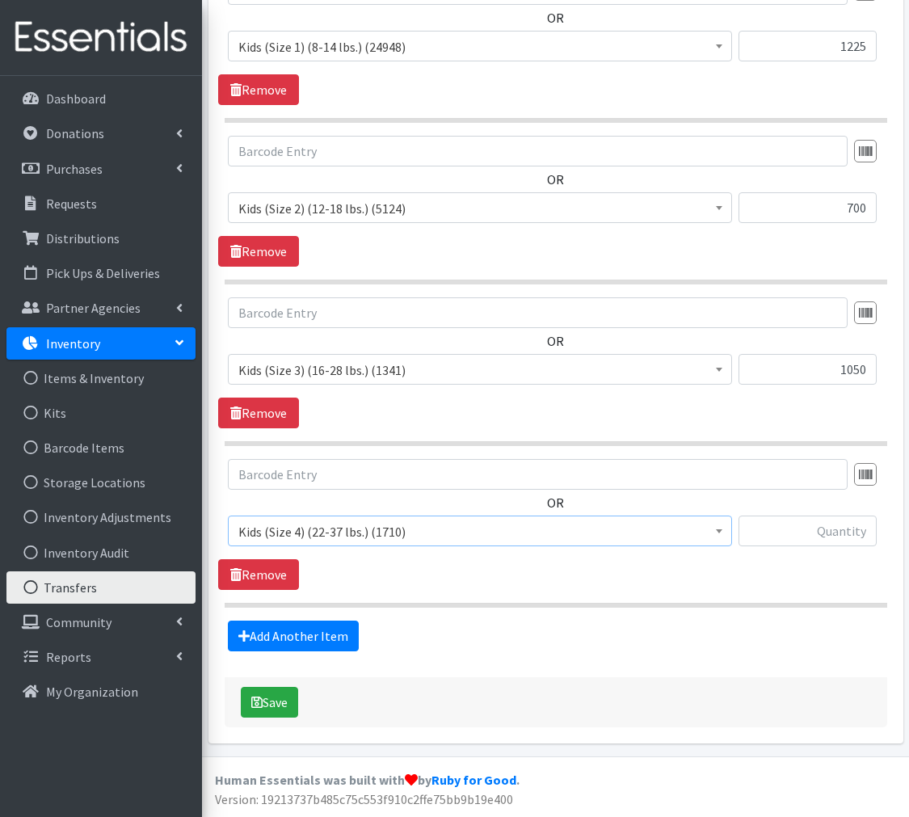
scroll to position [774, 0]
click at [816, 531] on input "text" at bounding box center [808, 532] width 138 height 31
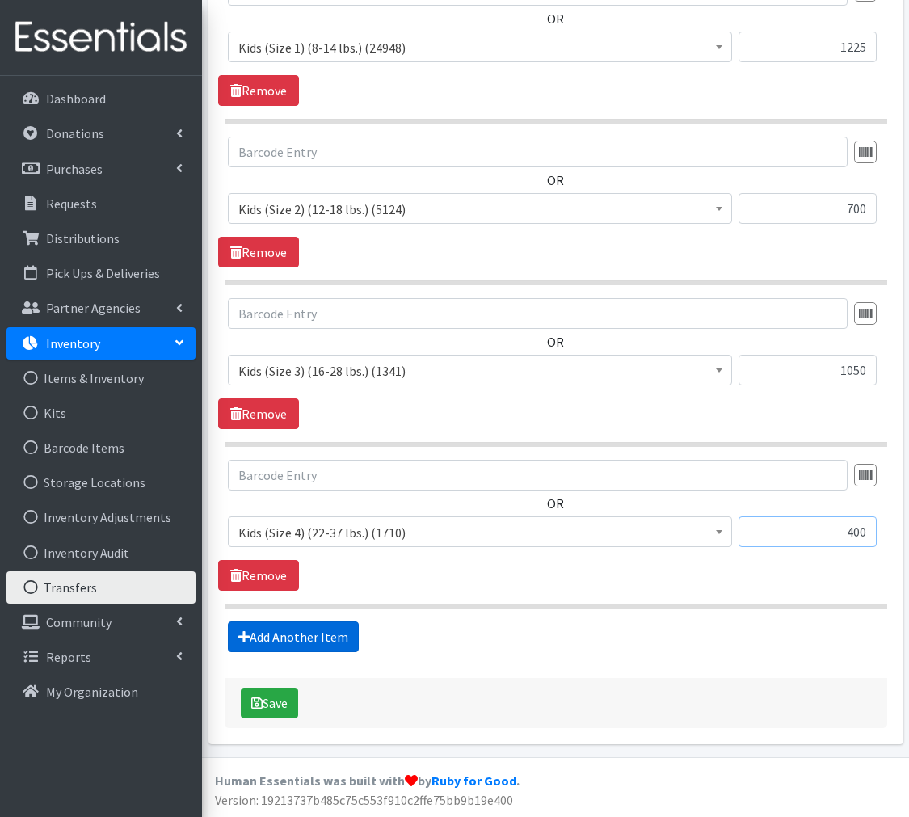
type input "400"
click at [279, 642] on link "Add Another Item" at bounding box center [293, 637] width 131 height 31
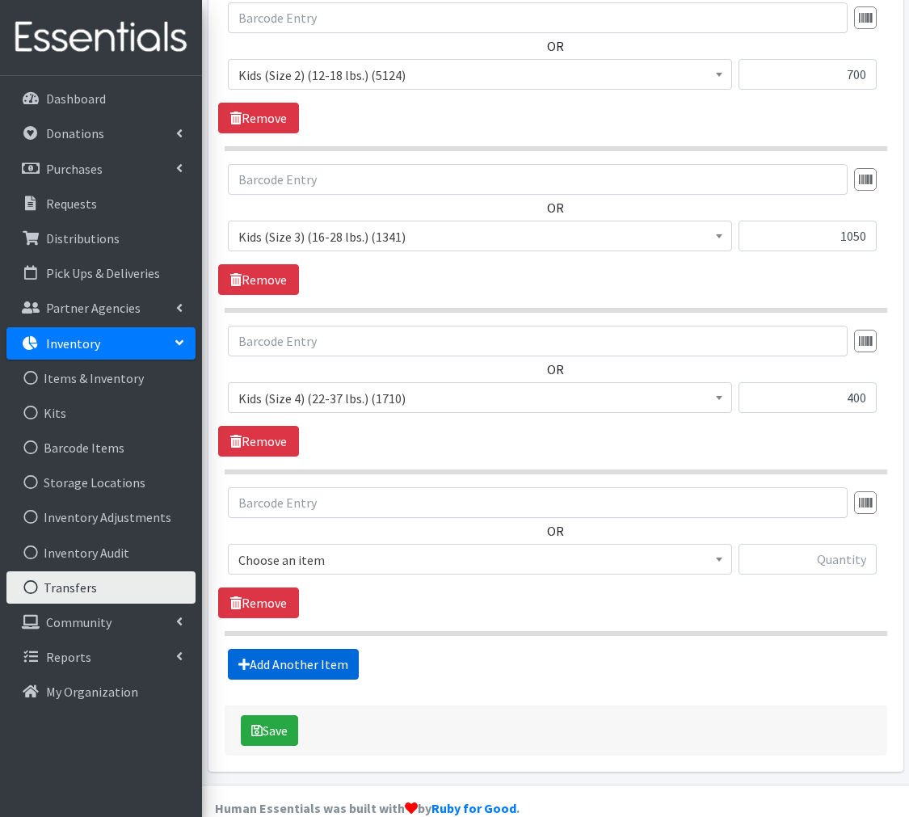
scroll to position [935, 0]
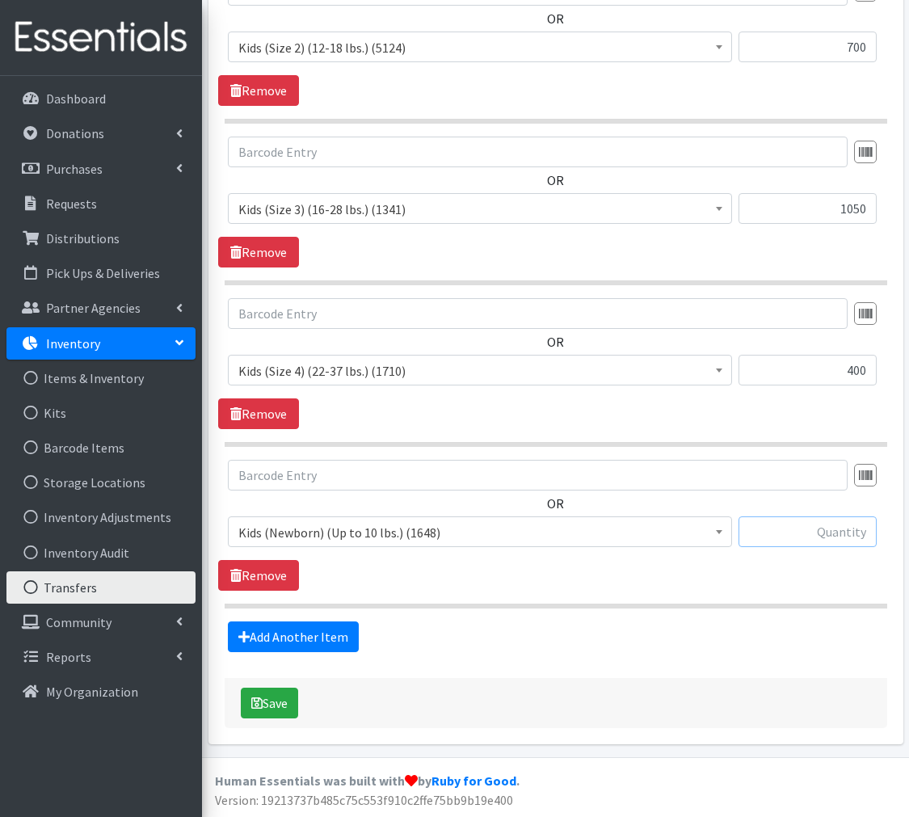
click at [821, 526] on input "text" at bounding box center [808, 532] width 138 height 31
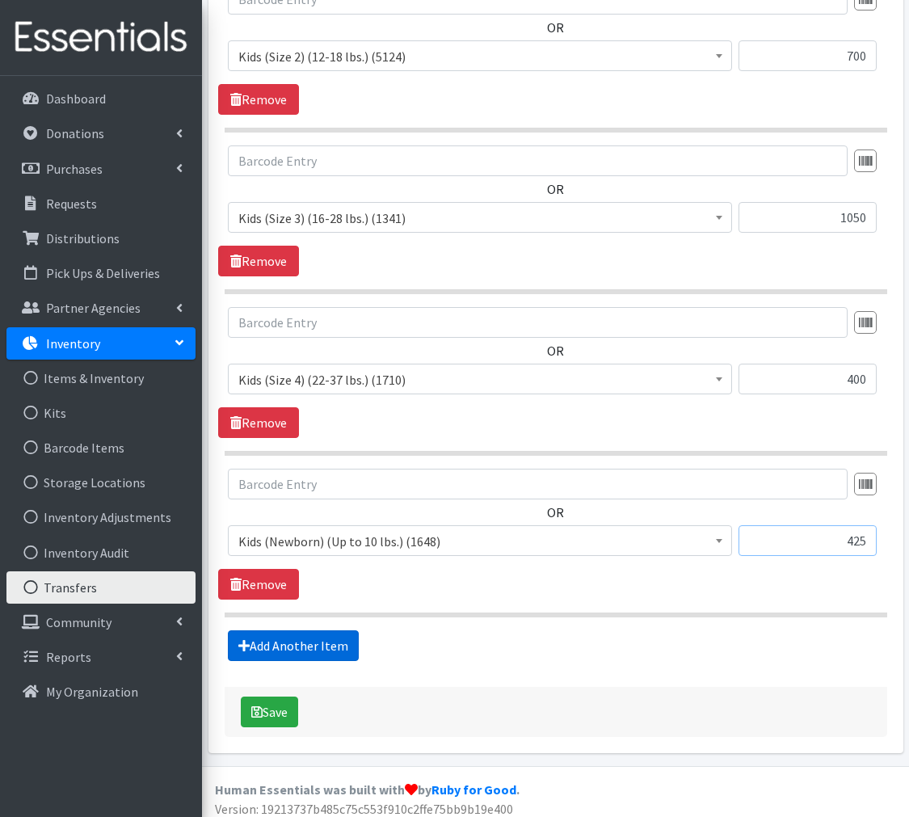
scroll to position [929, 1]
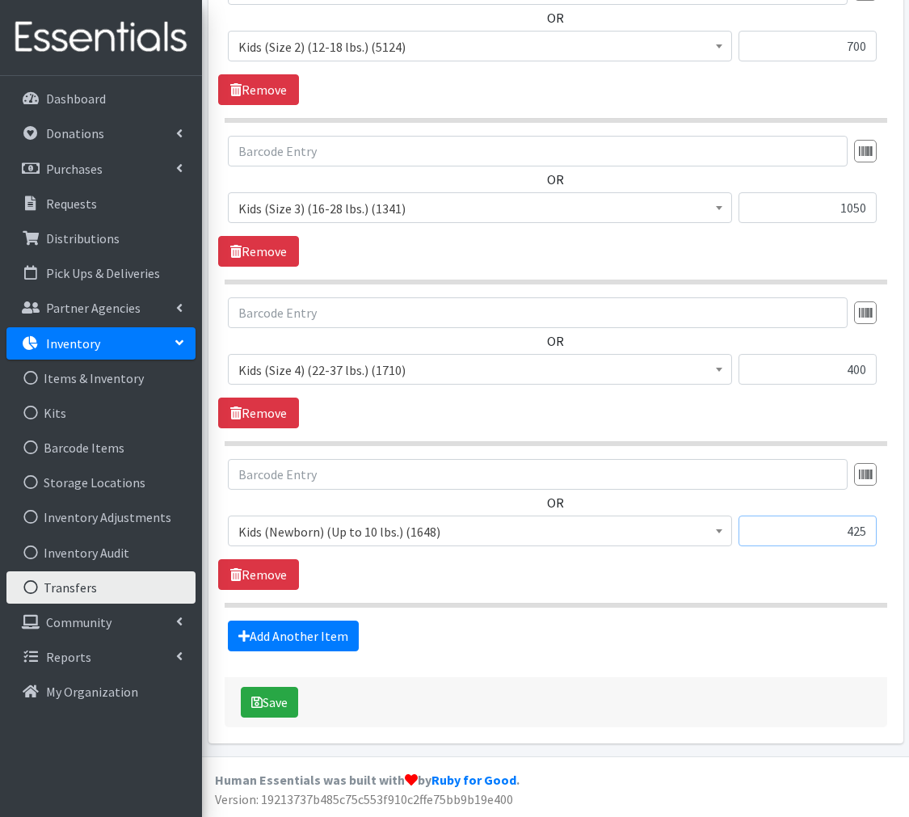
type input "425"
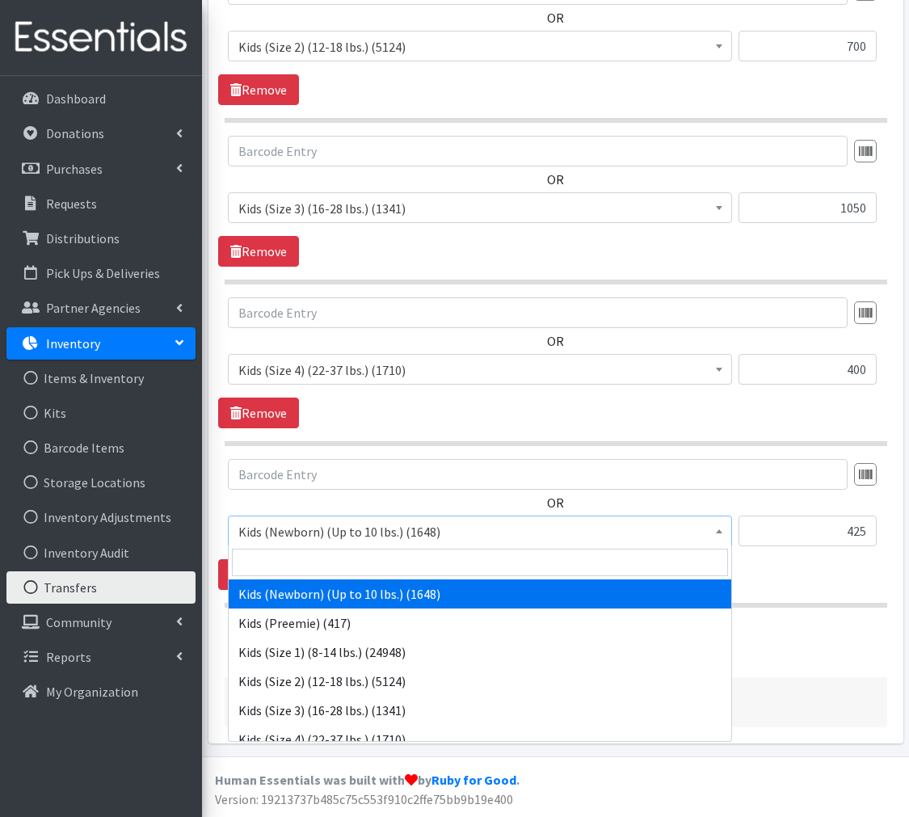
click at [330, 535] on span "Kids (Newborn) (Up to 10 lbs.) (1648)" at bounding box center [479, 532] width 483 height 23
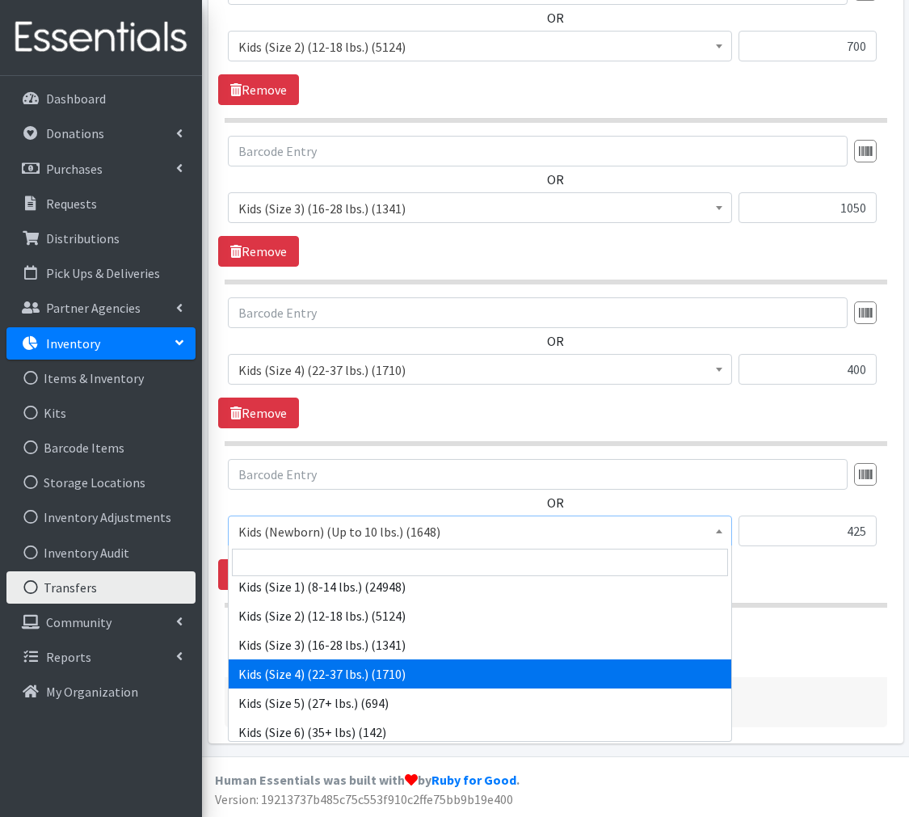
scroll to position [935, 0]
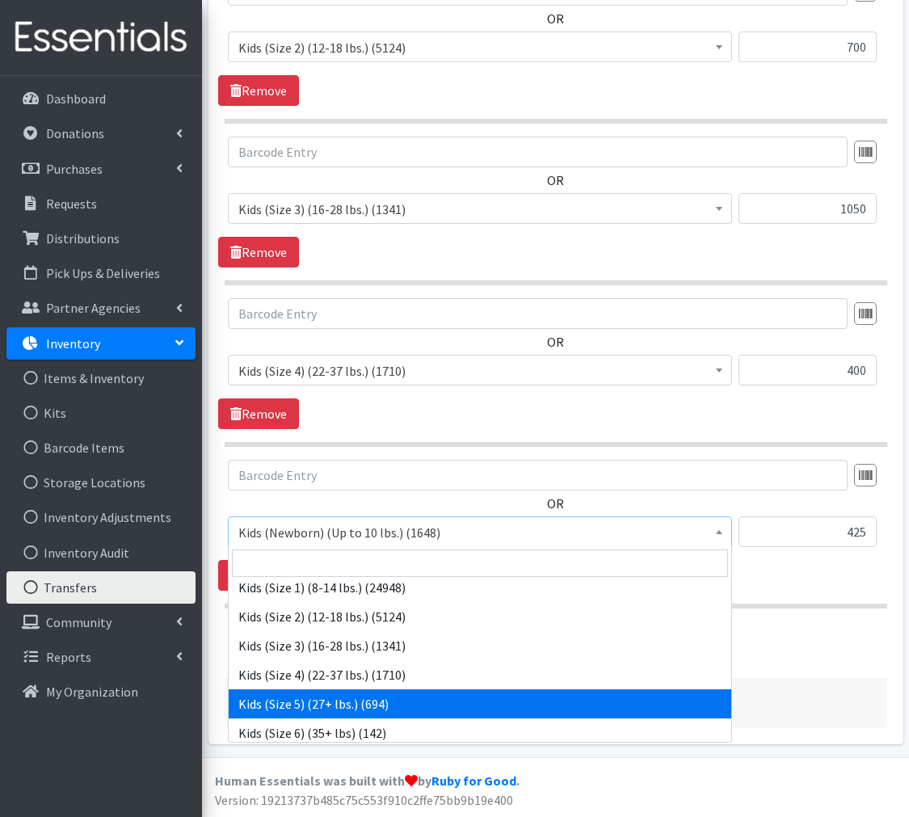
select select "558"
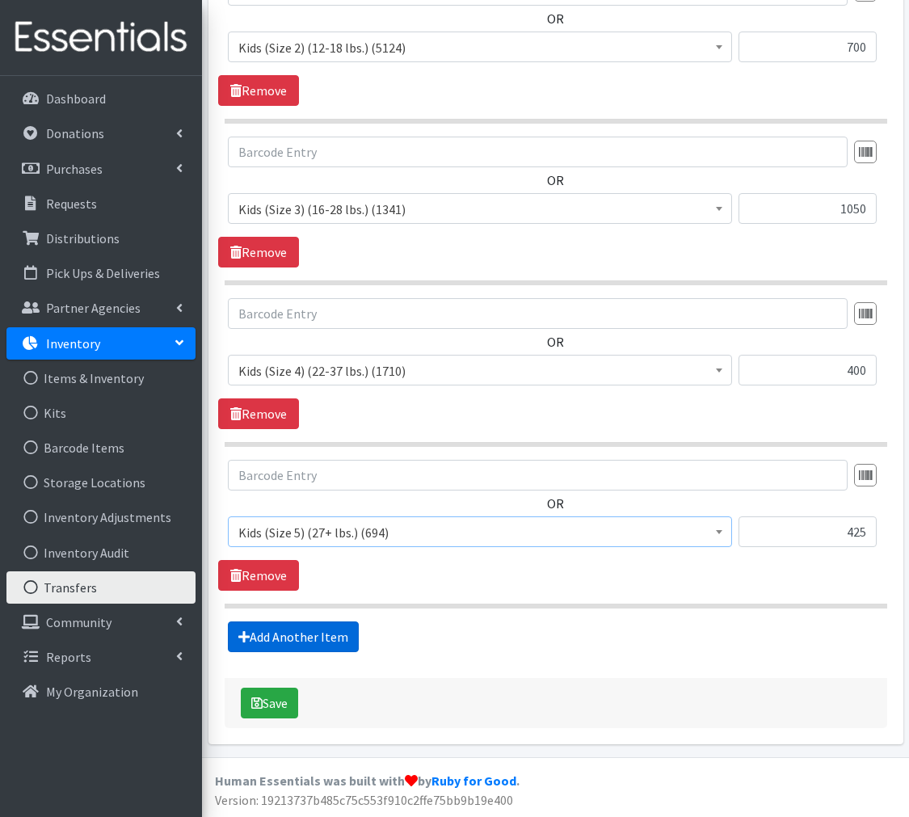
click at [306, 638] on link "Add Another Item" at bounding box center [293, 637] width 131 height 31
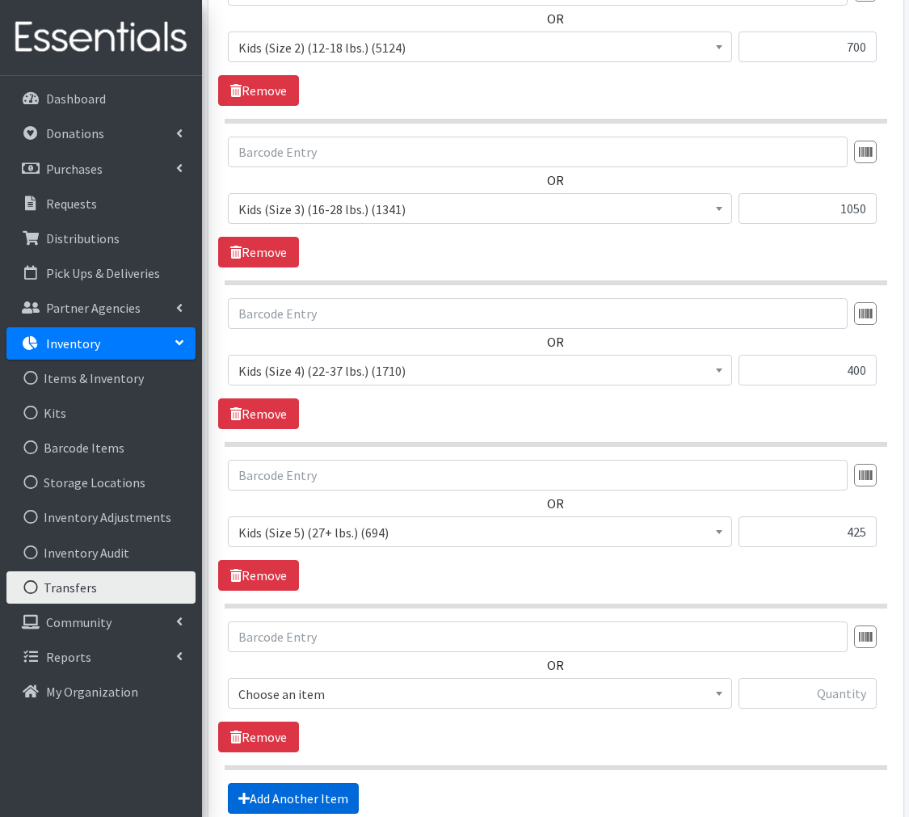
scroll to position [1097, 0]
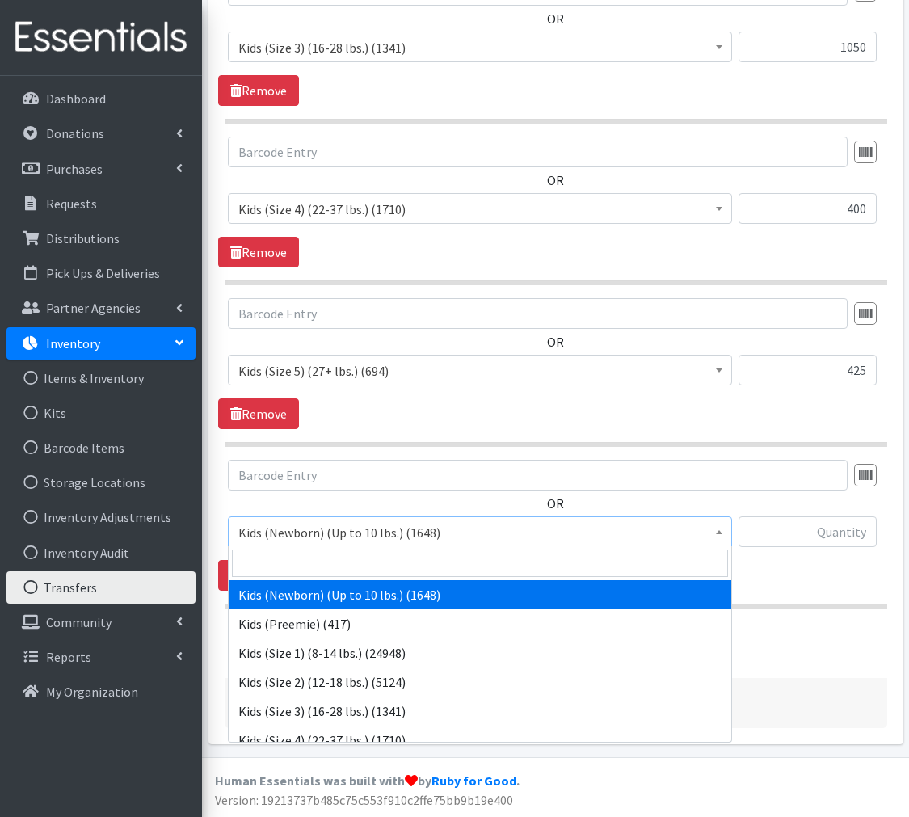
click at [319, 535] on span "Kids (Newborn) (Up to 10 lbs.) (1648)" at bounding box center [479, 532] width 483 height 23
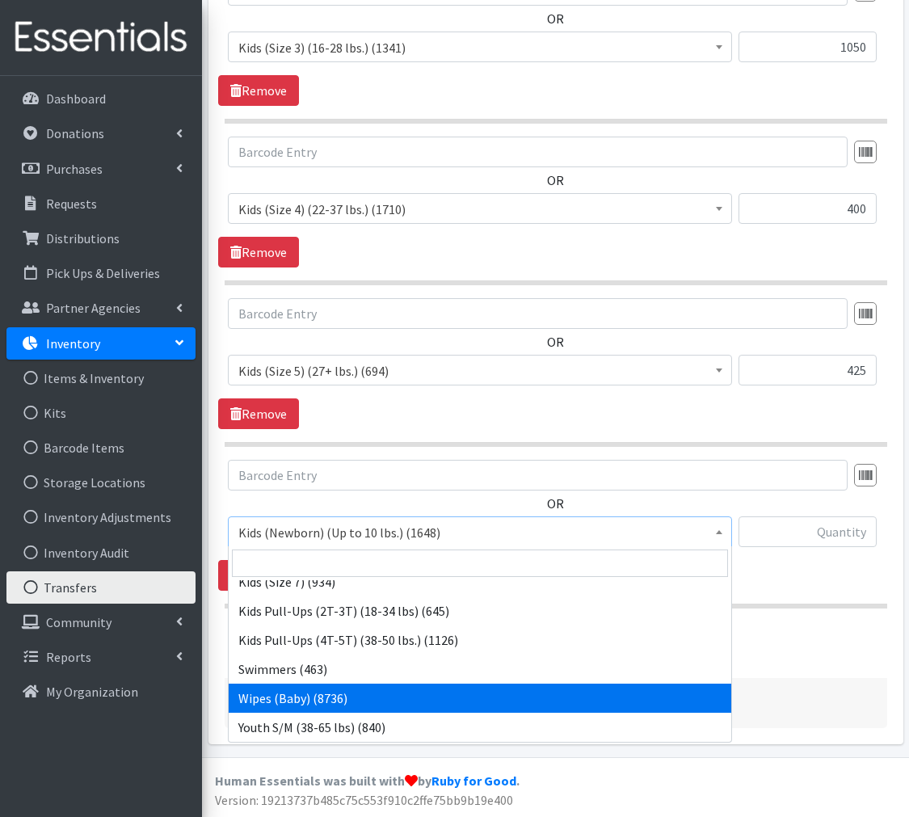
scroll to position [246, 0]
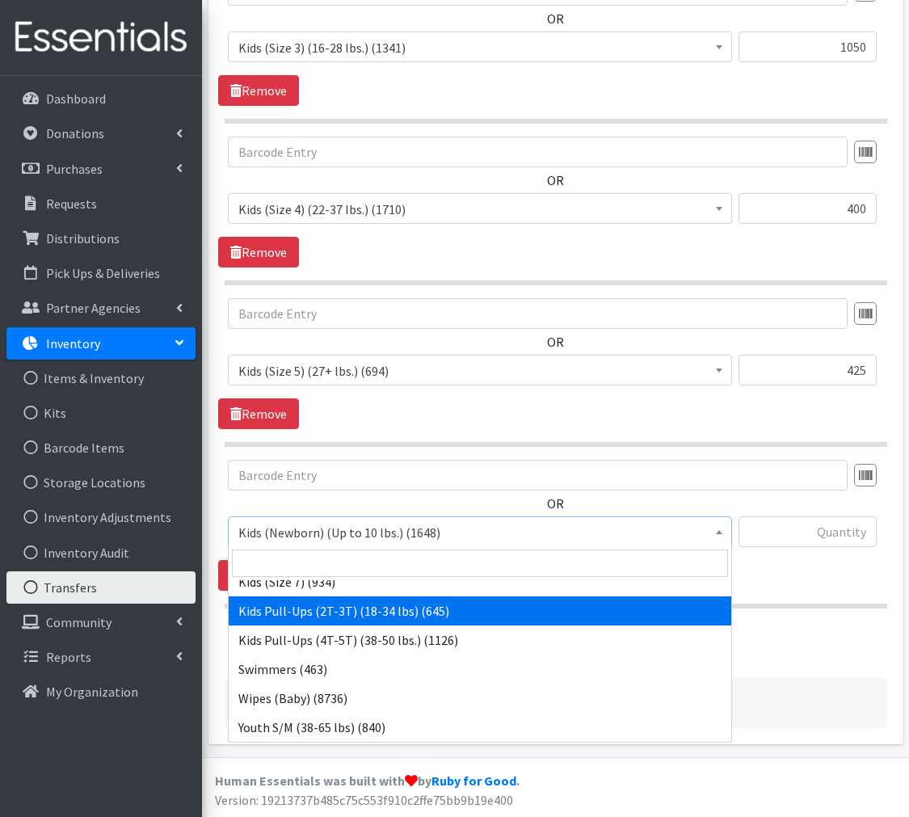
drag, startPoint x: 350, startPoint y: 623, endPoint x: 340, endPoint y: 632, distance: 13.2
select select "564"
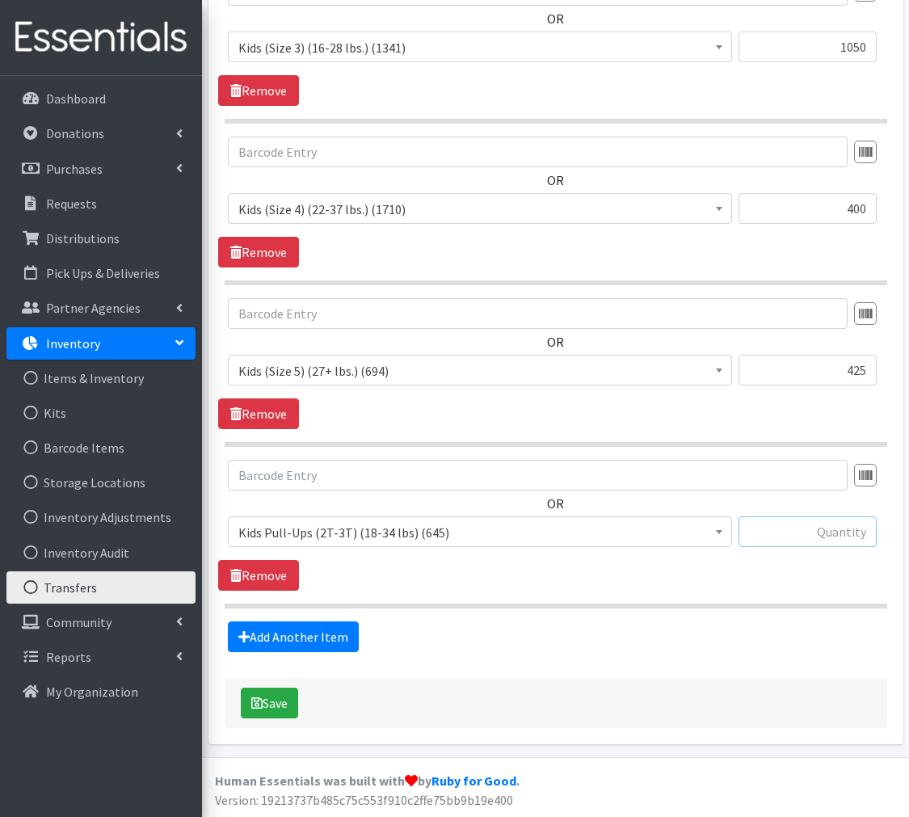
click at [836, 543] on input "text" at bounding box center [808, 532] width 138 height 31
type input "650"
click at [307, 632] on link "Add Another Item" at bounding box center [293, 637] width 131 height 31
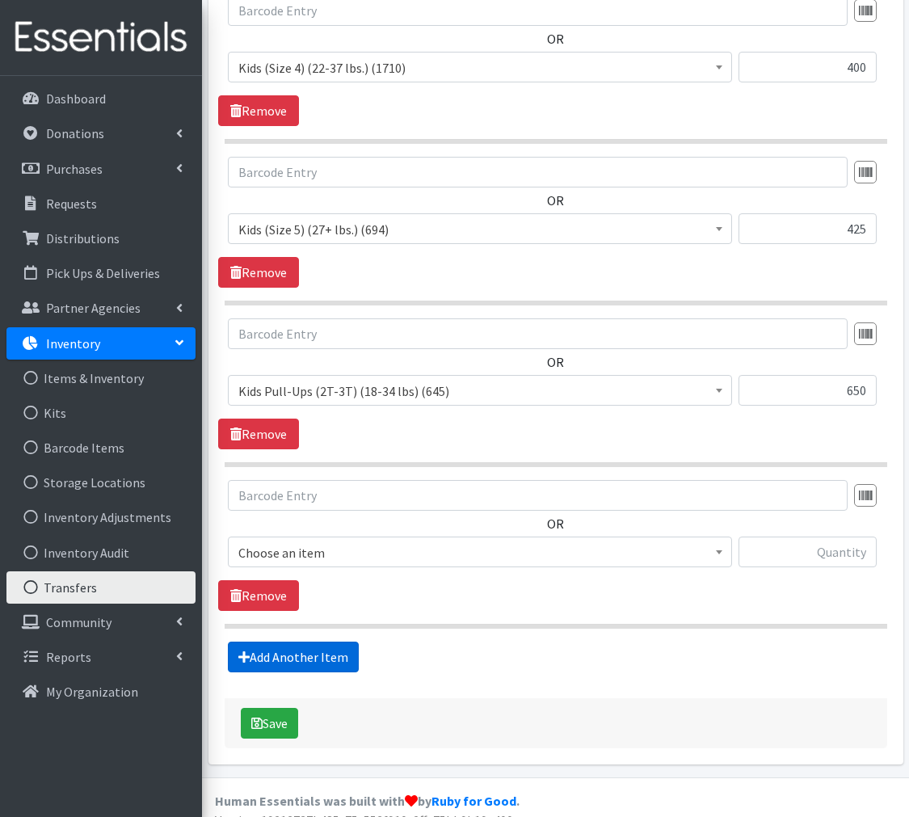
scroll to position [1259, 0]
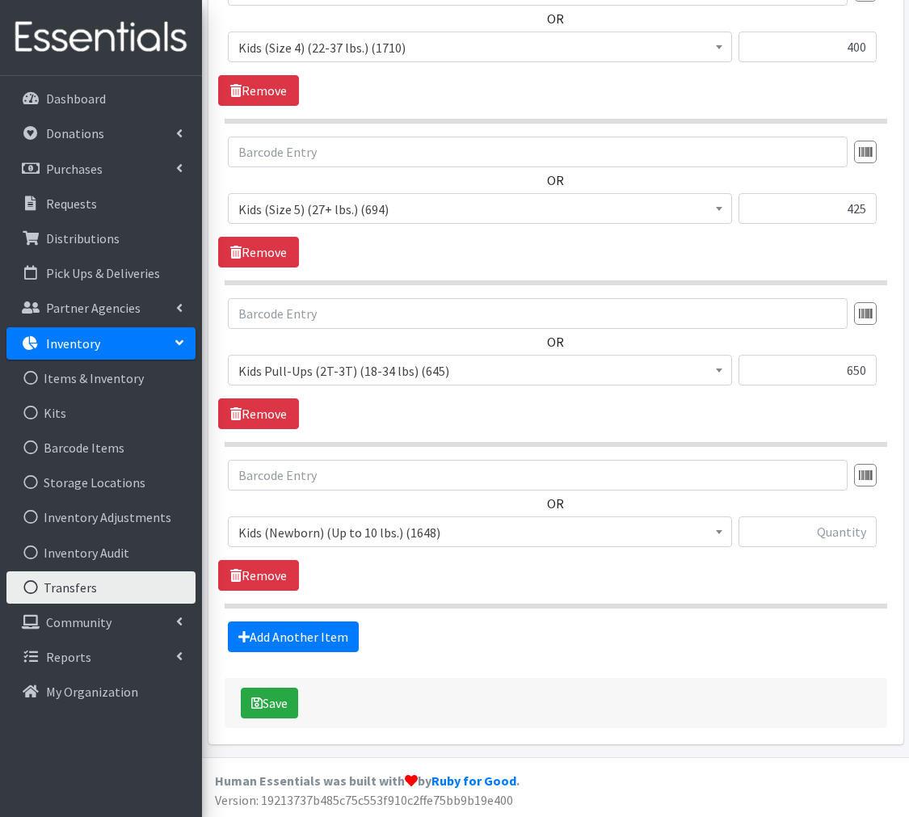
click at [339, 535] on span "Kids (Newborn) (Up to 10 lbs.) (1648)" at bounding box center [479, 532] width 483 height 23
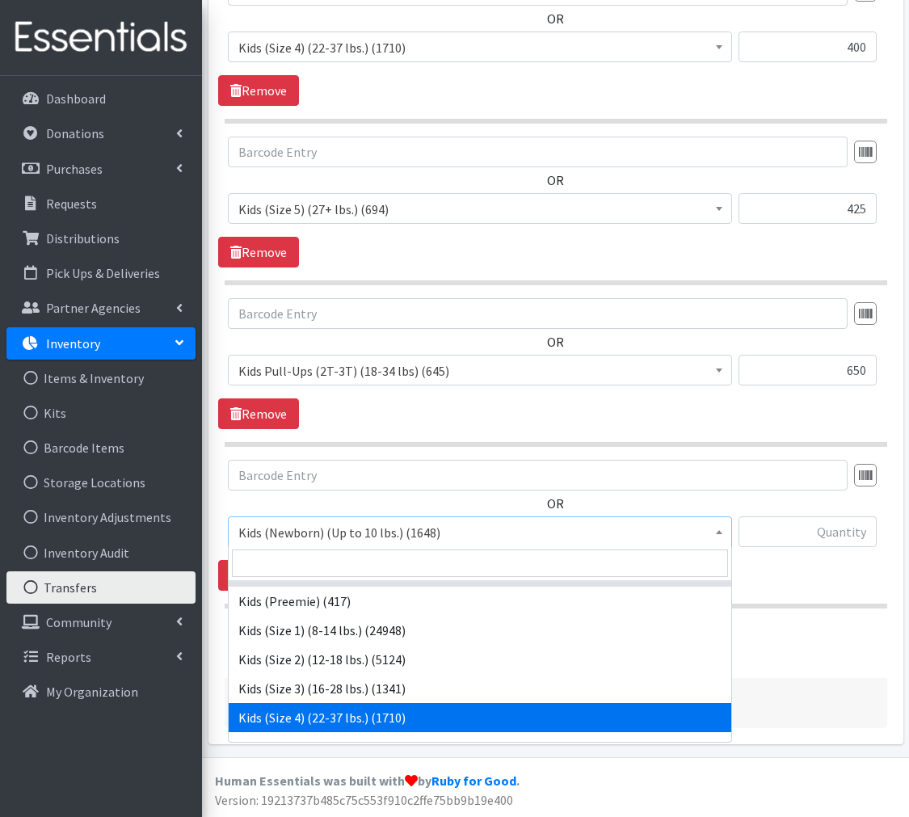
scroll to position [0, 0]
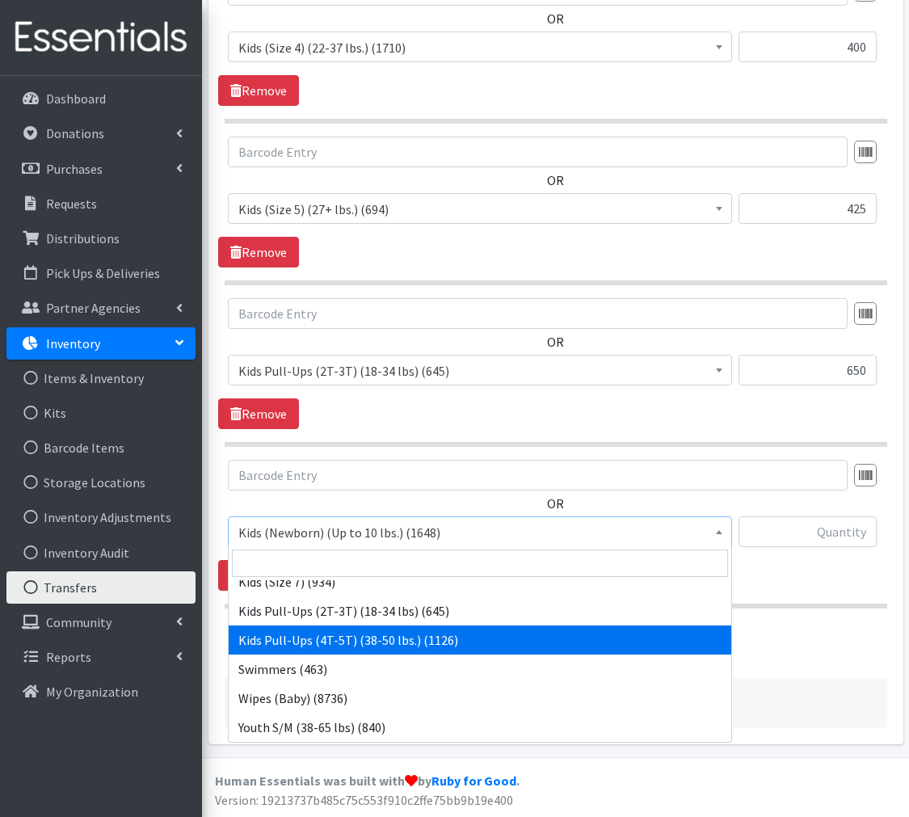
select select "566"
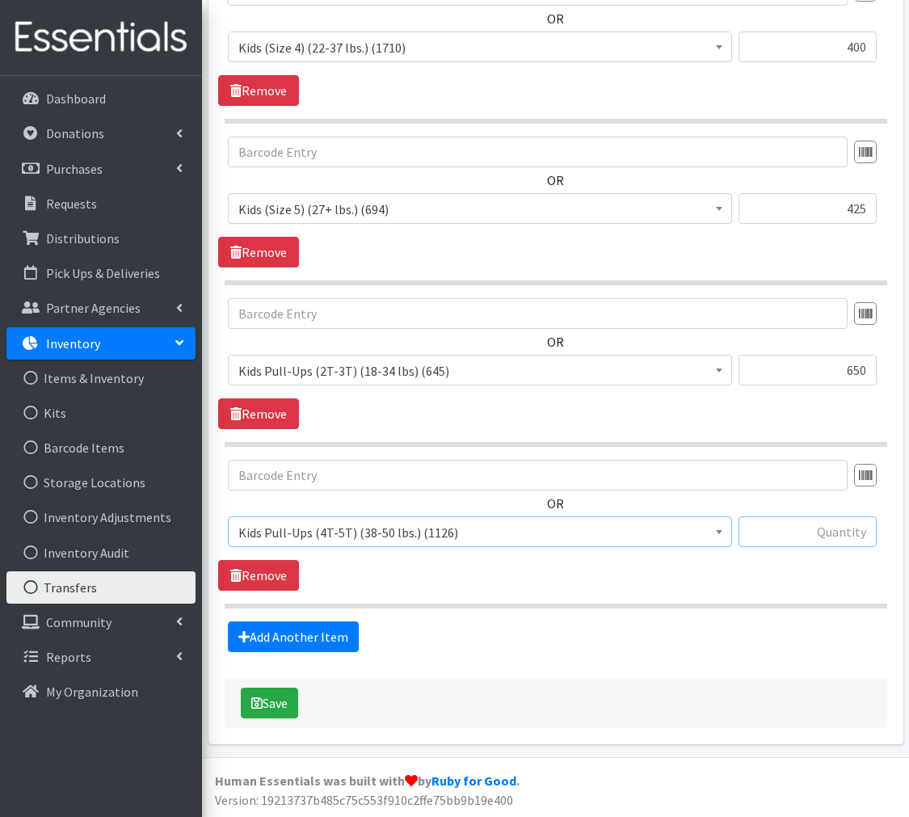
click at [794, 538] on input "text" at bounding box center [808, 532] width 138 height 31
type input "550"
click at [309, 629] on link "Add Another Item" at bounding box center [293, 637] width 131 height 31
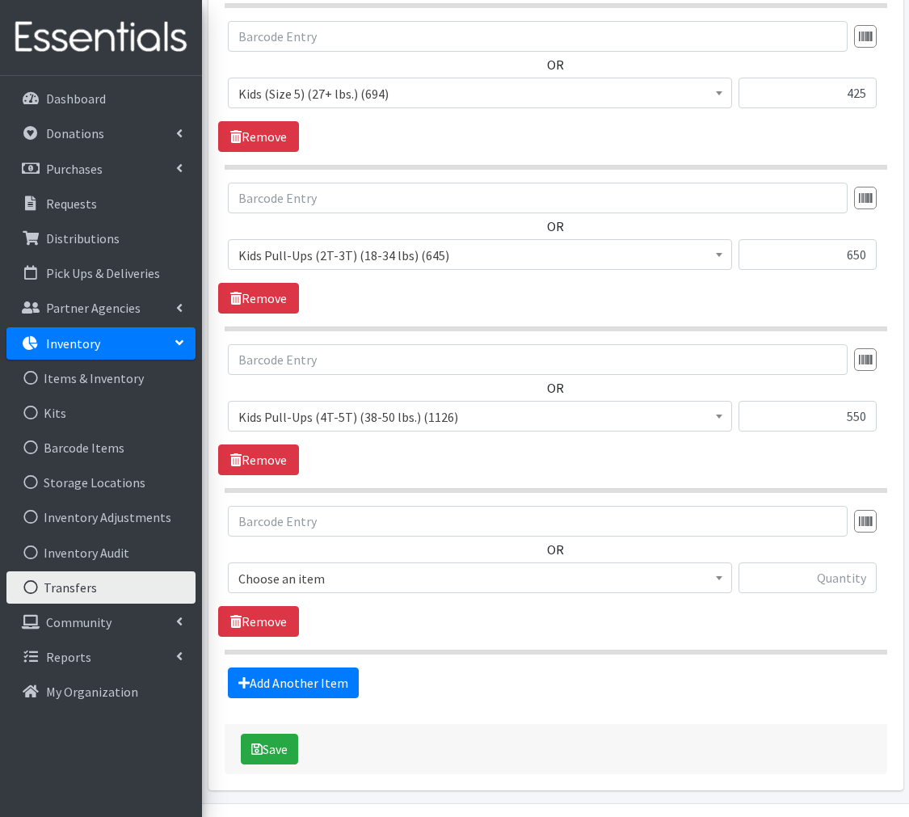
scroll to position [1420, 0]
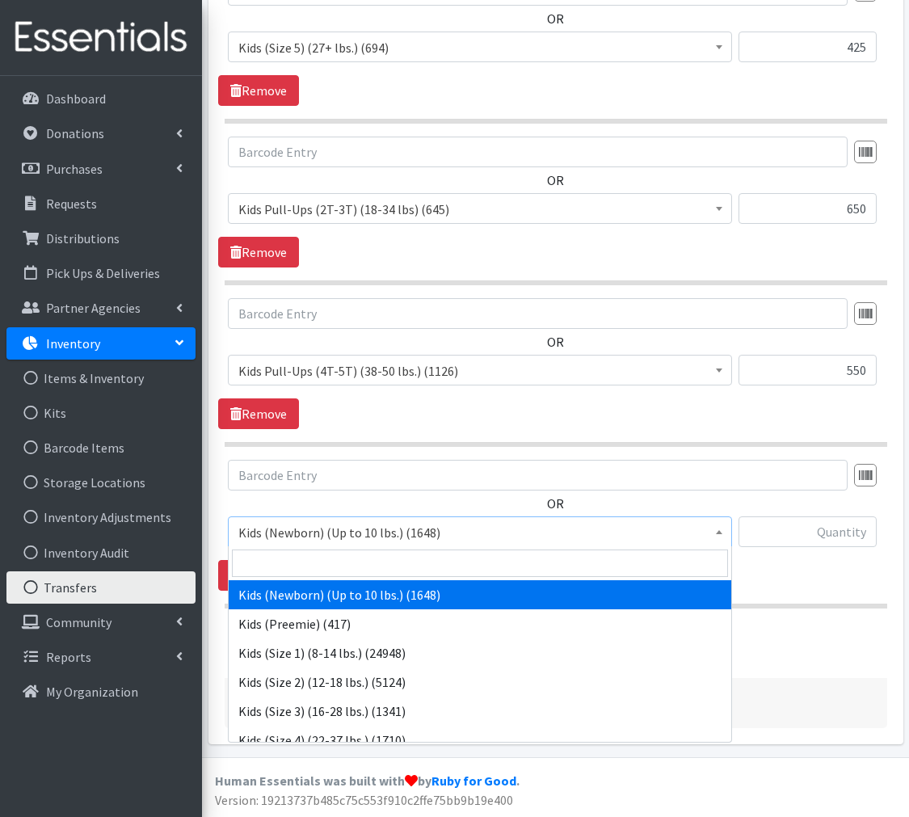
click at [387, 531] on span "Kids (Newborn) (Up to 10 lbs.) (1648)" at bounding box center [479, 532] width 483 height 23
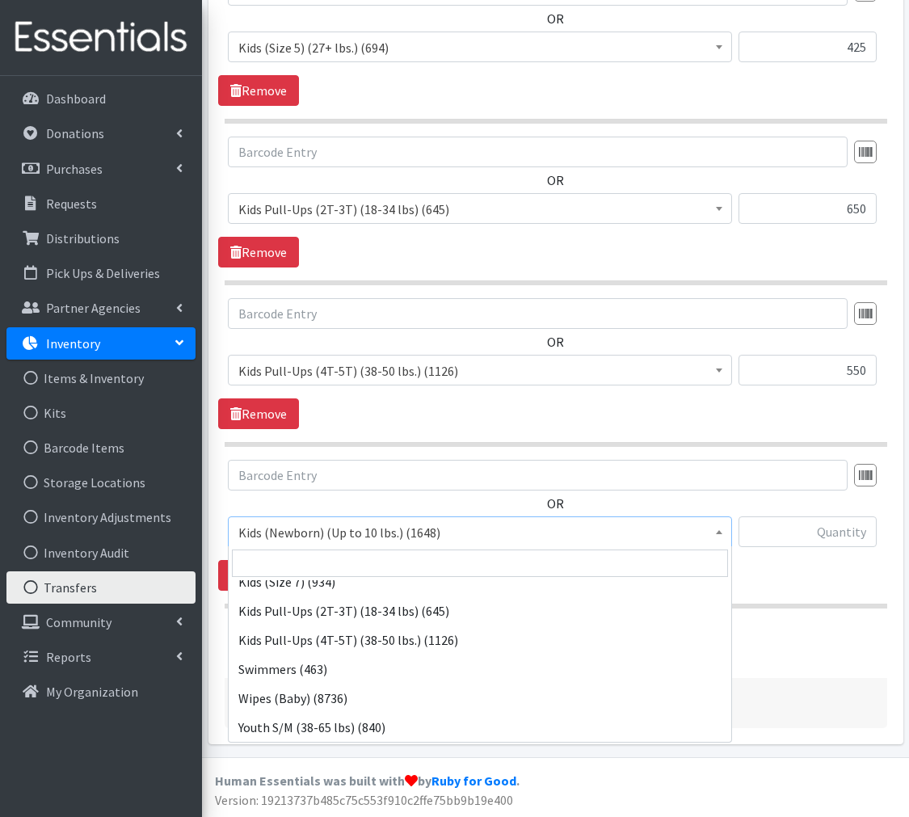
scroll to position [246, 0]
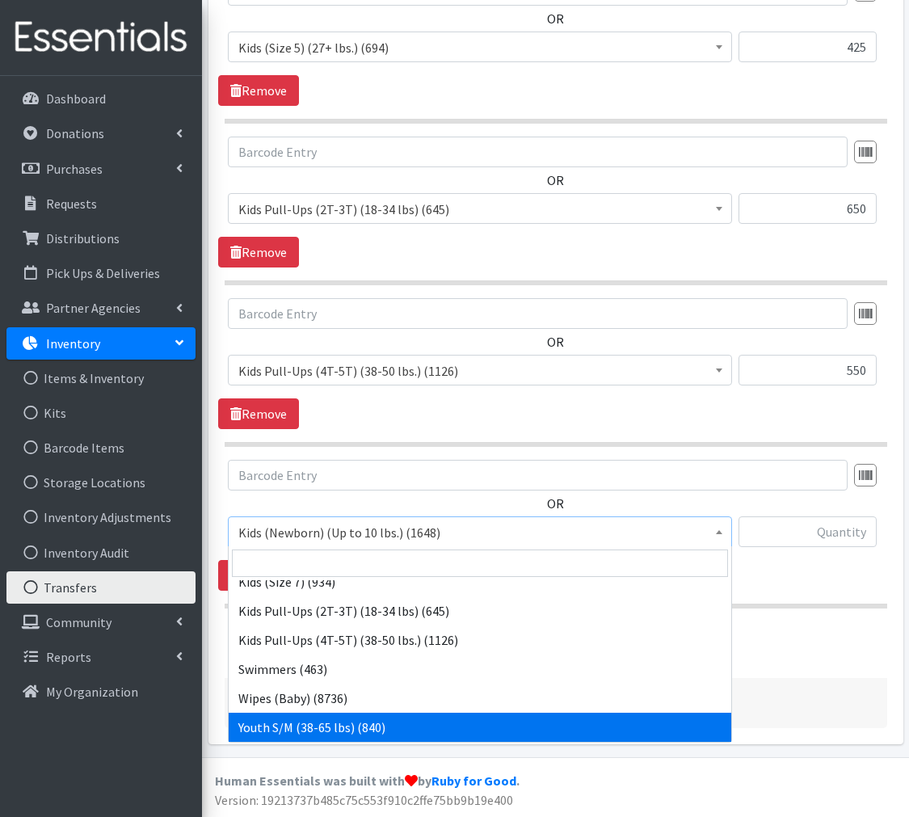
select select "553"
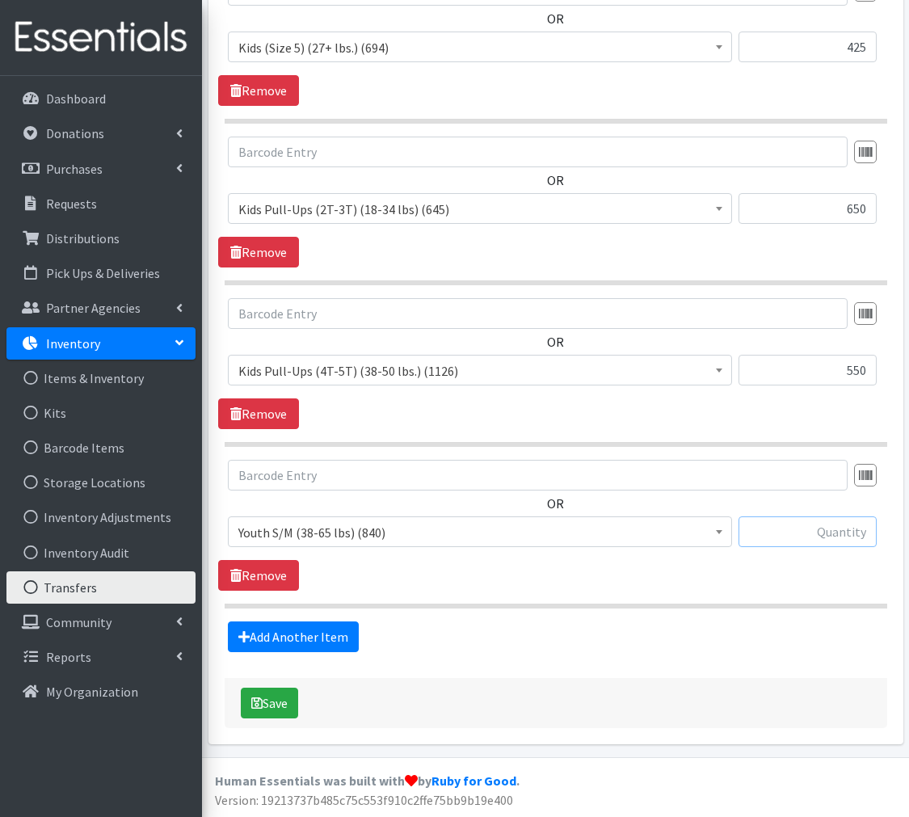
click at [816, 526] on input "text" at bounding box center [808, 532] width 138 height 31
type input "100"
click at [281, 715] on button "Save" at bounding box center [269, 703] width 57 height 31
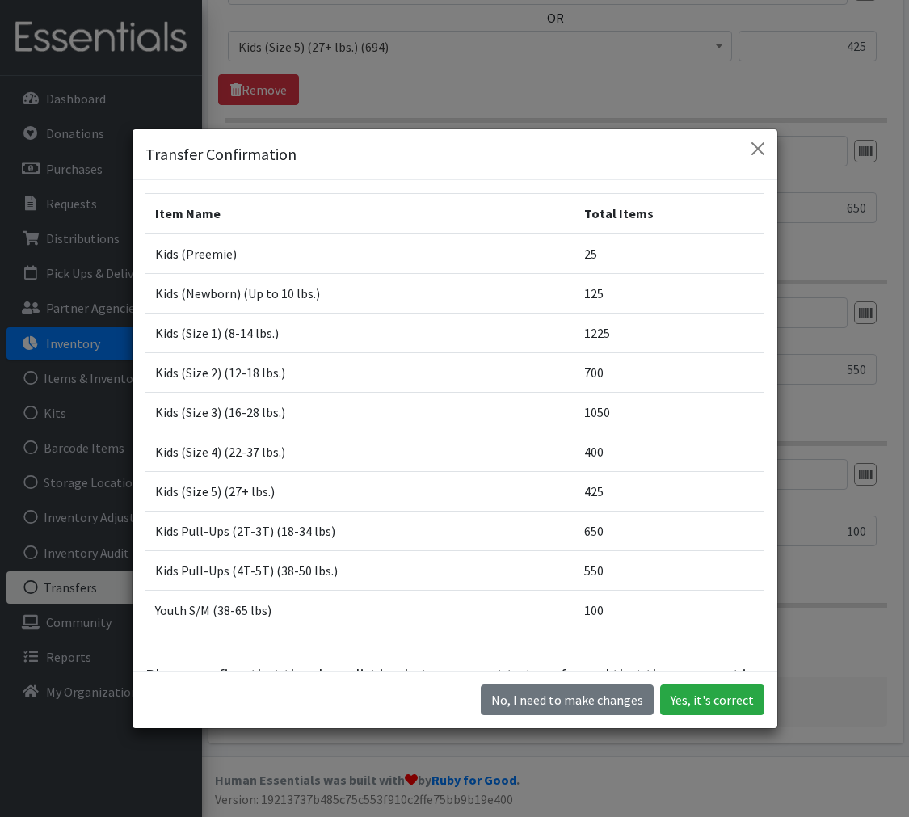
scroll to position [0, 0]
click at [737, 699] on button "Yes, it's correct" at bounding box center [712, 700] width 104 height 31
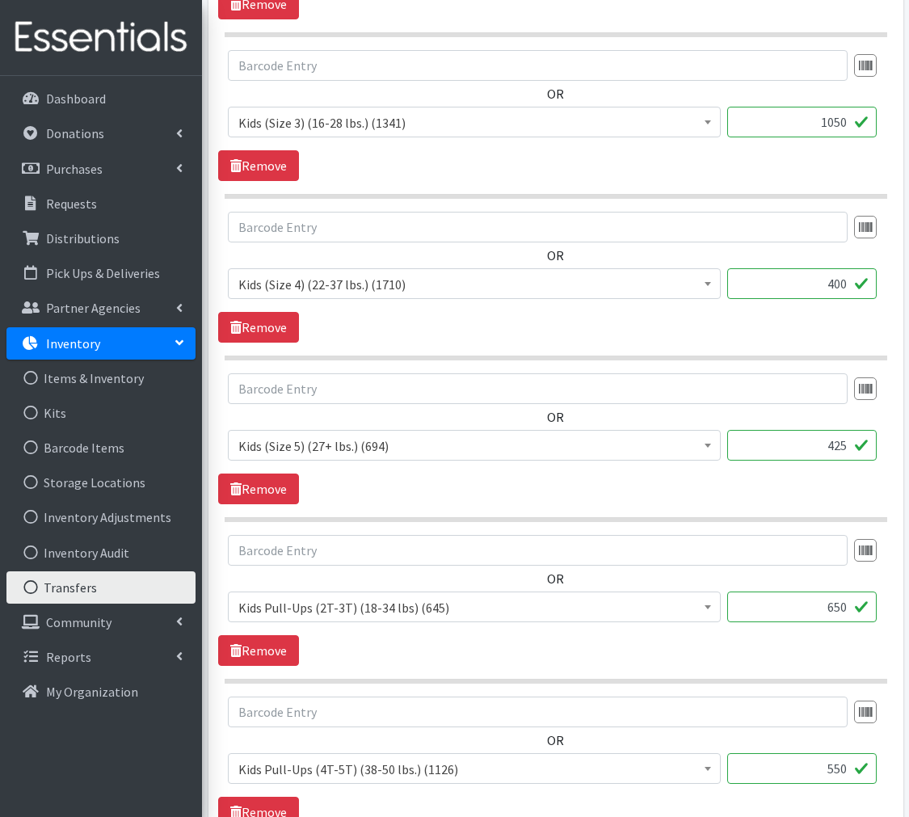
scroll to position [1099, 0]
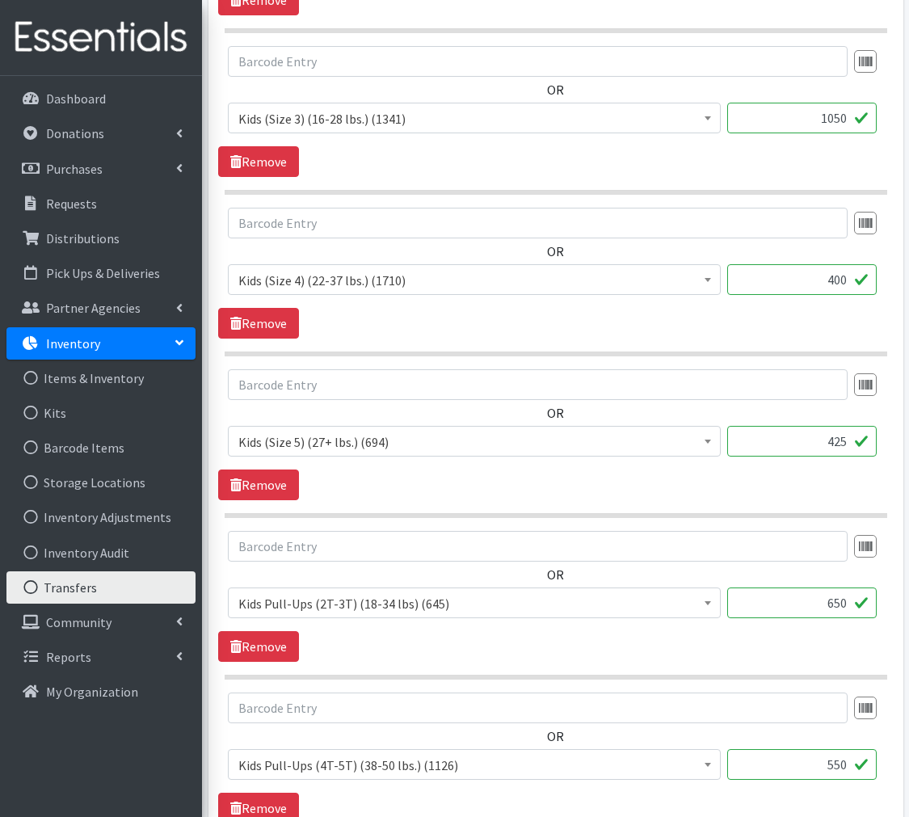
drag, startPoint x: 847, startPoint y: 602, endPoint x: 837, endPoint y: 603, distance: 9.7
click at [837, 603] on input "650" at bounding box center [803, 603] width 150 height 31
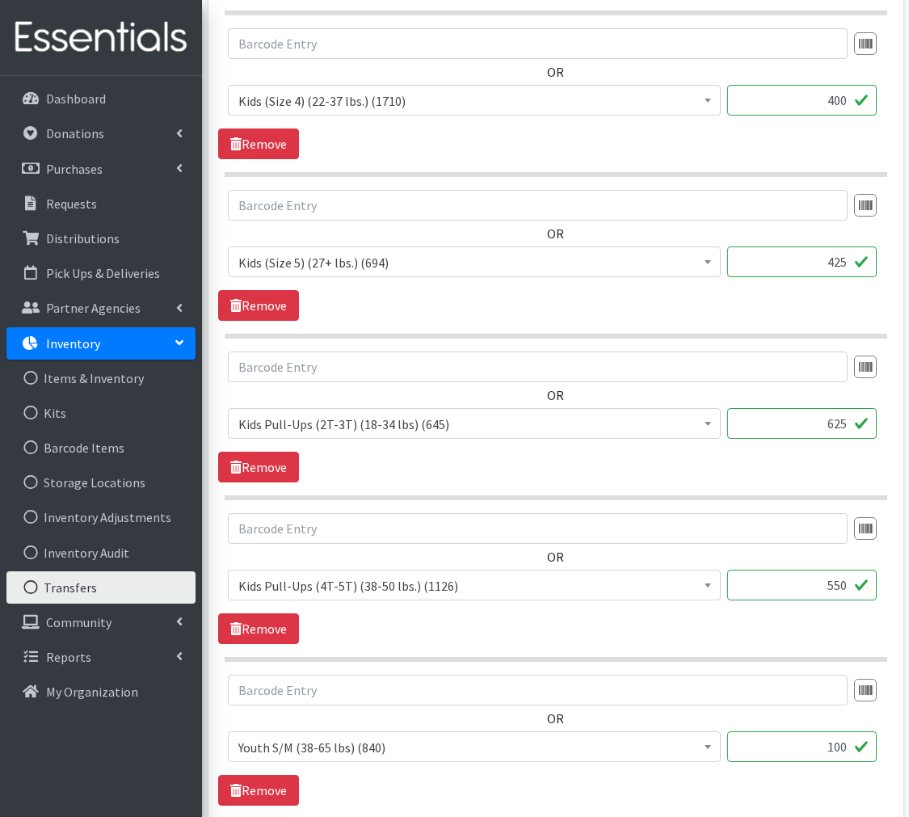
scroll to position [1410, 0]
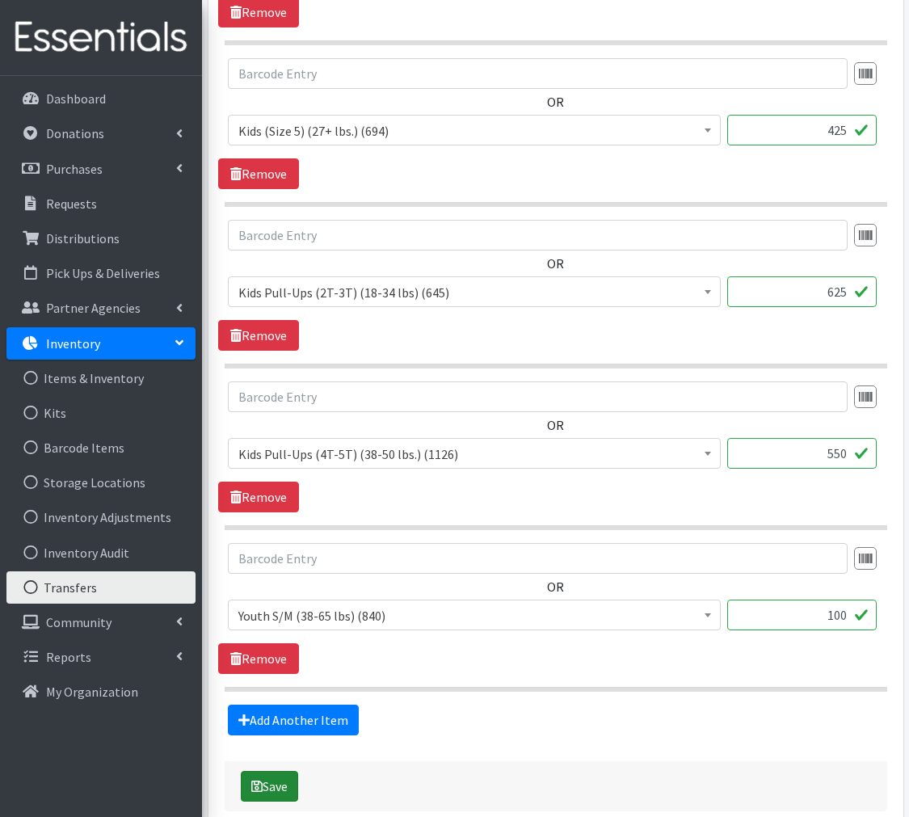
type input "625"
click at [272, 781] on button "Save" at bounding box center [269, 786] width 57 height 31
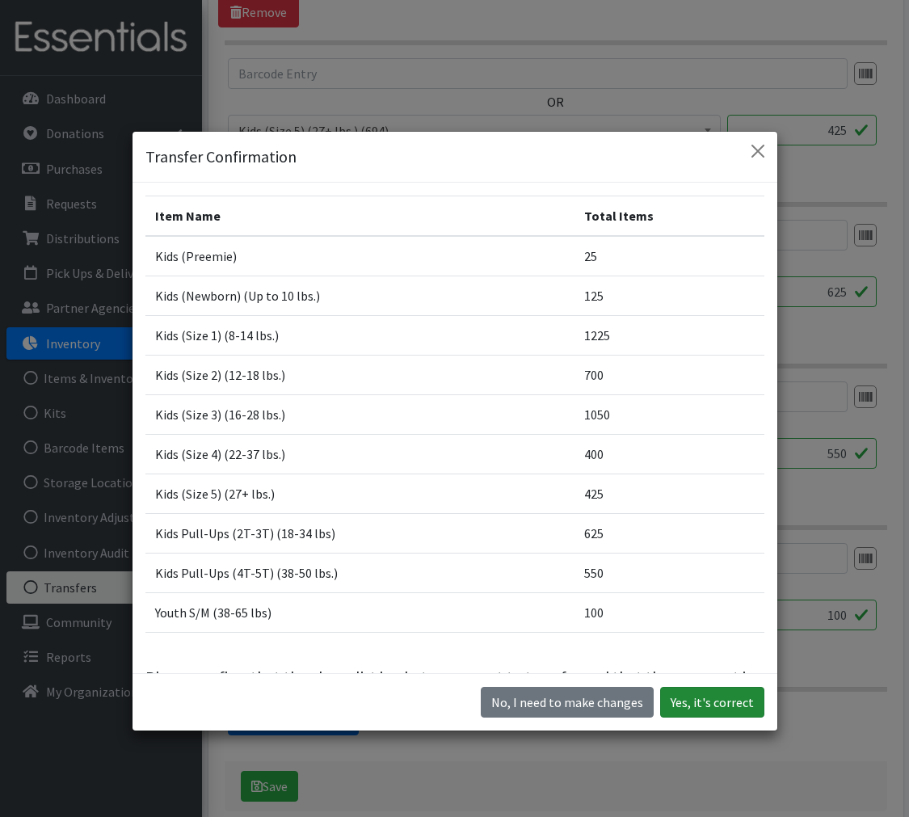
click at [728, 702] on button "Yes, it's correct" at bounding box center [712, 702] width 104 height 31
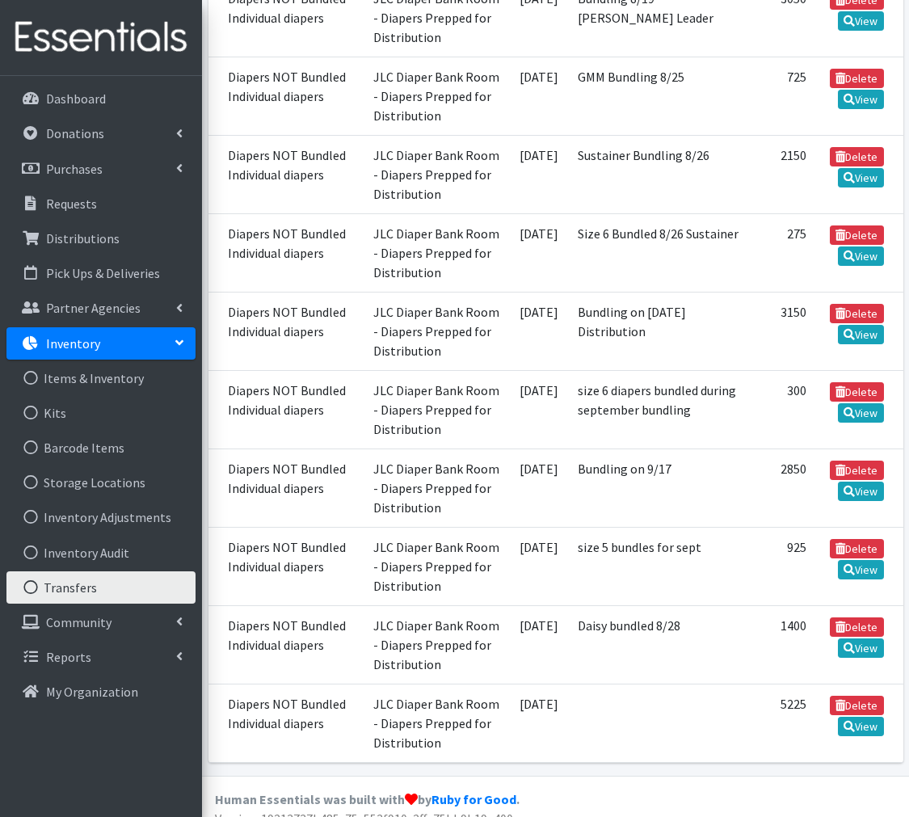
scroll to position [1291, 0]
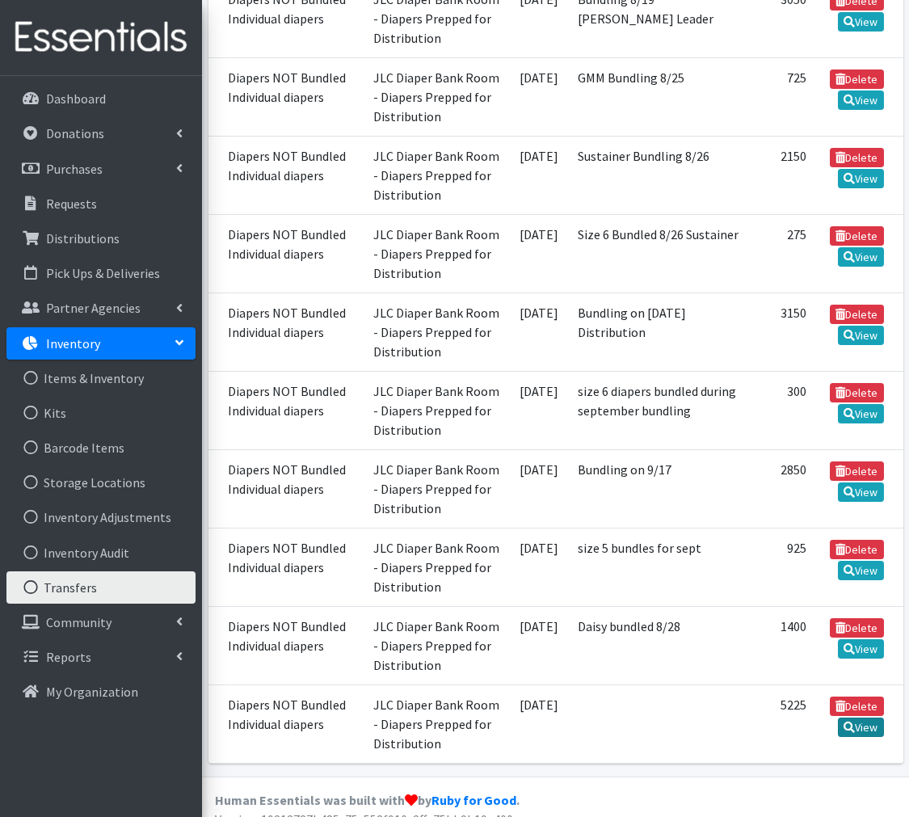
click at [855, 722] on icon at bounding box center [849, 727] width 11 height 11
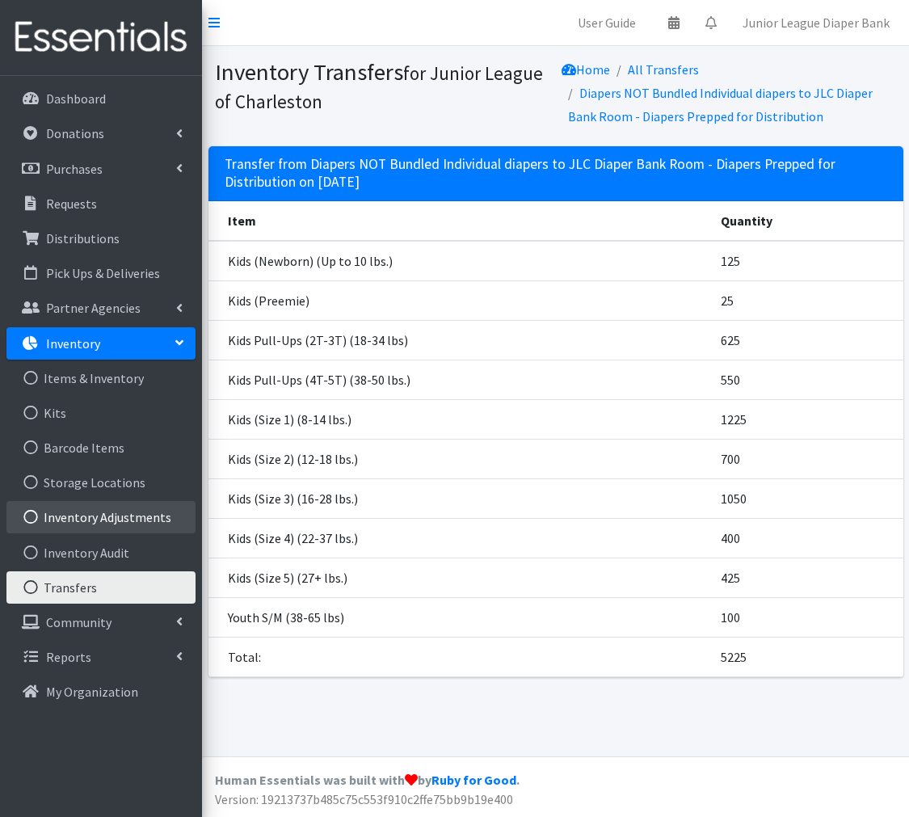
click at [116, 522] on link "Inventory Adjustments" at bounding box center [100, 517] width 189 height 32
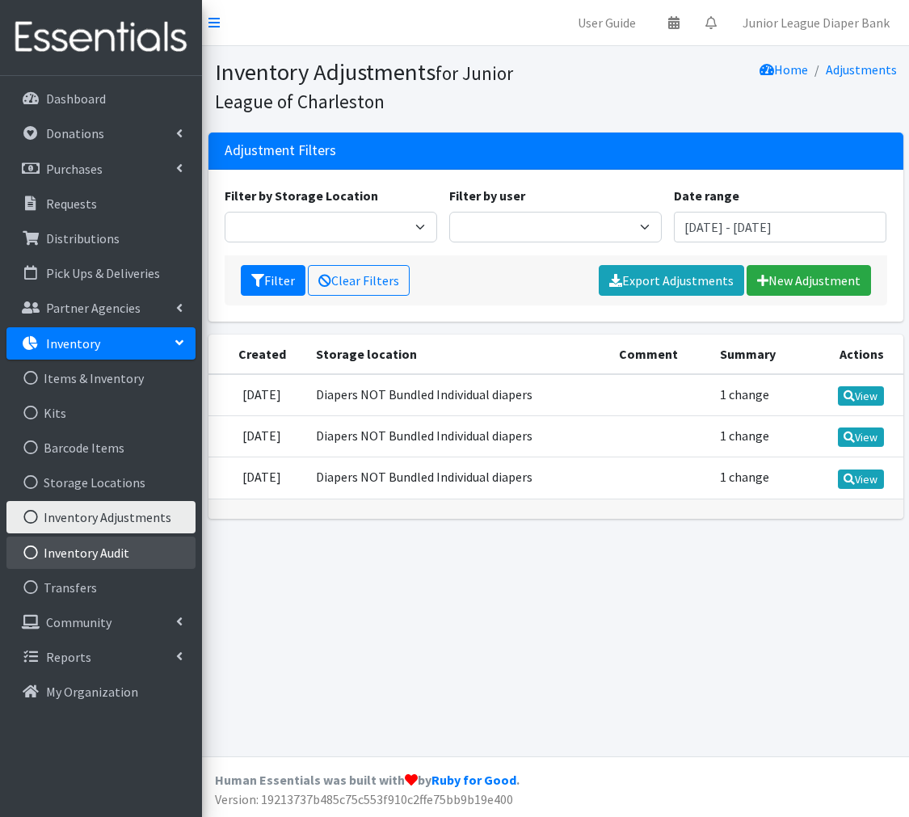
click at [105, 558] on link "Inventory Audit" at bounding box center [100, 553] width 189 height 32
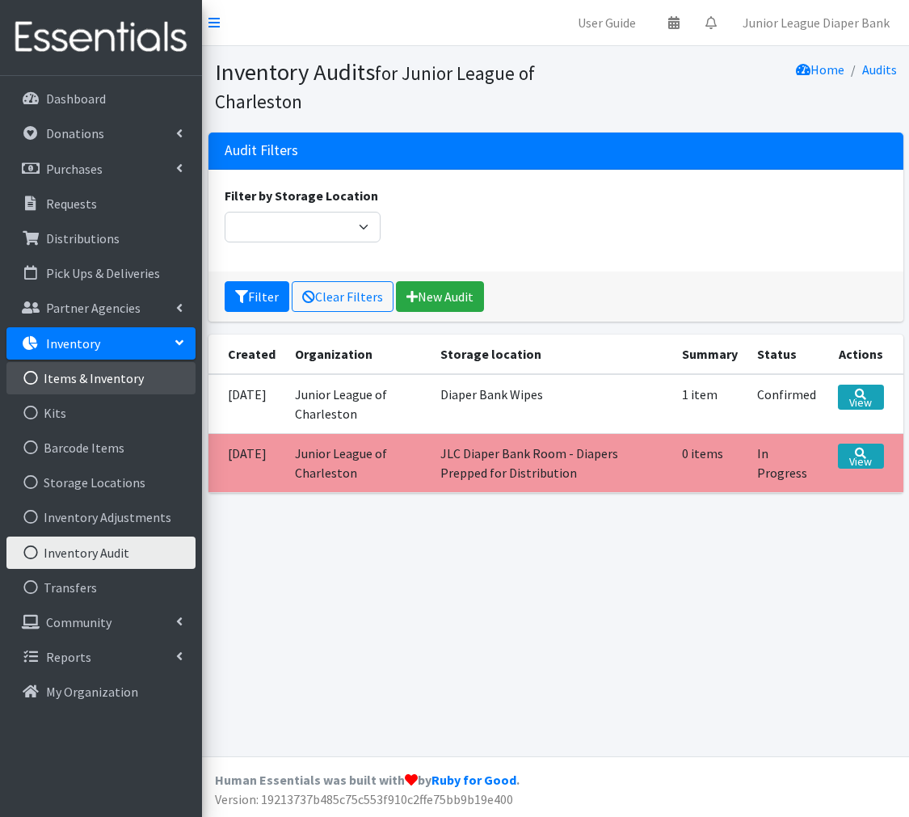
click at [112, 362] on link "Items & Inventory" at bounding box center [100, 378] width 189 height 32
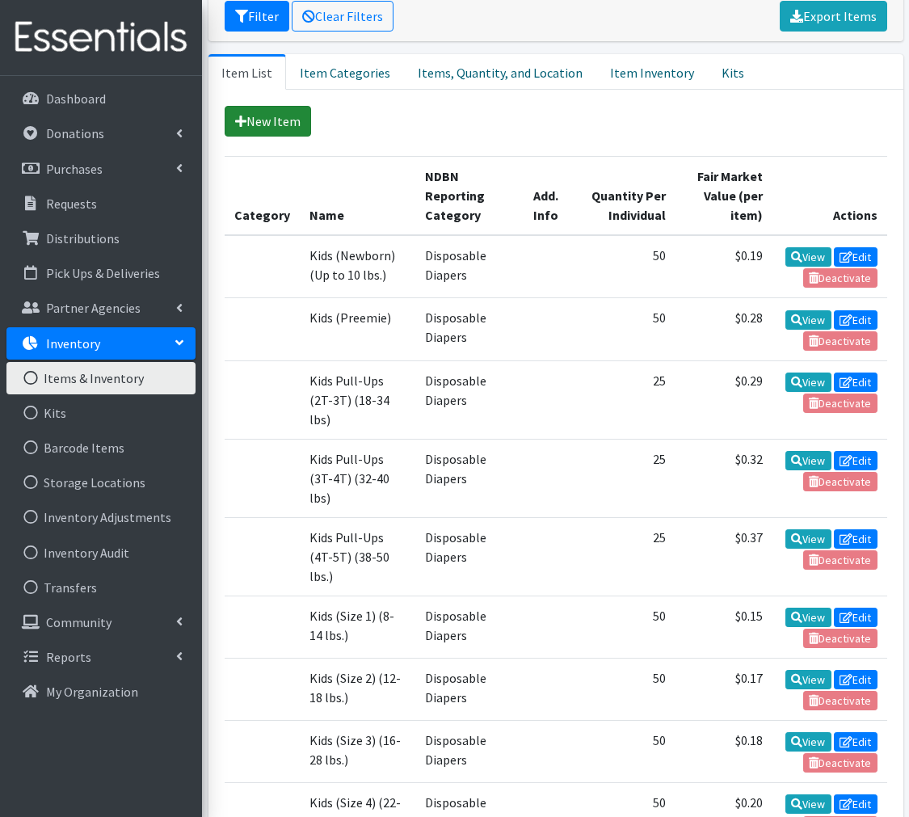
scroll to position [354, 0]
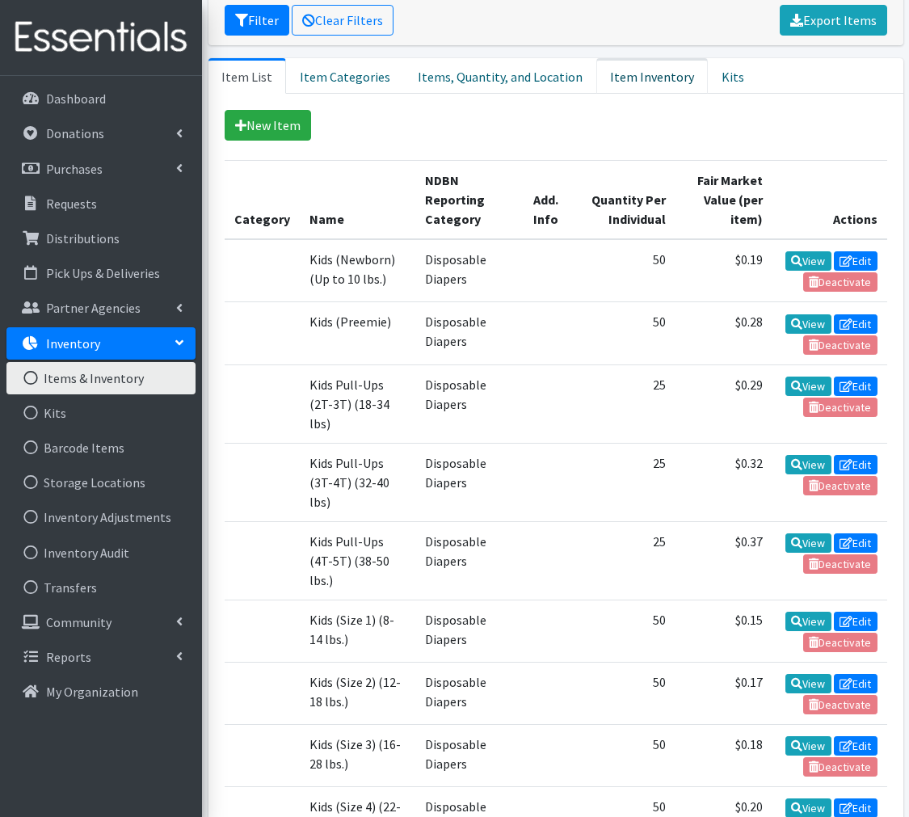
click at [624, 75] on link "Item Inventory" at bounding box center [653, 76] width 112 height 36
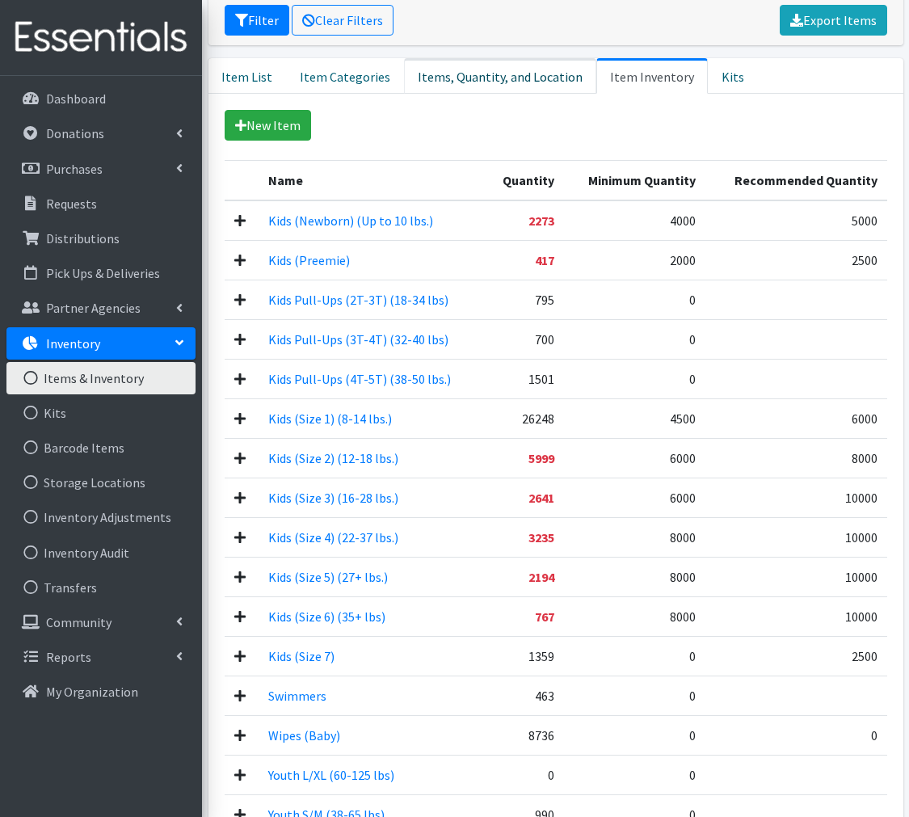
click at [487, 78] on link "Items, Quantity, and Location" at bounding box center [500, 76] width 192 height 36
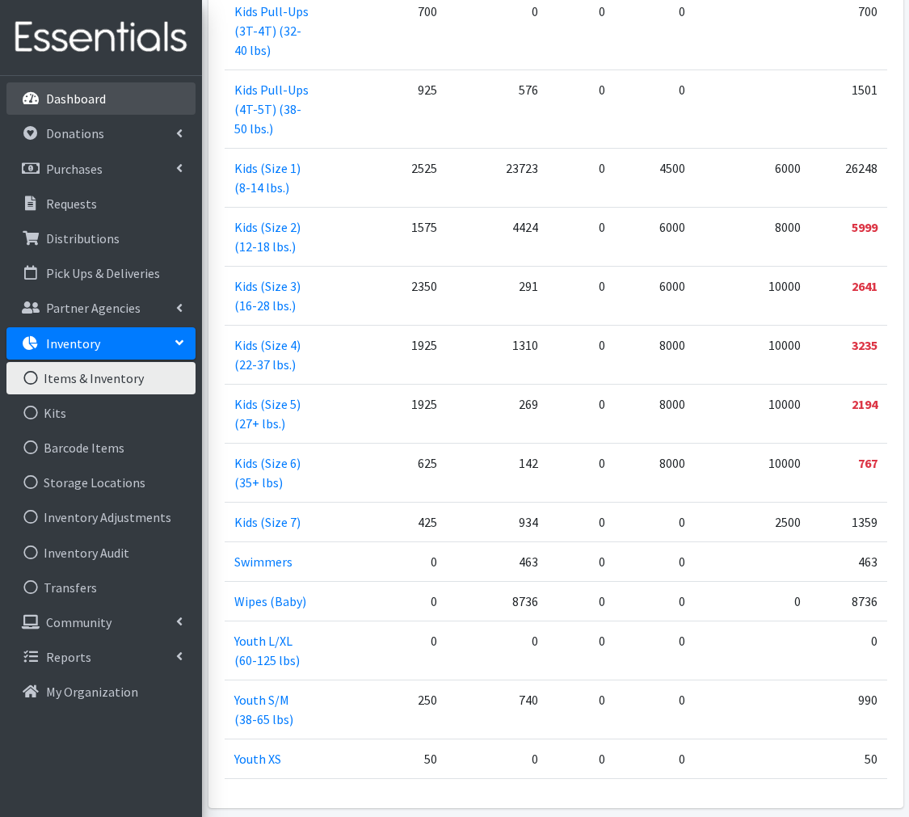
scroll to position [842, 0]
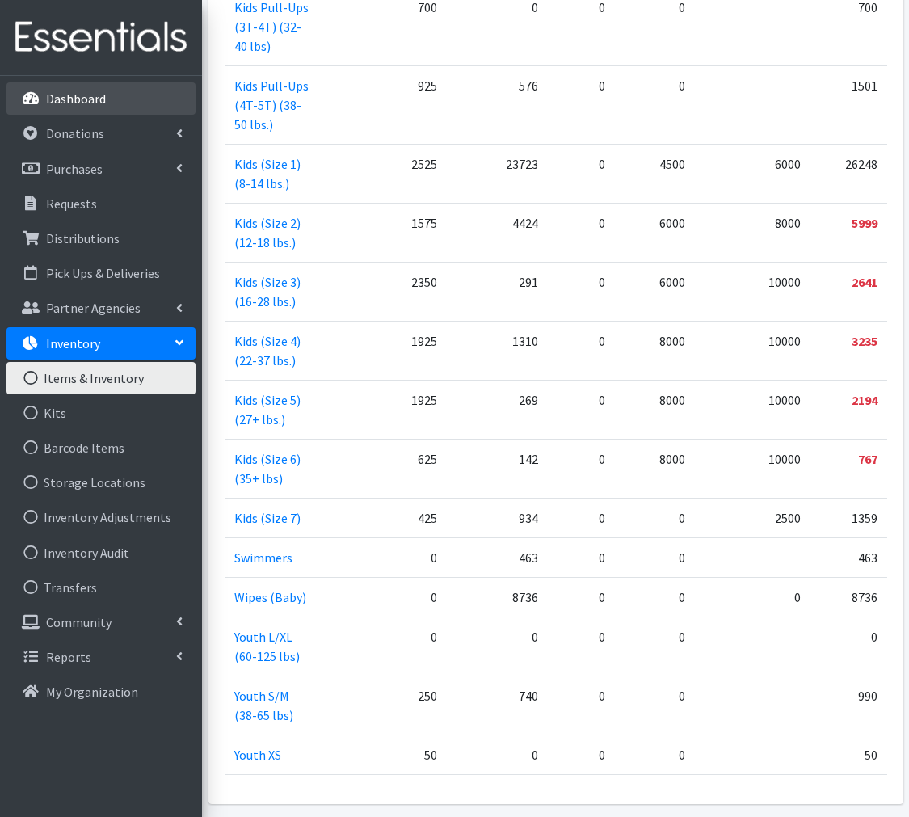
click at [80, 106] on p "Dashboard" at bounding box center [76, 99] width 60 height 16
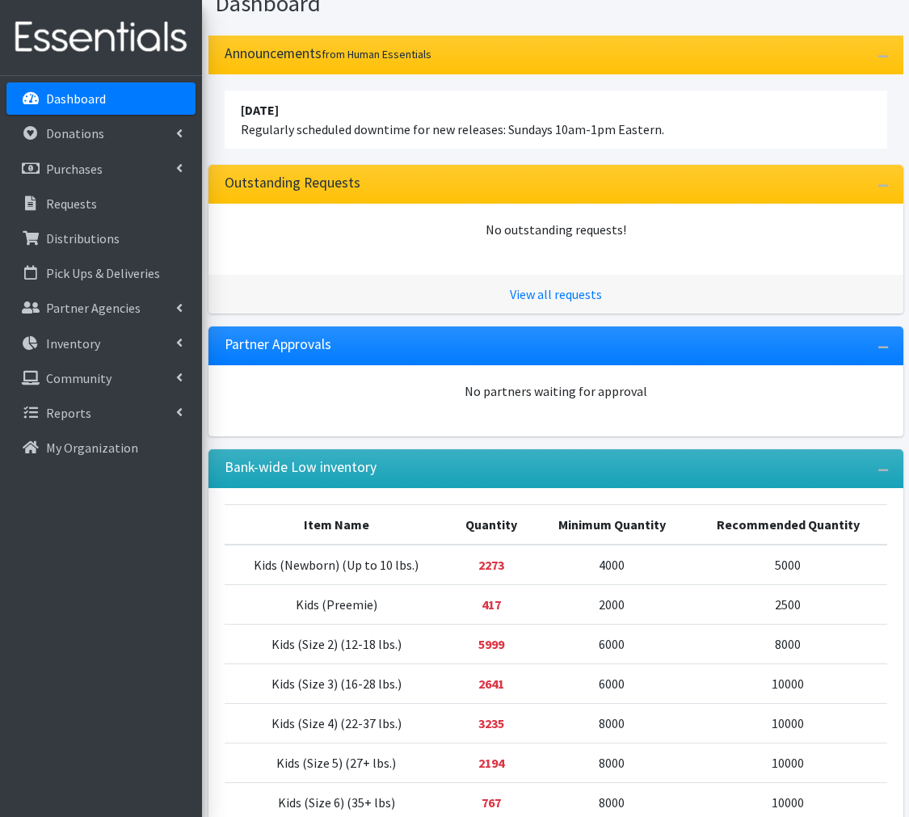
scroll to position [98, 0]
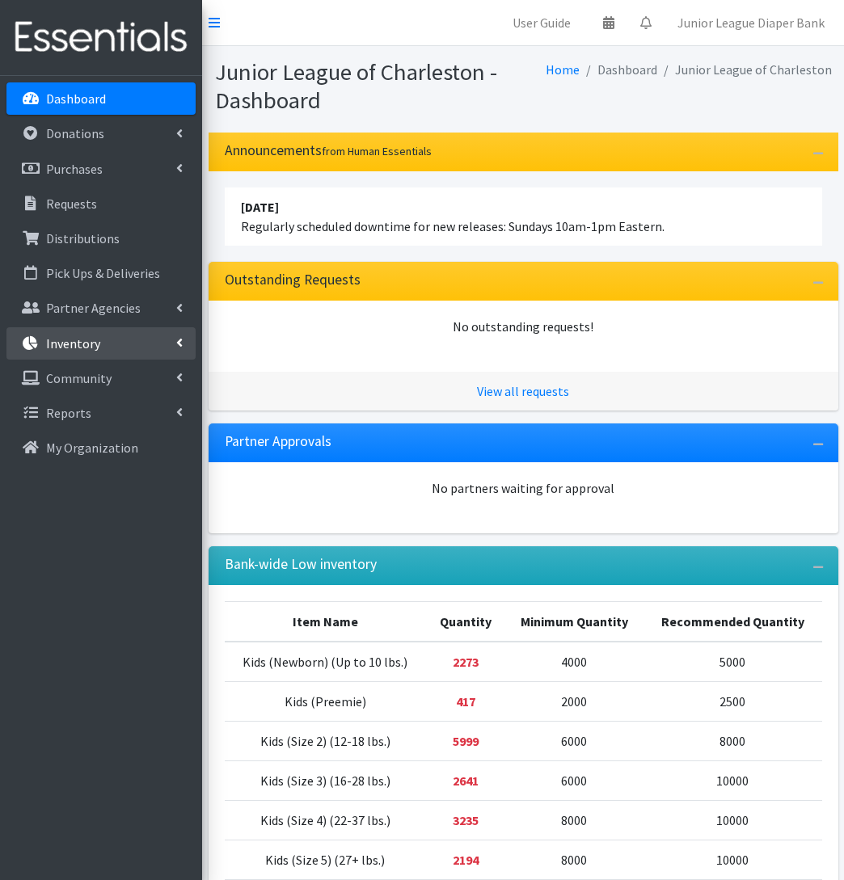
click at [99, 348] on link "Inventory" at bounding box center [100, 343] width 189 height 32
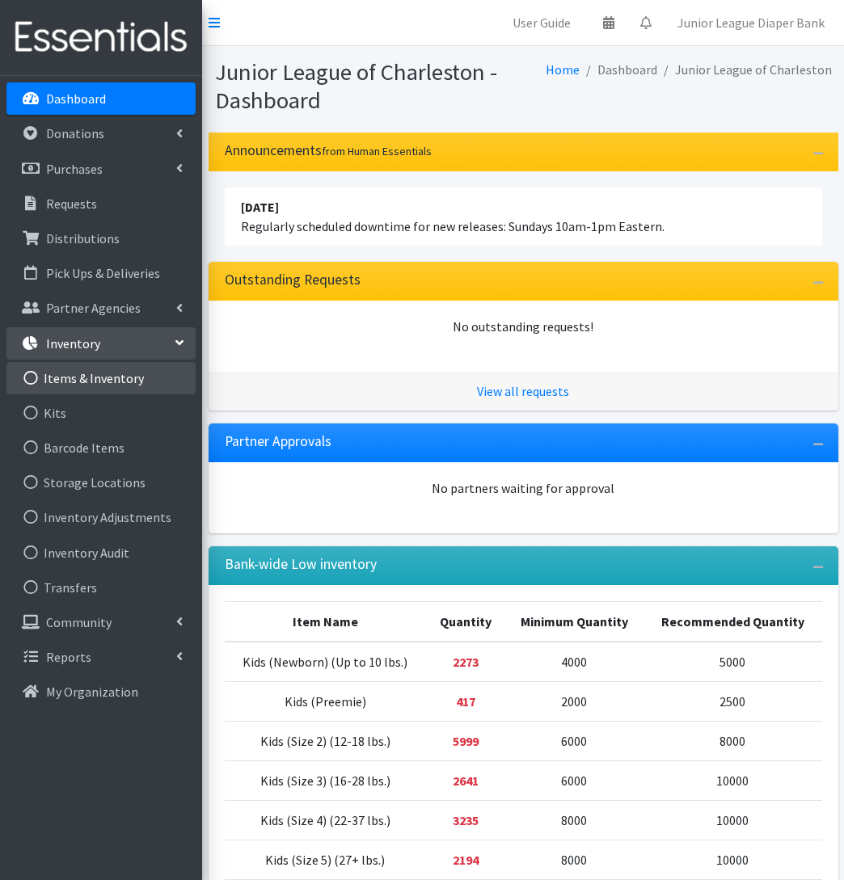
click at [115, 374] on link "Items & Inventory" at bounding box center [100, 378] width 189 height 32
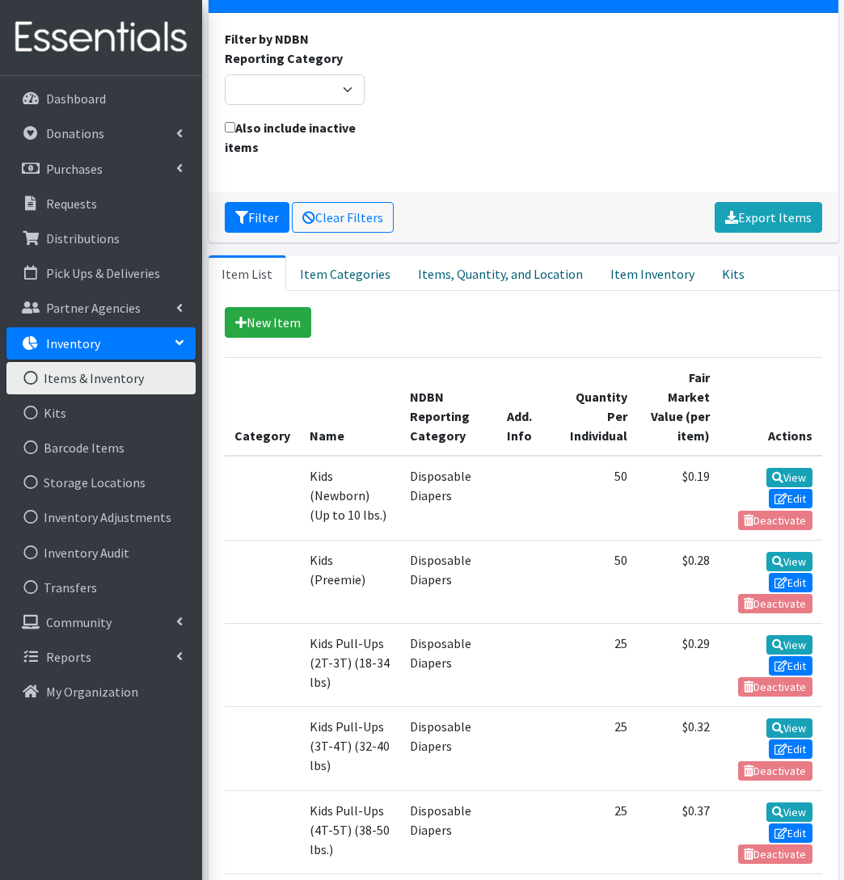
scroll to position [173, 0]
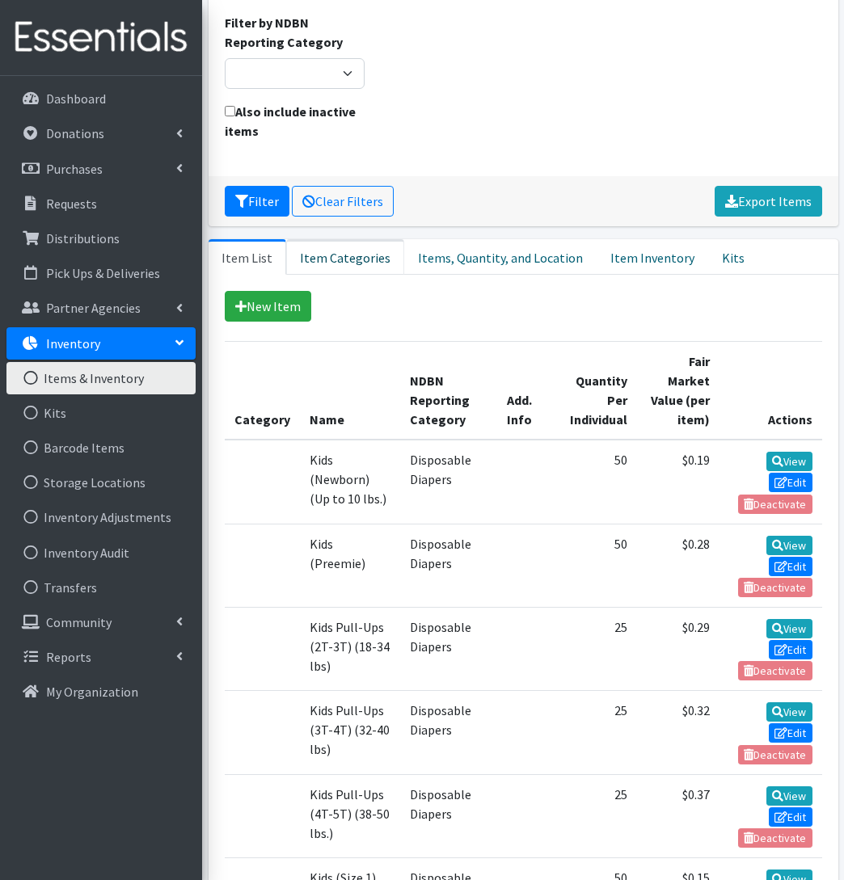
click at [309, 260] on link "Item Categories" at bounding box center [345, 257] width 118 height 36
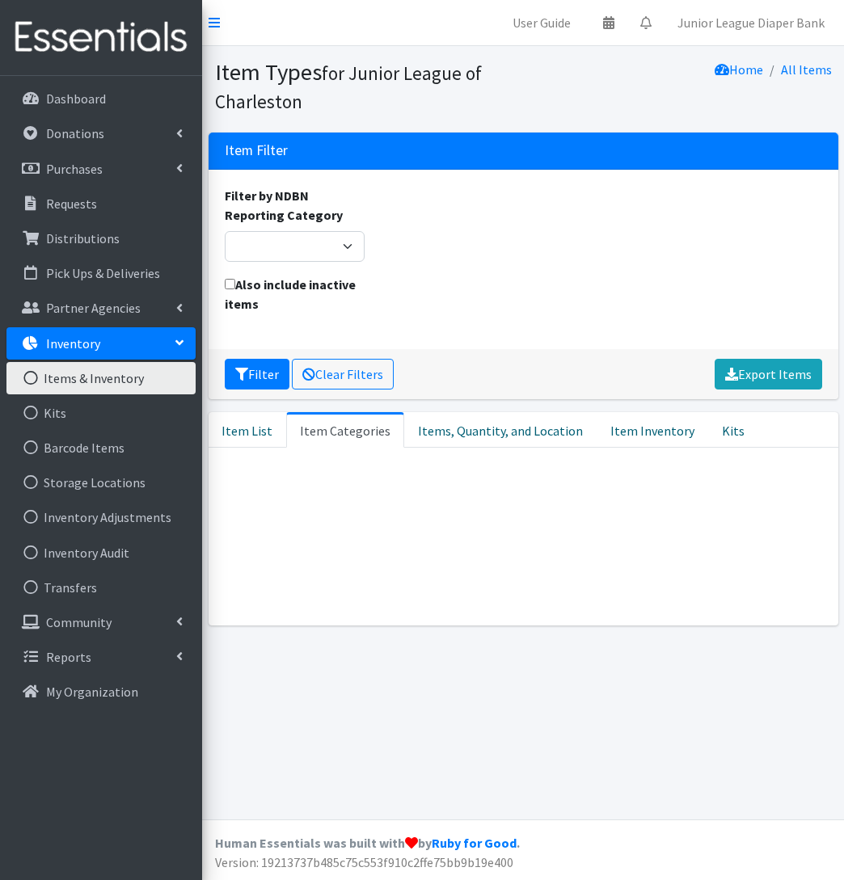
scroll to position [0, 0]
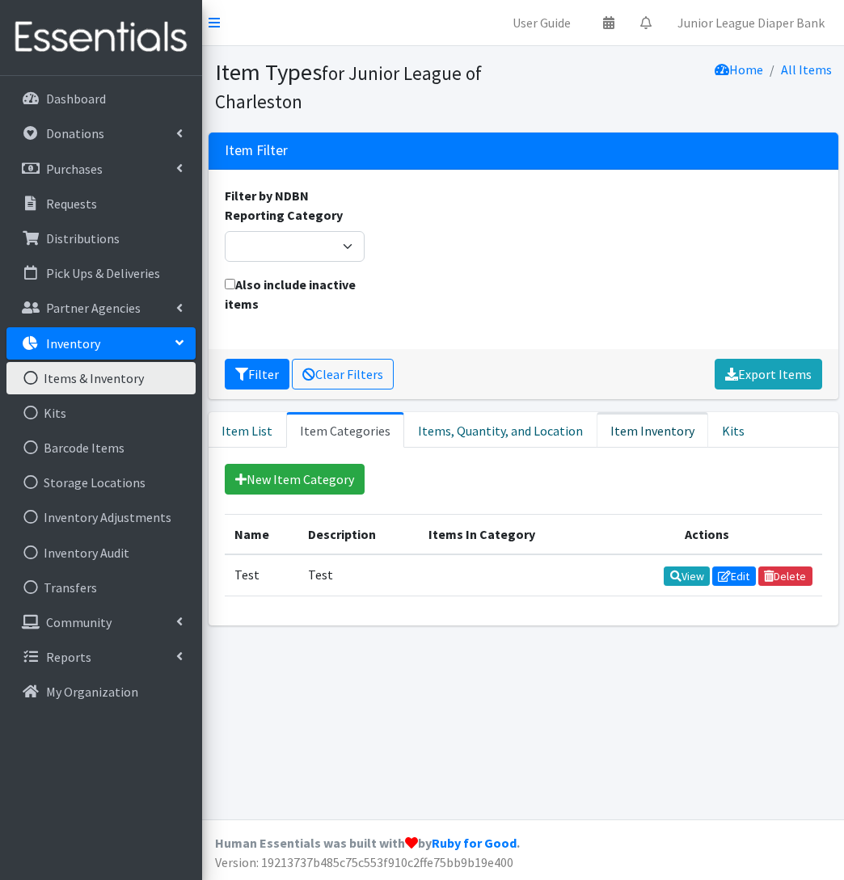
click at [639, 430] on link "Item Inventory" at bounding box center [653, 430] width 112 height 36
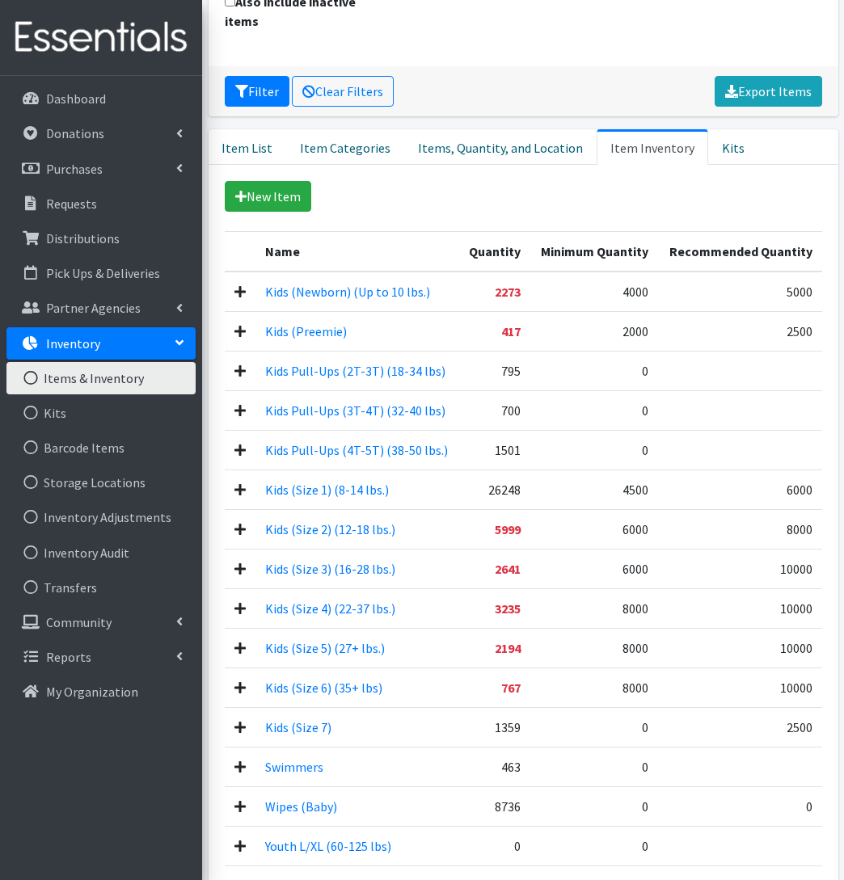
scroll to position [273, 0]
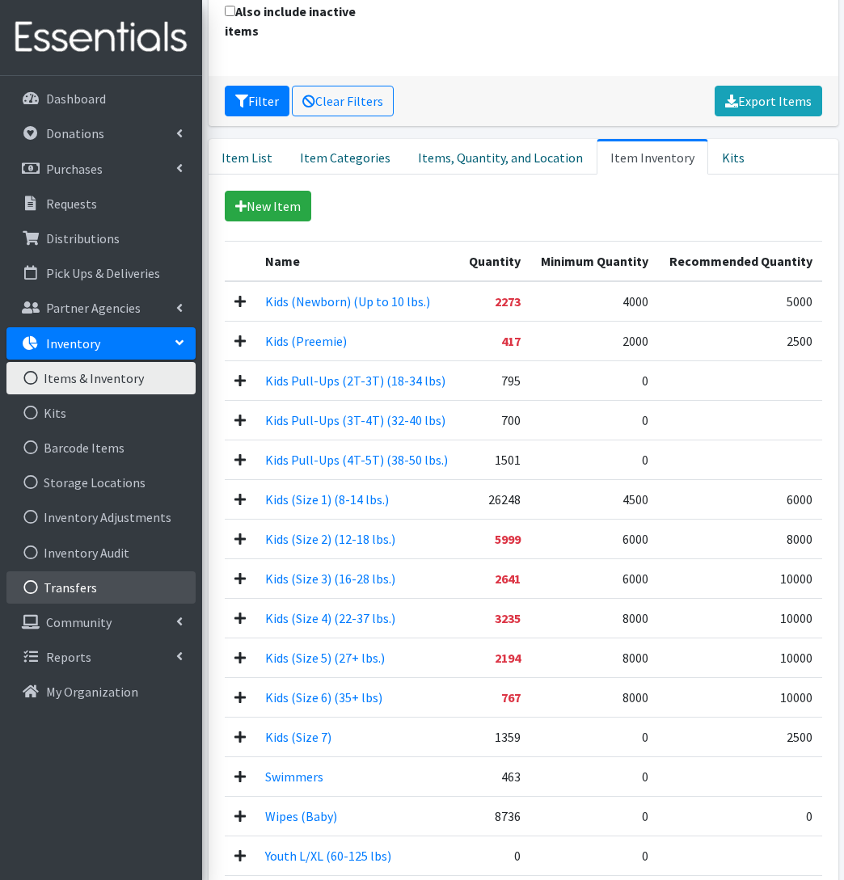
click at [57, 584] on link "Transfers" at bounding box center [100, 588] width 189 height 32
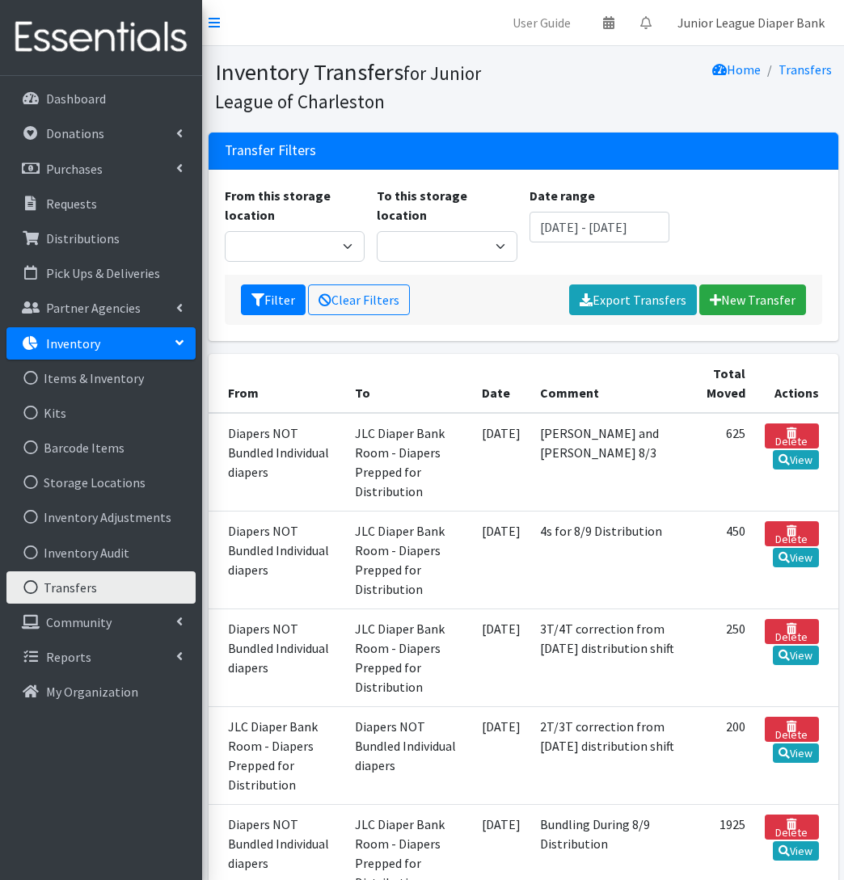
click at [749, 24] on link "Junior League Diaper Bank" at bounding box center [751, 22] width 173 height 32
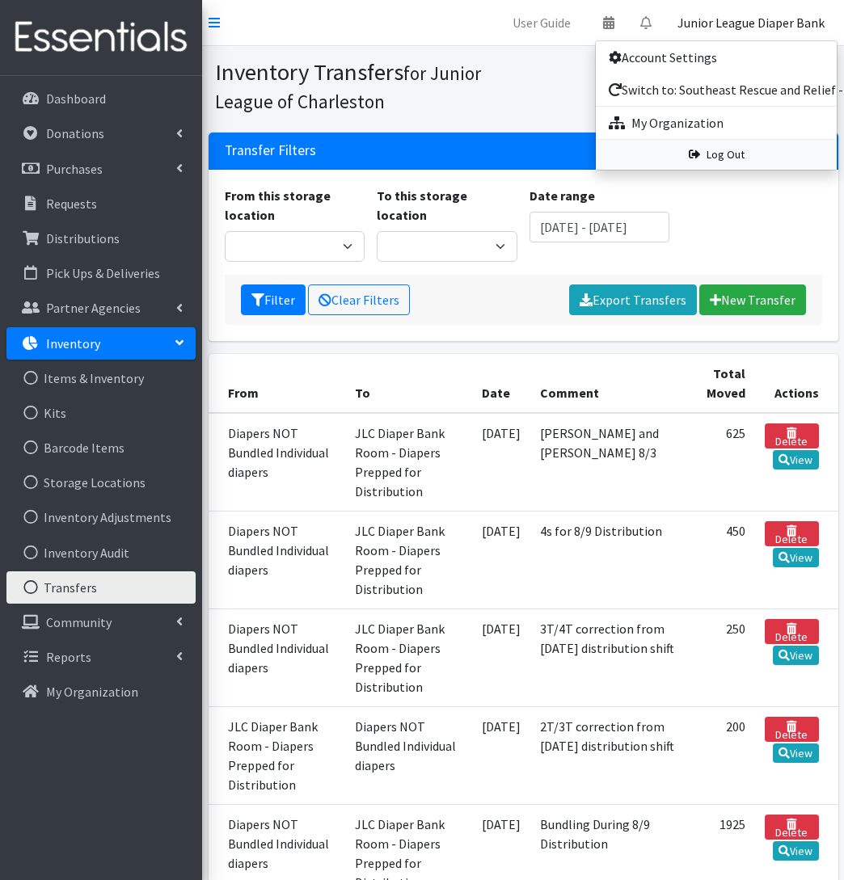
click at [749, 158] on link "Log Out" at bounding box center [716, 155] width 241 height 30
